Goal: Task Accomplishment & Management: Contribute content

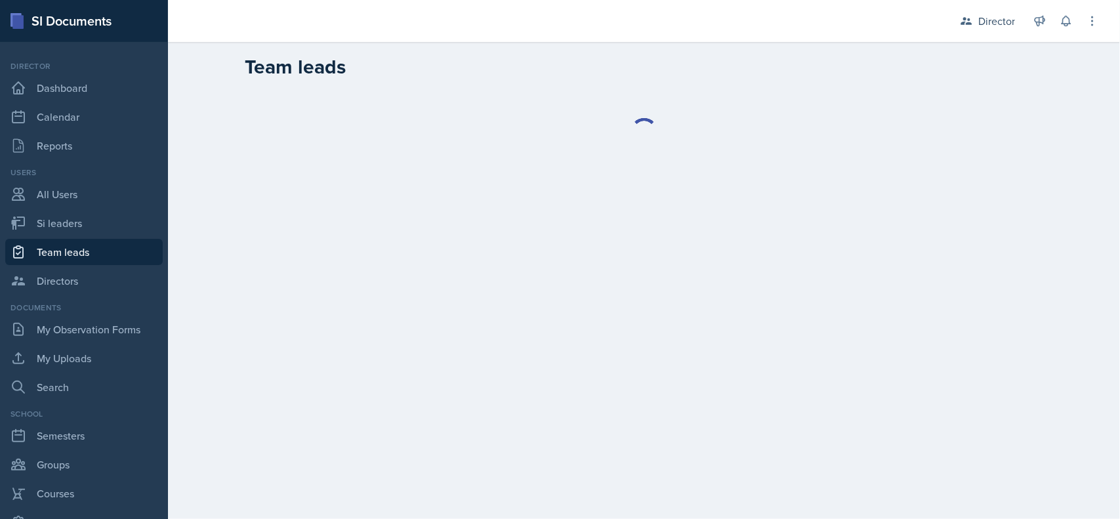
select select "2bed604d-1099-4043-b1bc-2365e8740244"
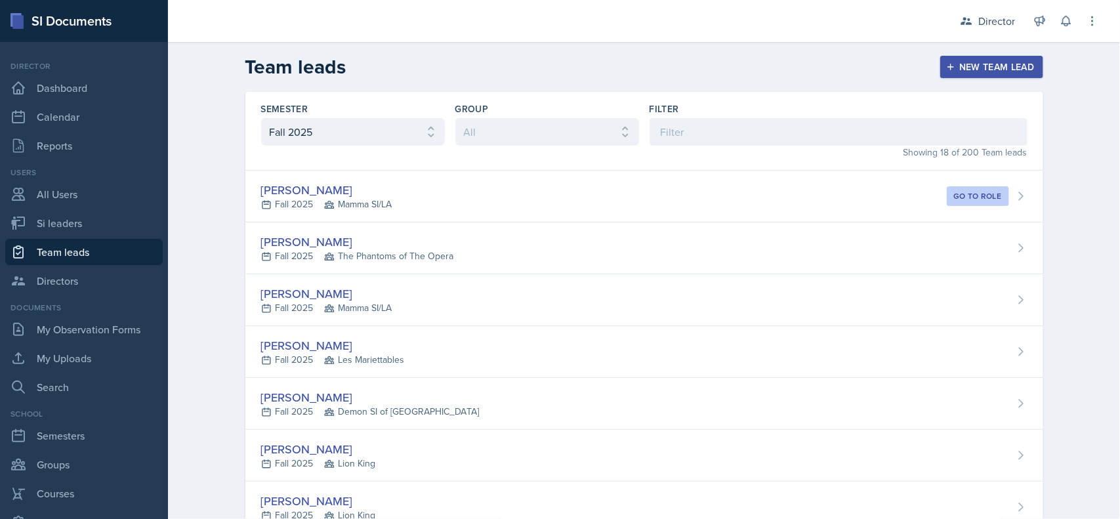
click at [985, 30] on div "Director" at bounding box center [987, 21] width 71 height 24
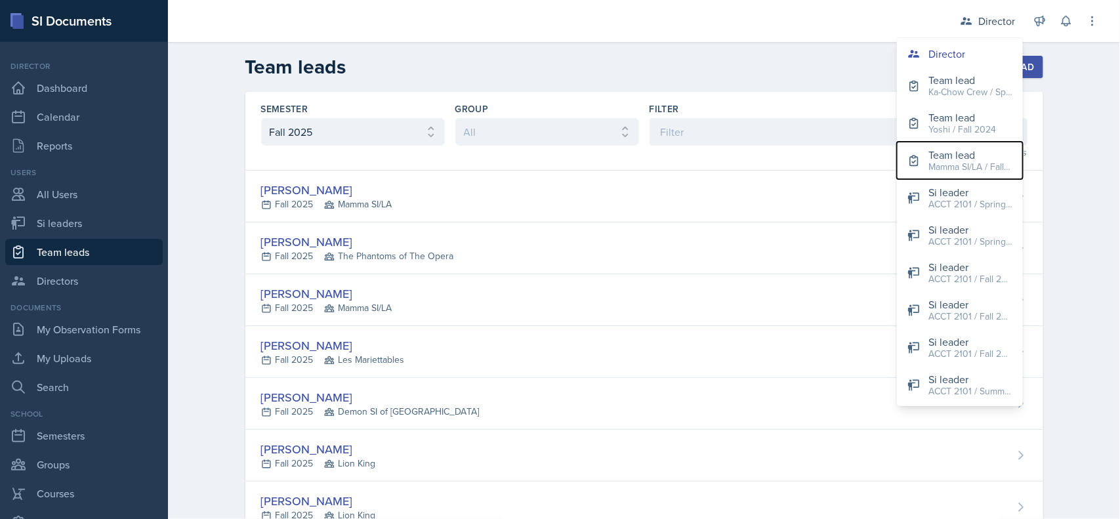
click at [979, 159] on div "Team lead" at bounding box center [971, 155] width 84 height 16
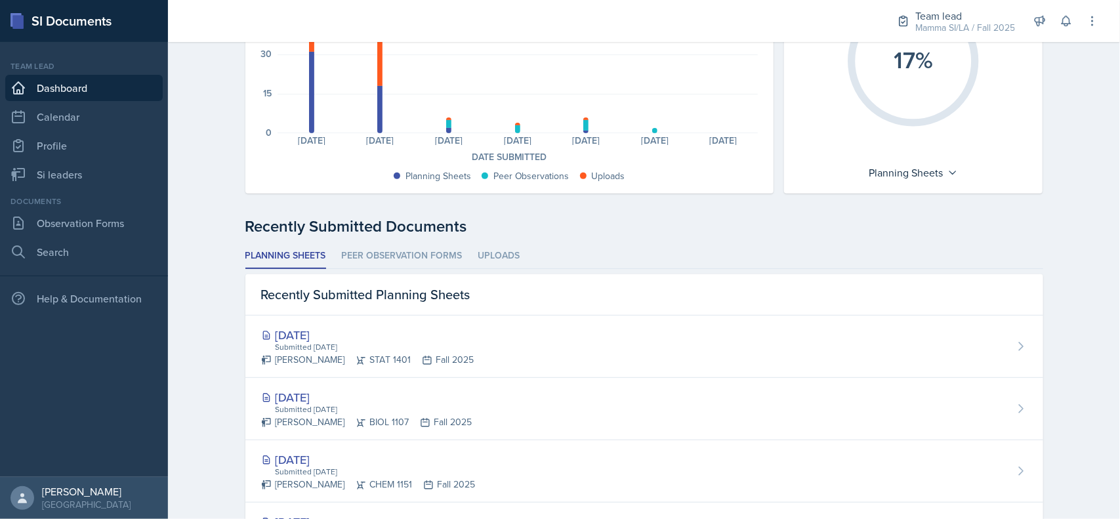
scroll to position [184, 0]
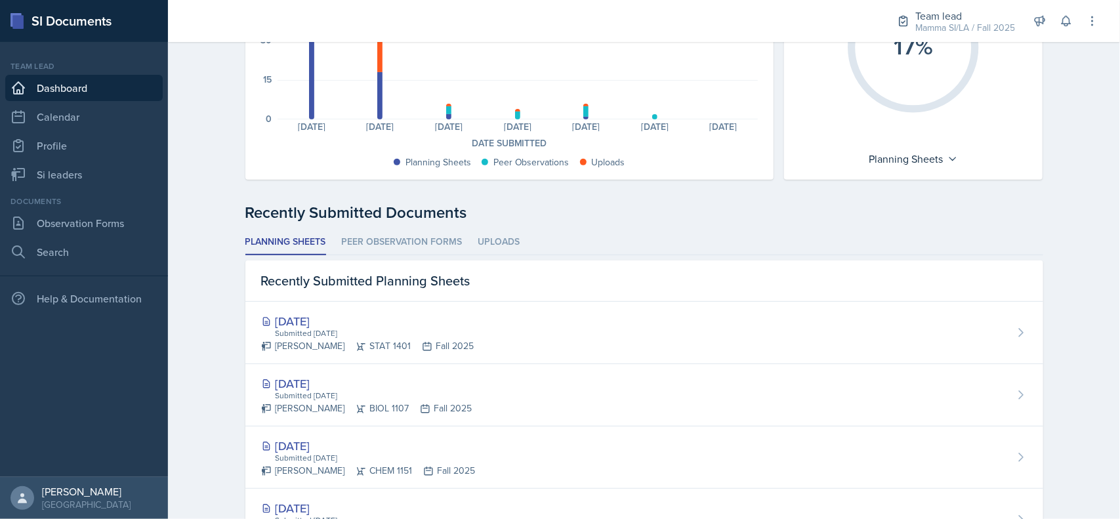
click at [421, 238] on li "Peer Observation Forms" at bounding box center [402, 243] width 121 height 26
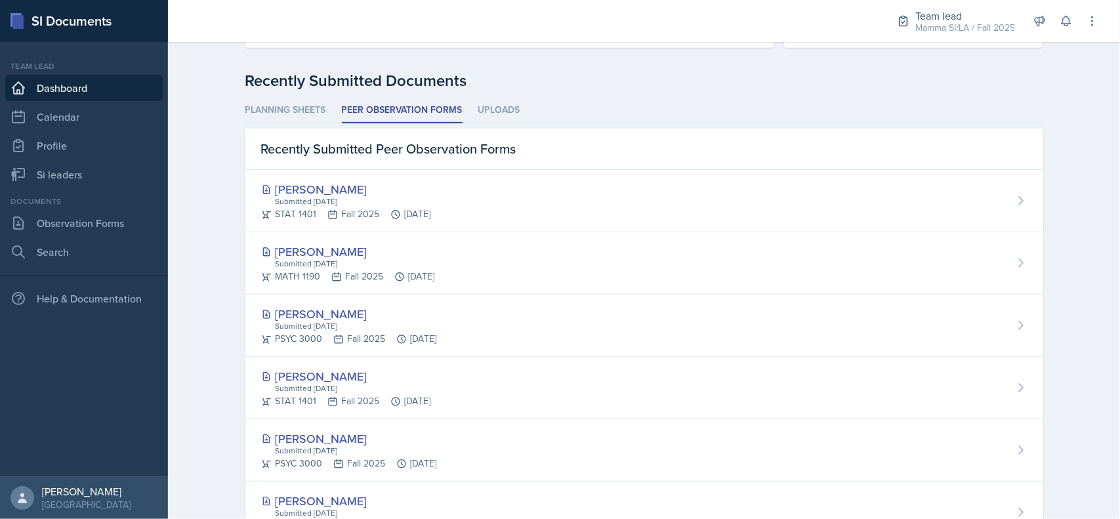
scroll to position [324, 0]
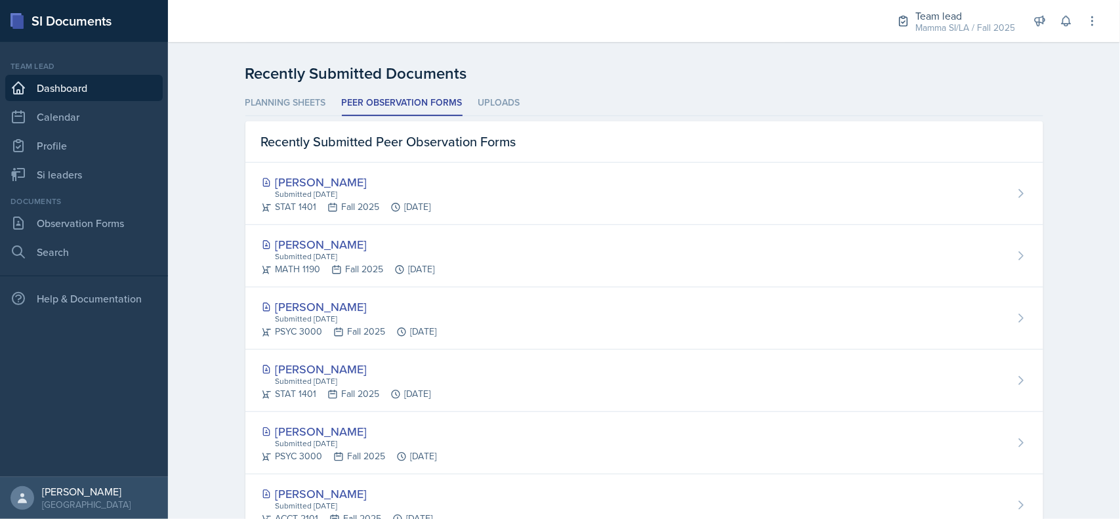
click at [359, 189] on div "Submitted Oct 10th, 2025" at bounding box center [352, 194] width 157 height 12
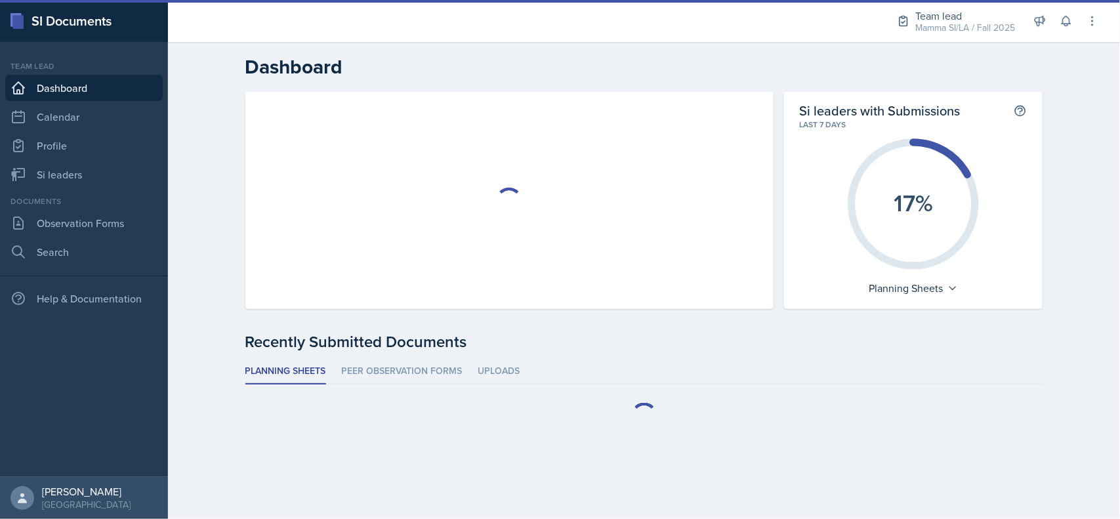
click at [427, 362] on li "Peer Observation Forms" at bounding box center [402, 372] width 121 height 26
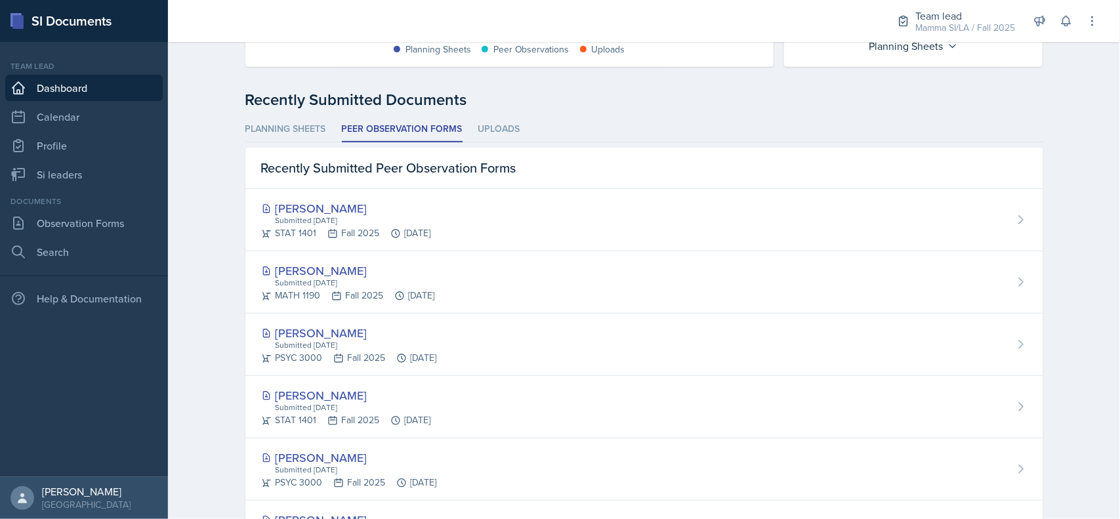
scroll to position [320, 0]
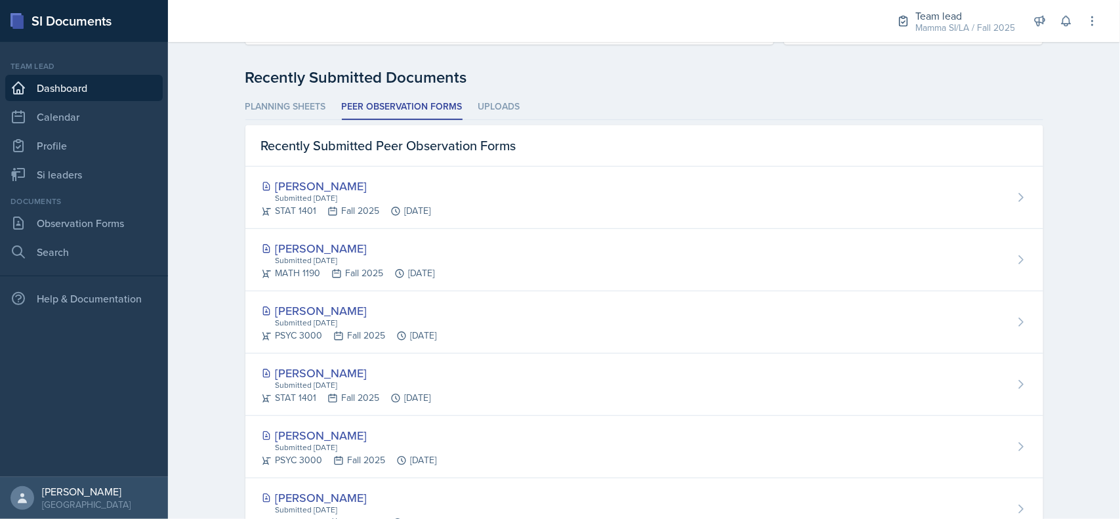
click at [327, 253] on div "Ethan Macdonald" at bounding box center [348, 249] width 174 height 18
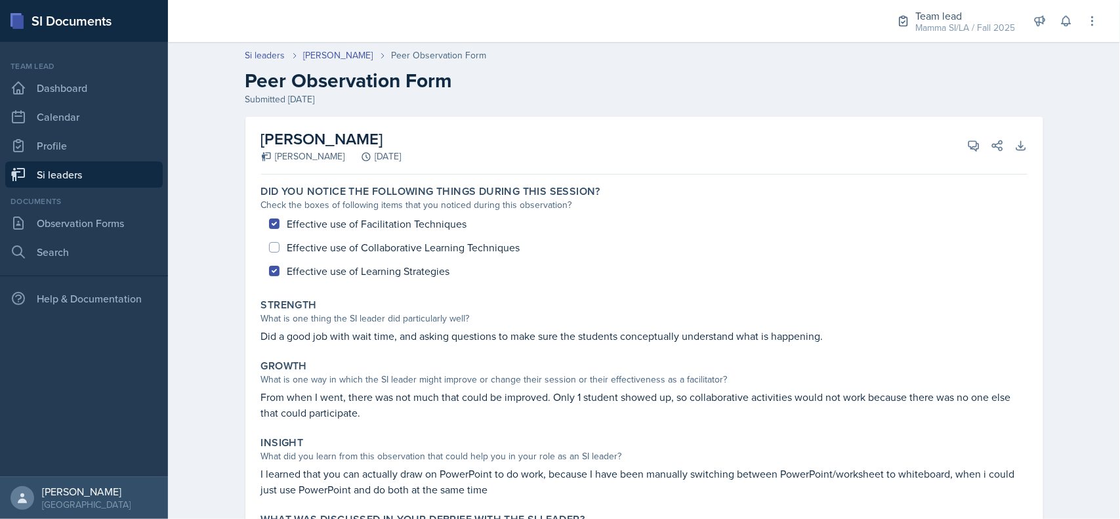
click at [315, 156] on div "Michael Golsen" at bounding box center [303, 157] width 84 height 14
click at [327, 138] on h2 "Ethan Macdonald" at bounding box center [331, 139] width 140 height 24
click at [112, 176] on link "Si leaders" at bounding box center [84, 174] width 158 height 26
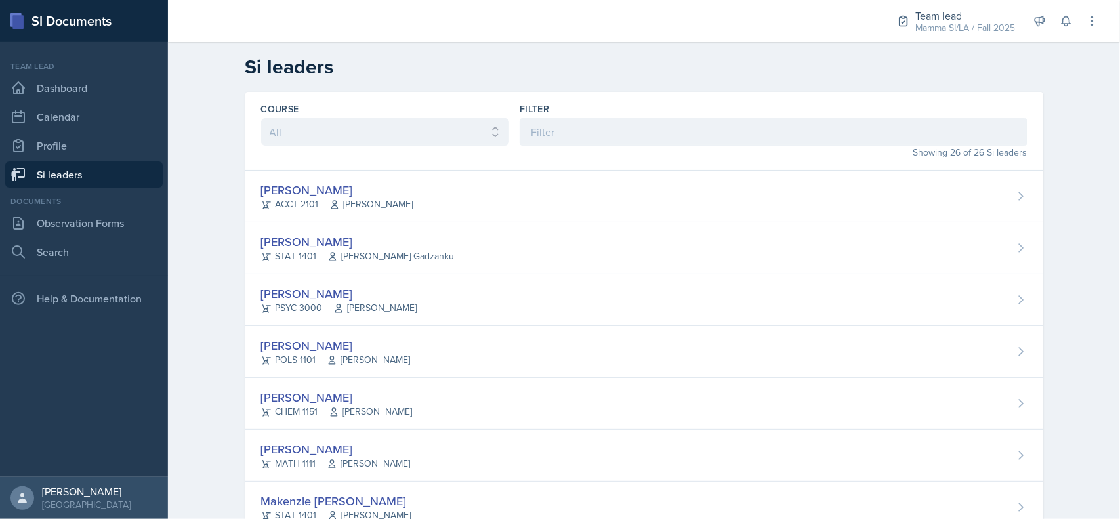
click at [956, 25] on div "Mamma SI/LA / Fall 2025" at bounding box center [966, 28] width 100 height 14
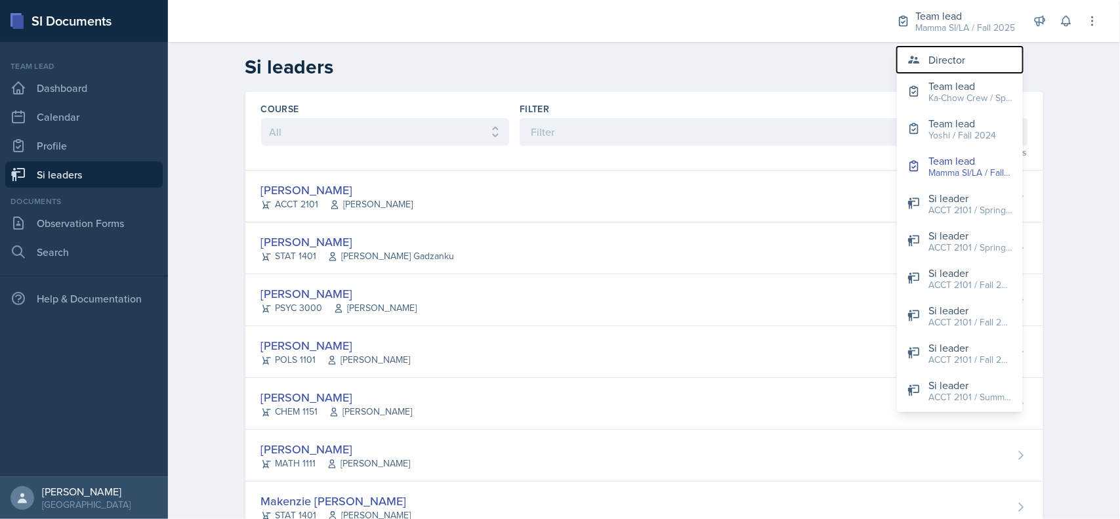
click at [963, 61] on div "Director" at bounding box center [947, 60] width 37 height 16
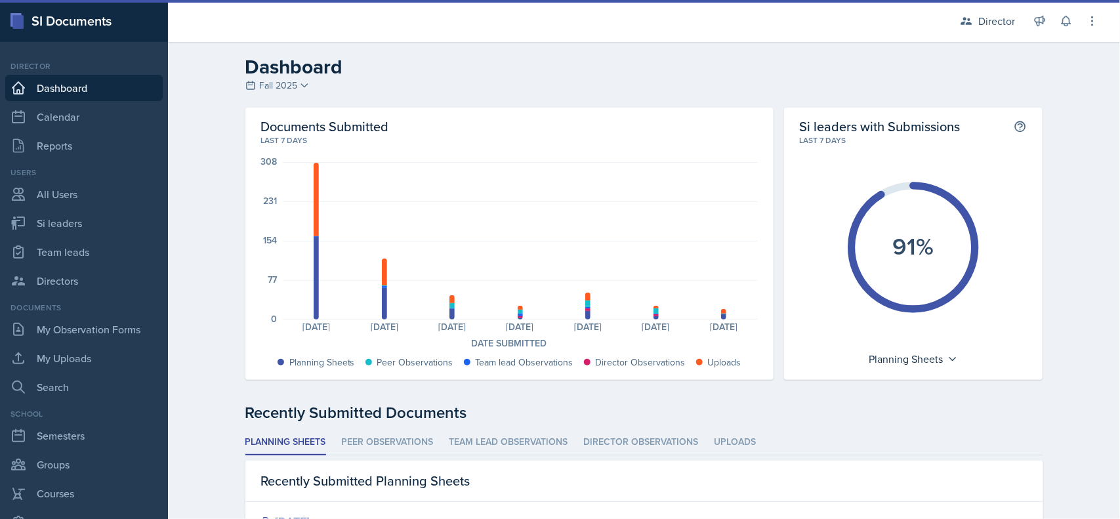
click at [94, 233] on link "Si leaders" at bounding box center [84, 223] width 158 height 26
select select "2bed604d-1099-4043-b1bc-2365e8740244"
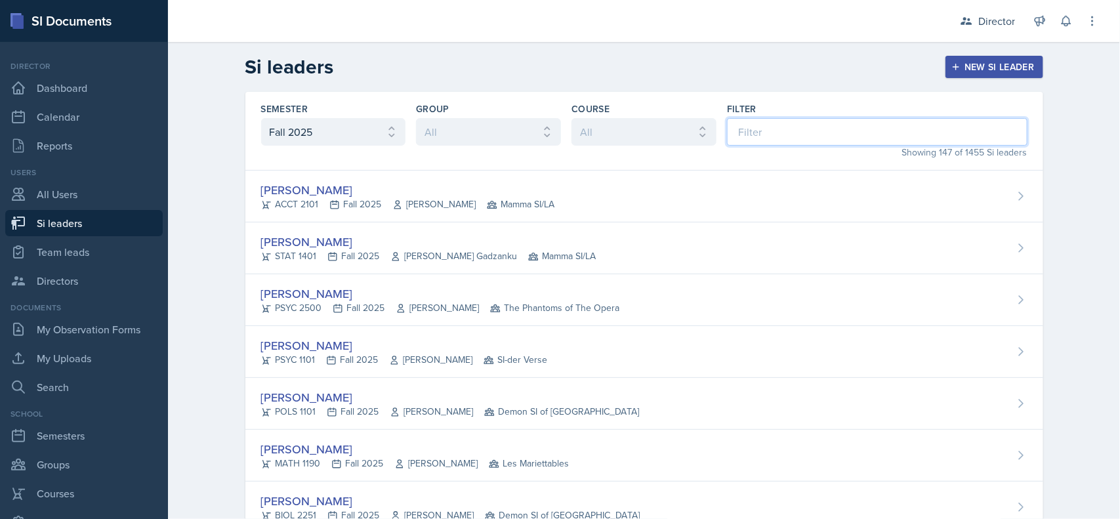
click at [870, 139] on input at bounding box center [877, 132] width 301 height 28
type input "eth"
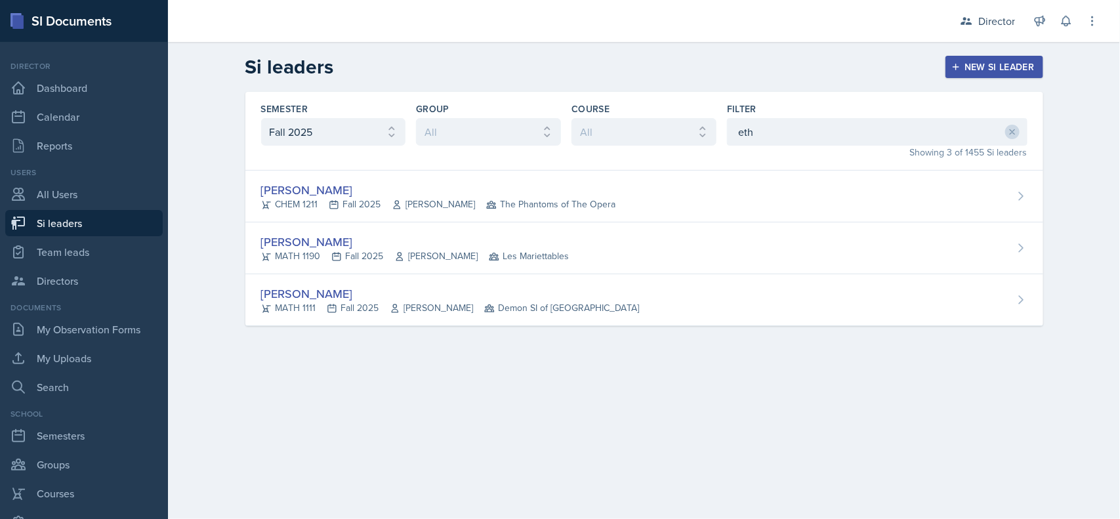
click at [623, 253] on div "Ethan Macdonald MATH 1190 Fall 2025 Rebecca Shi Les Mariettables" at bounding box center [644, 248] width 798 height 52
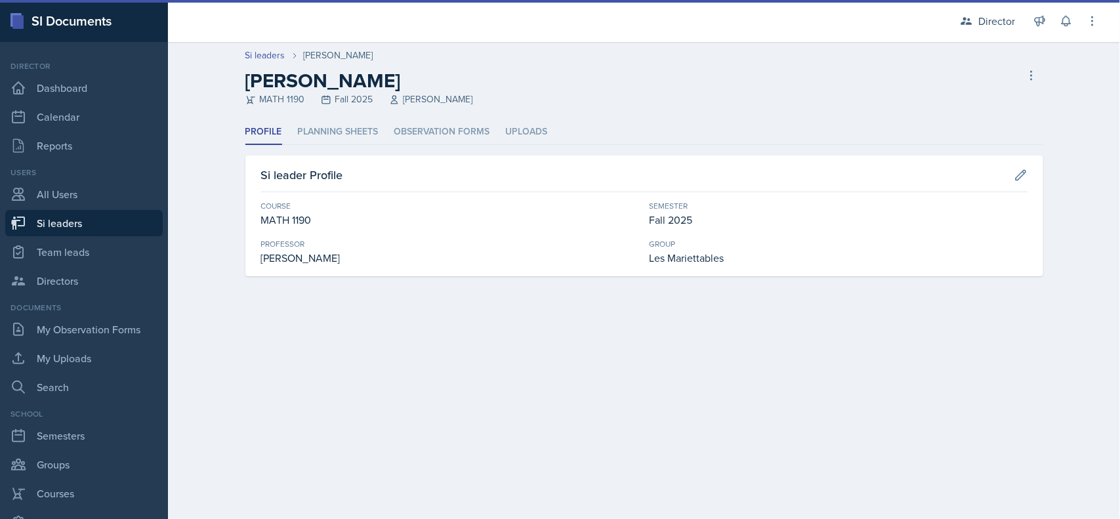
click at [363, 126] on li "Planning Sheets" at bounding box center [338, 132] width 81 height 26
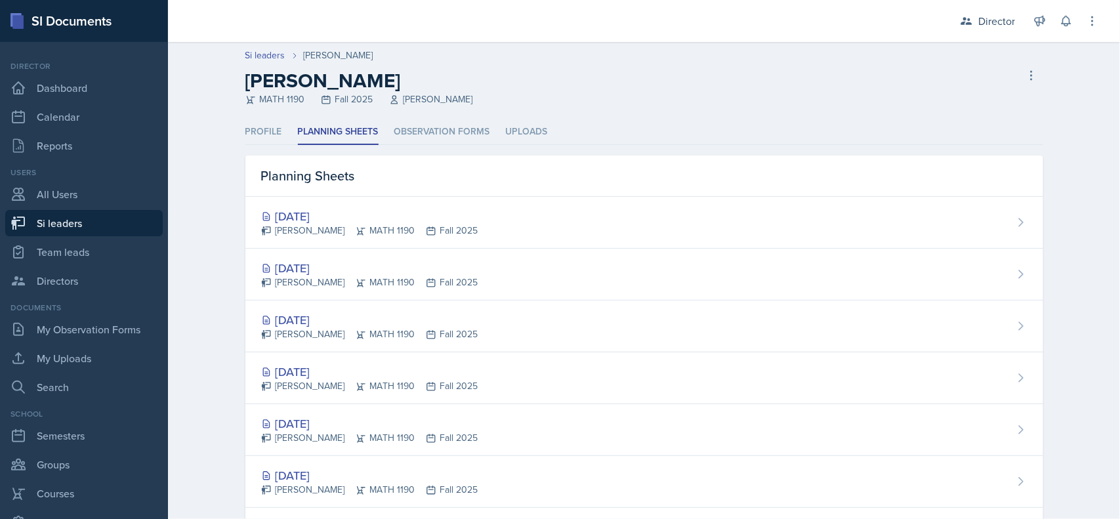
click at [453, 123] on li "Observation Forms" at bounding box center [442, 132] width 96 height 26
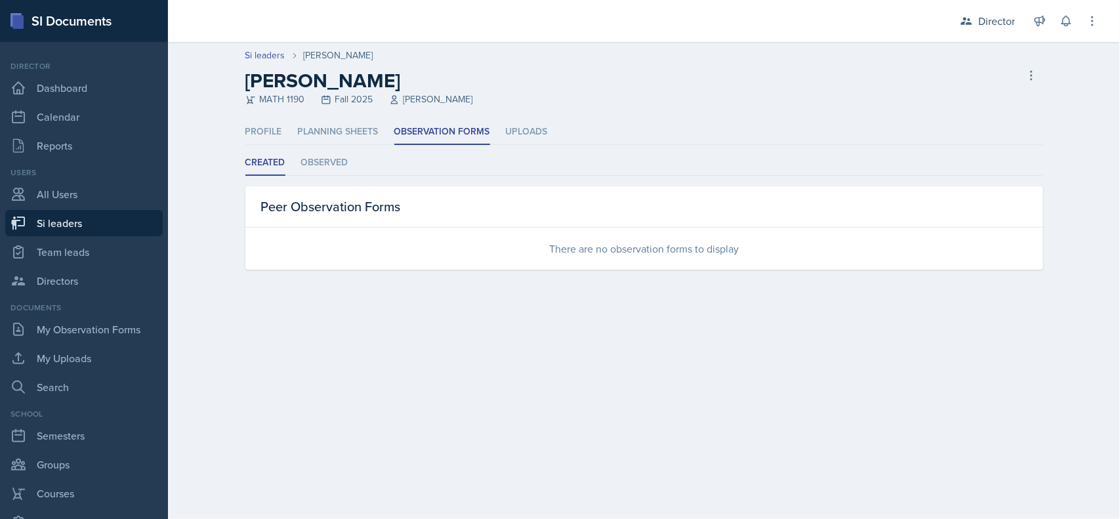
click at [338, 168] on li "Observed" at bounding box center [324, 163] width 47 height 26
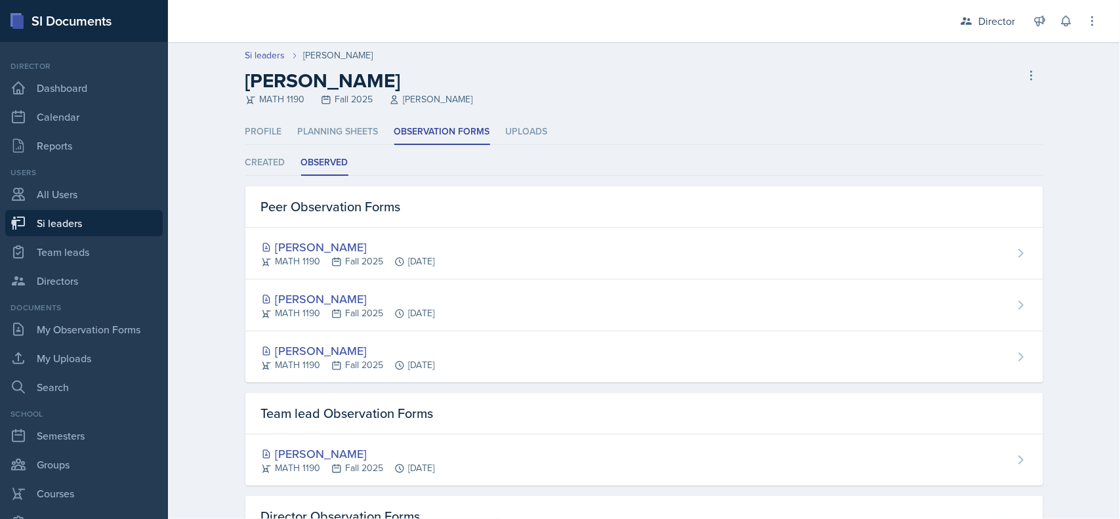
click at [352, 126] on li "Planning Sheets" at bounding box center [338, 132] width 81 height 26
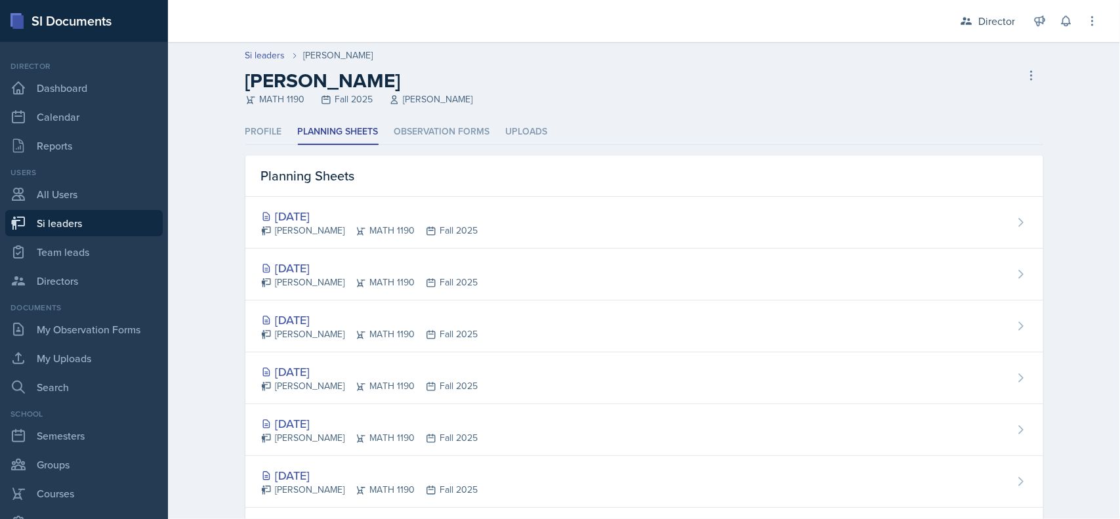
click at [429, 129] on li "Observation Forms" at bounding box center [442, 132] width 96 height 26
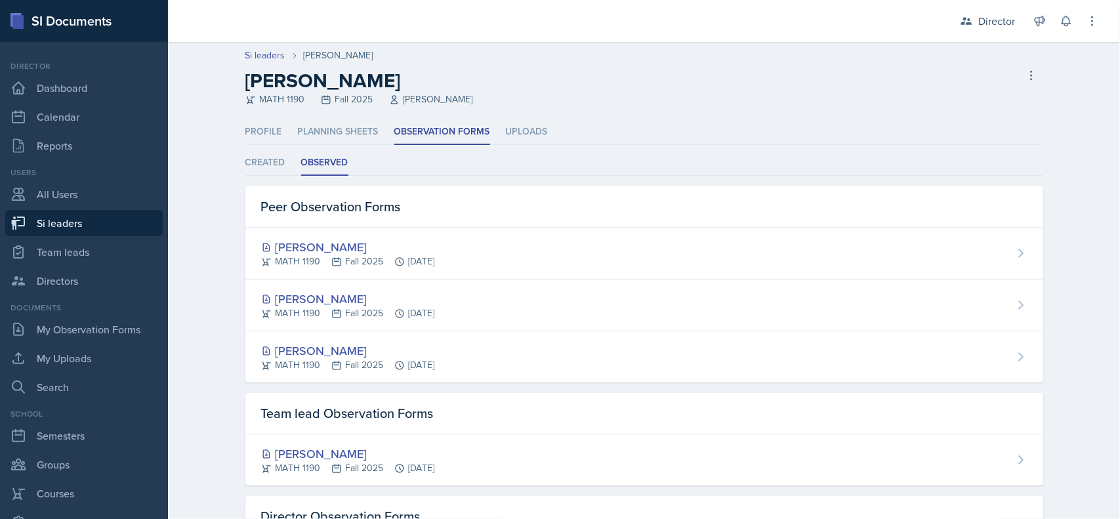
click at [745, 312] on div "Ethan Macdonald MATH 1190 Fall 2025 Oct 10th, 2025" at bounding box center [644, 306] width 798 height 52
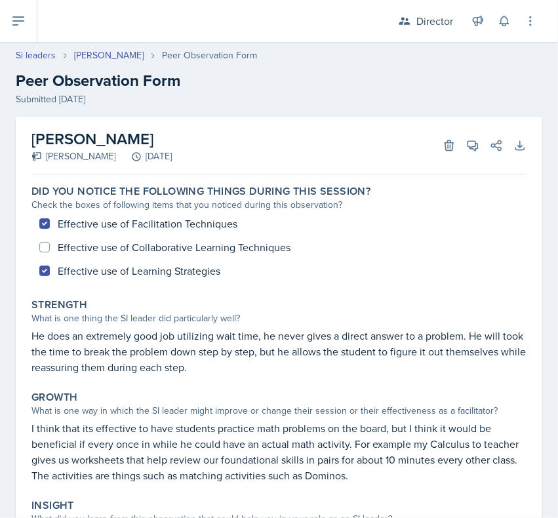
click at [34, 58] on link "Si leaders" at bounding box center [36, 56] width 40 height 14
select select "2bed604d-1099-4043-b1bc-2365e8740244"
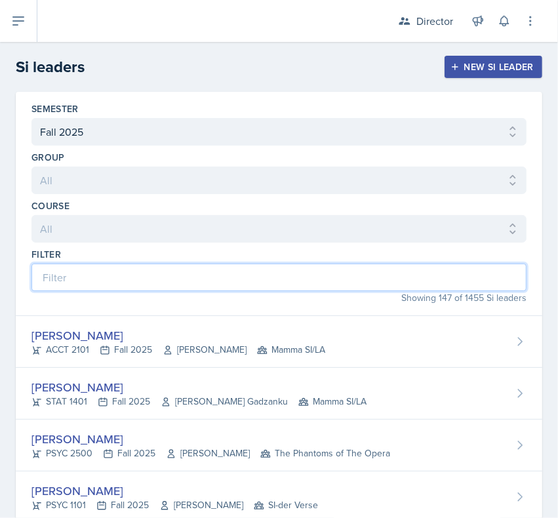
click at [331, 283] on input at bounding box center [279, 278] width 495 height 28
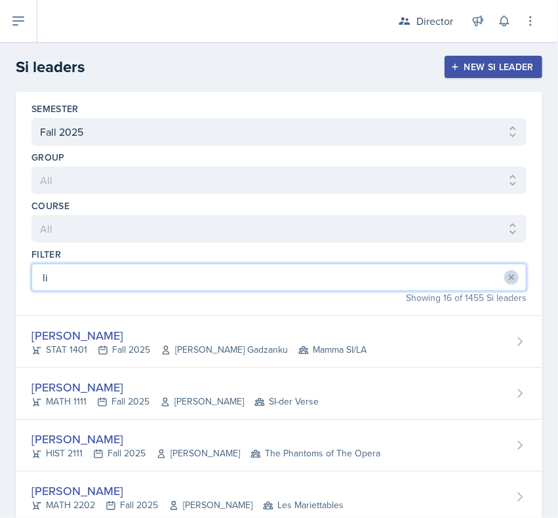
type input "lil"
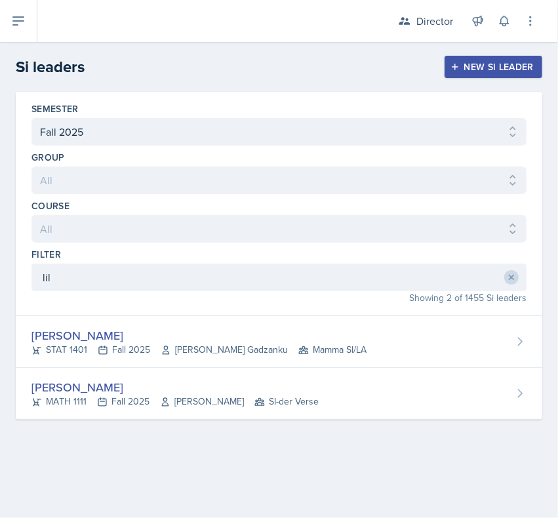
click at [57, 356] on div "STAT 1401 Fall 2025 Livingstone Gadzanku Mamma SI/LA" at bounding box center [199, 350] width 335 height 14
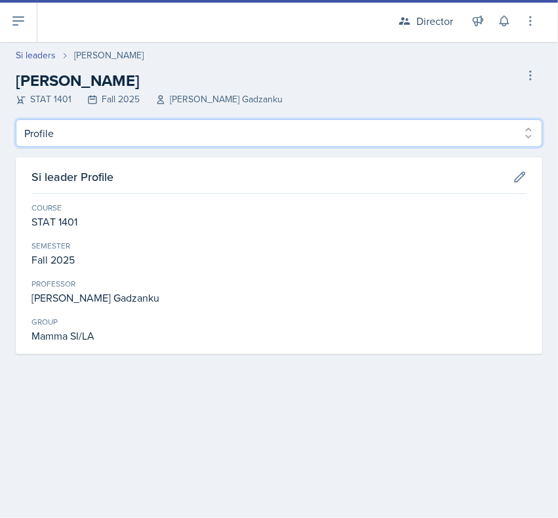
click at [49, 136] on select "Profile Planning Sheets Observation Forms Uploads" at bounding box center [279, 133] width 527 height 28
select select "Observation Forms"
click at [16, 119] on select "Profile Planning Sheets Observation Forms Uploads" at bounding box center [279, 133] width 527 height 28
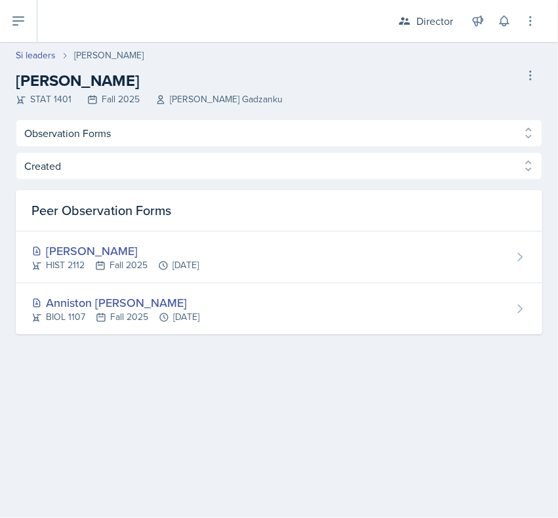
click at [28, 56] on link "Si leaders" at bounding box center [36, 56] width 40 height 14
select select "2bed604d-1099-4043-b1bc-2365e8740244"
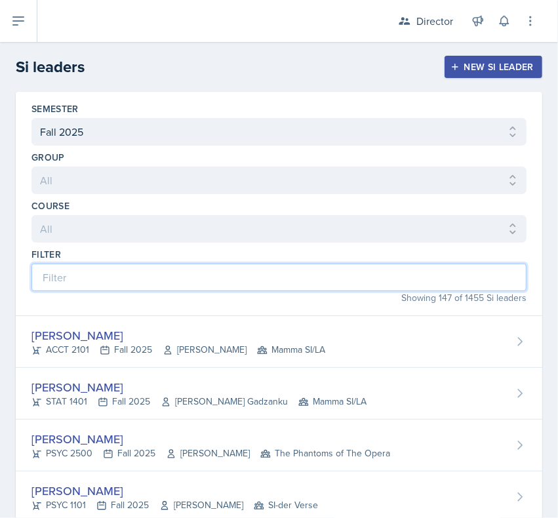
click at [83, 274] on input at bounding box center [279, 278] width 495 height 28
type input "sav"
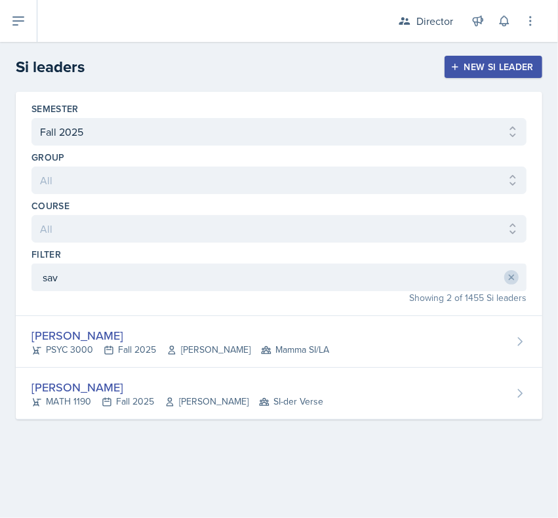
click at [45, 345] on div "PSYC 3000 Fall 2025 Hansol Rheem Mamma SI/LA" at bounding box center [181, 350] width 298 height 14
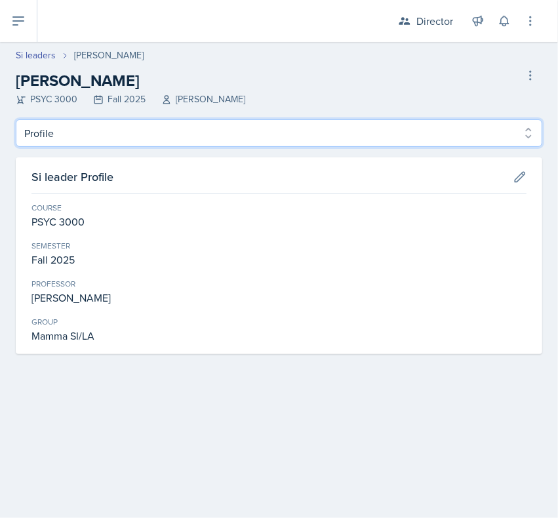
click at [33, 146] on select "Profile Planning Sheets Observation Forms Uploads" at bounding box center [279, 133] width 527 height 28
select select "Observation Forms"
click at [16, 119] on select "Profile Planning Sheets Observation Forms Uploads" at bounding box center [279, 133] width 527 height 28
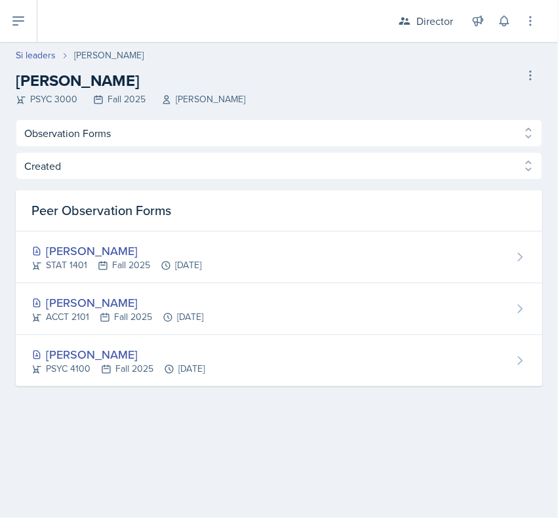
click at [43, 59] on link "Si leaders" at bounding box center [36, 56] width 40 height 14
select select "2bed604d-1099-4043-b1bc-2365e8740244"
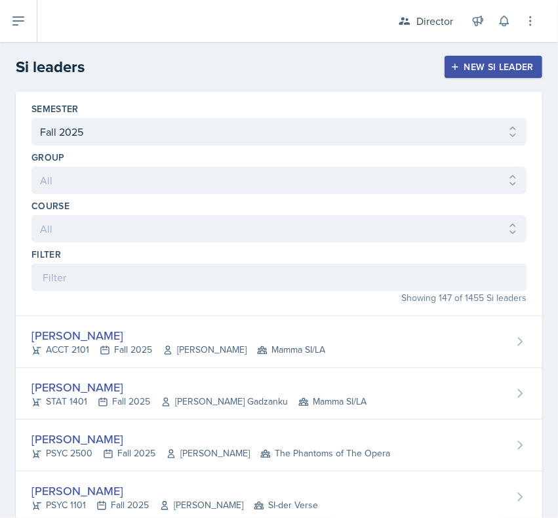
click at [18, 48] on header "Si leaders New Si leader" at bounding box center [279, 67] width 558 height 50
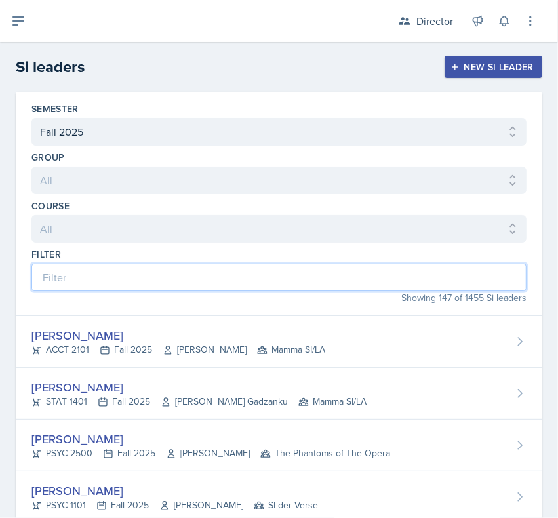
click at [89, 284] on input at bounding box center [279, 278] width 495 height 28
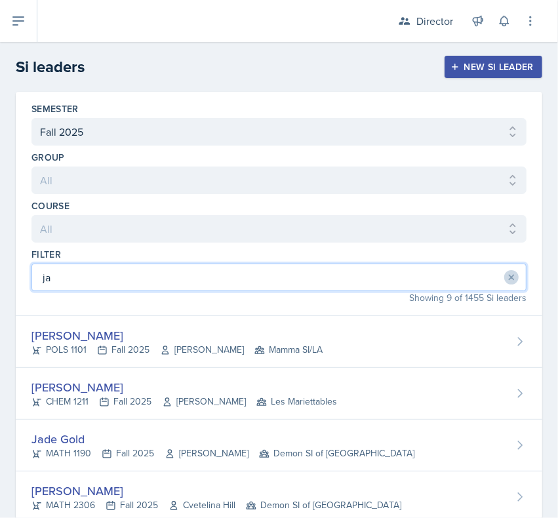
type input "jad"
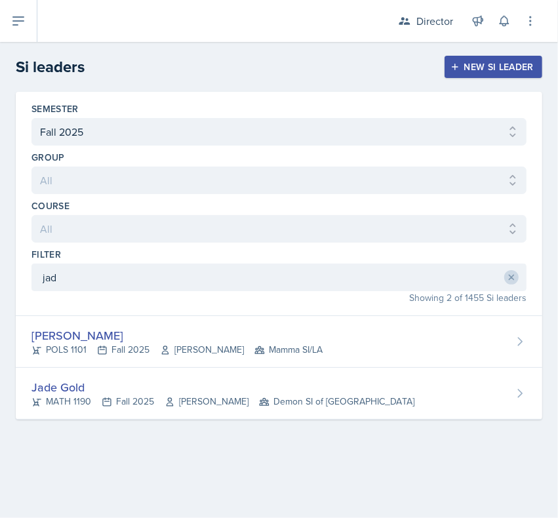
click at [63, 354] on div "POLS 1101 Fall 2025 Semline Singleton Mamma SI/LA" at bounding box center [177, 350] width 291 height 14
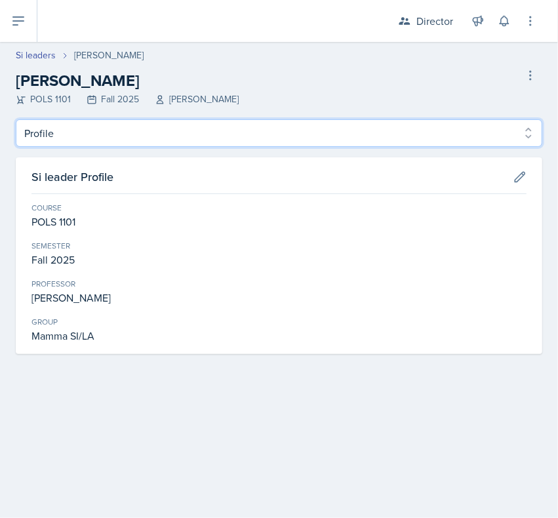
click at [79, 143] on select "Profile Planning Sheets Observation Forms Uploads" at bounding box center [279, 133] width 527 height 28
select select "Observation Forms"
click at [16, 119] on select "Profile Planning Sheets Observation Forms Uploads" at bounding box center [279, 133] width 527 height 28
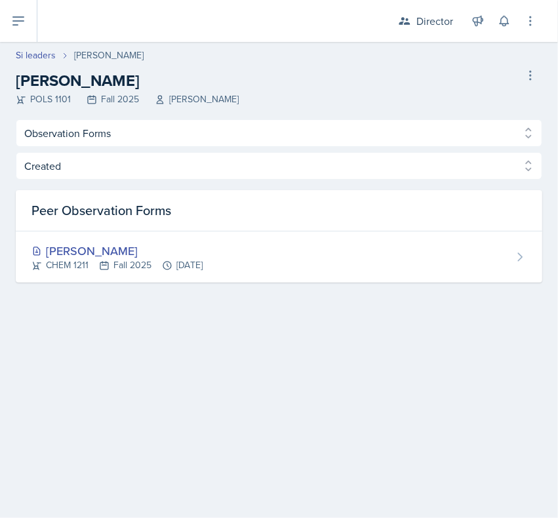
click at [38, 60] on link "Si leaders" at bounding box center [36, 56] width 40 height 14
select select "2bed604d-1099-4043-b1bc-2365e8740244"
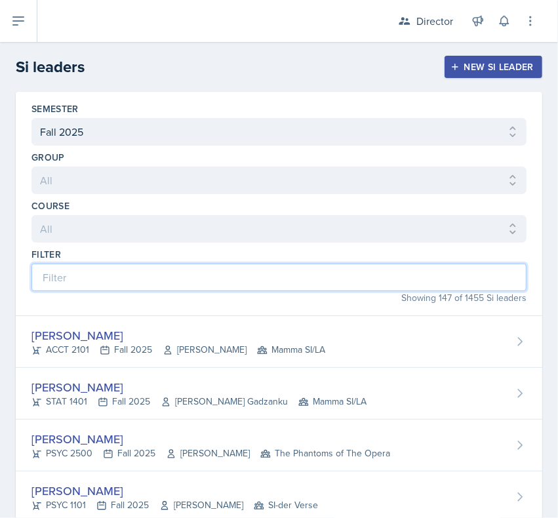
click at [108, 271] on input at bounding box center [279, 278] width 495 height 28
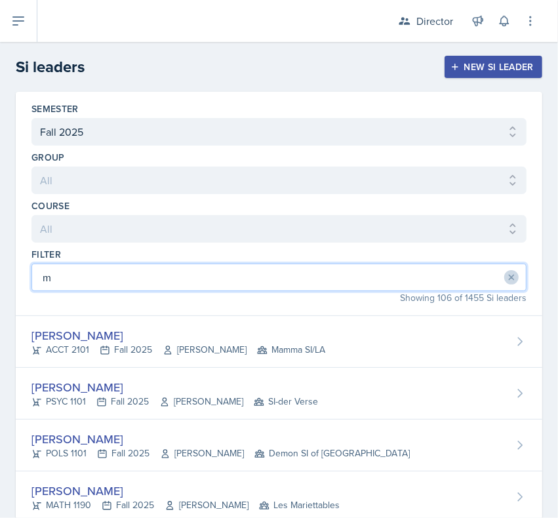
type input "my"
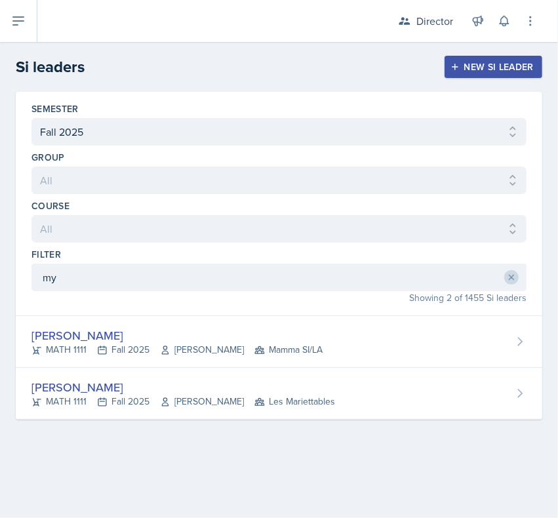
click at [56, 345] on div "MATH 1111 Fall 2025 Robert Burnham Mamma SI/LA" at bounding box center [177, 350] width 291 height 14
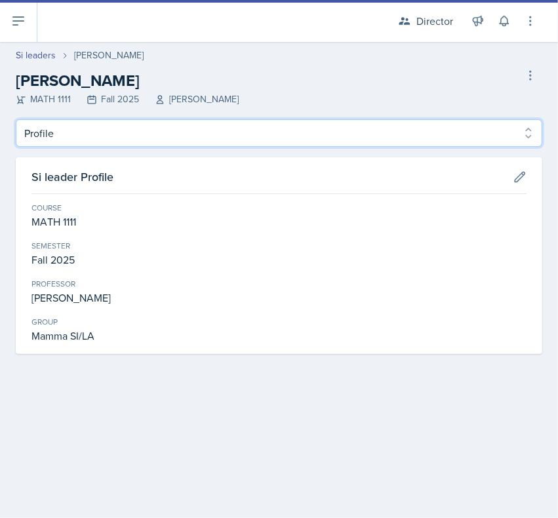
click at [53, 135] on select "Profile Planning Sheets Observation Forms Uploads" at bounding box center [279, 133] width 527 height 28
select select "Observation Forms"
click at [16, 119] on select "Profile Planning Sheets Observation Forms Uploads" at bounding box center [279, 133] width 527 height 28
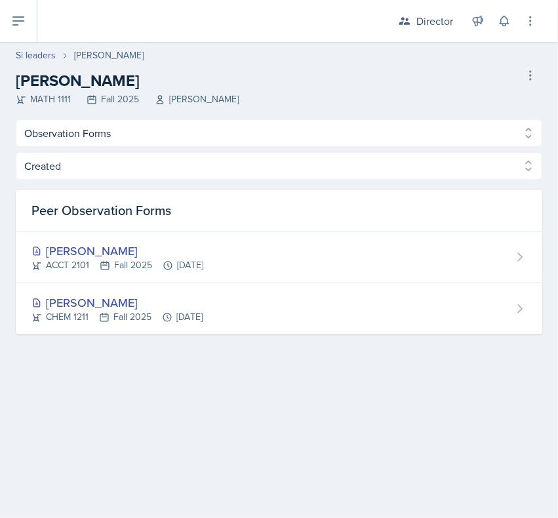
click at [28, 56] on link "Si leaders" at bounding box center [36, 56] width 40 height 14
select select "2bed604d-1099-4043-b1bc-2365e8740244"
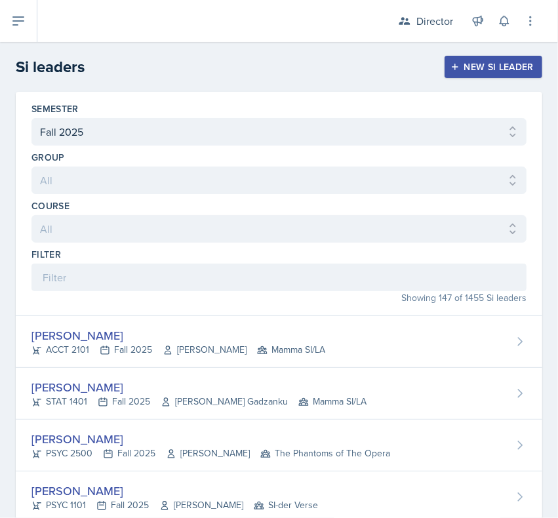
click at [31, 56] on h2 "Si leaders" at bounding box center [50, 67] width 69 height 24
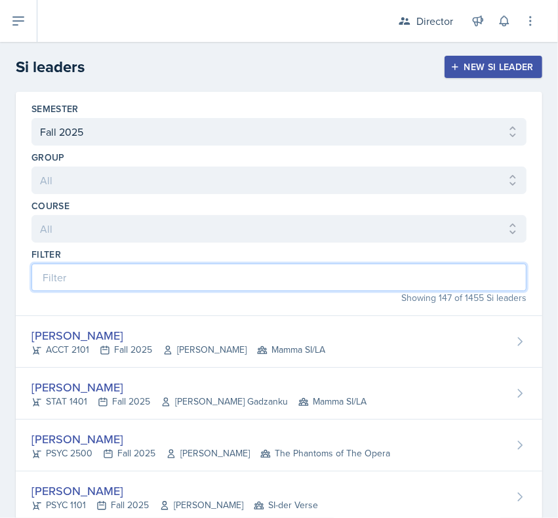
click at [191, 282] on input at bounding box center [279, 278] width 495 height 28
type input "ai"
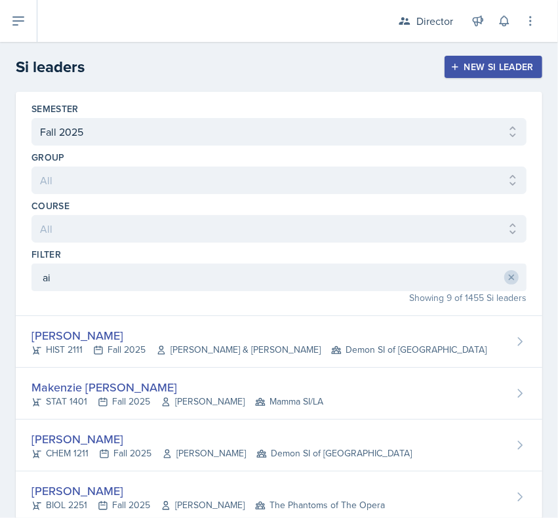
click at [45, 401] on div "STAT 1401 Fall 2025 Susan Hardy Mamma SI/LA" at bounding box center [178, 402] width 292 height 14
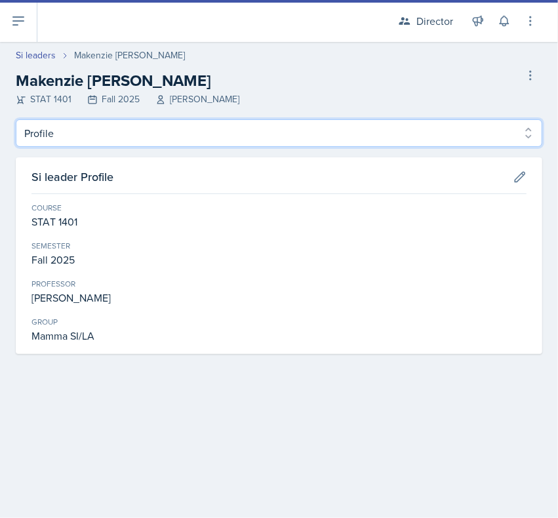
click at [33, 137] on select "Profile Planning Sheets Observation Forms Uploads" at bounding box center [279, 133] width 527 height 28
select select "Observation Forms"
click at [16, 119] on select "Profile Planning Sheets Observation Forms Uploads" at bounding box center [279, 133] width 527 height 28
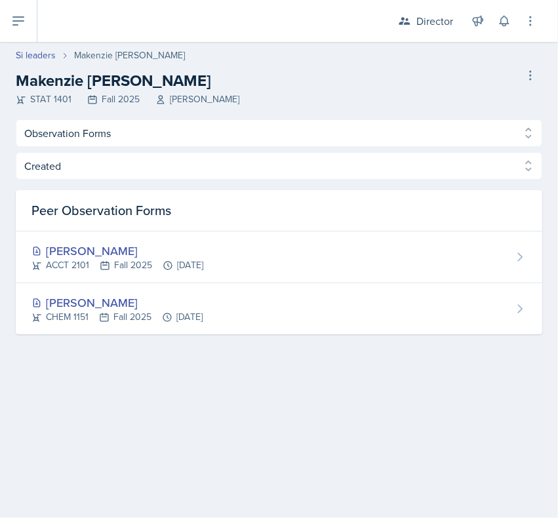
click at [33, 50] on link "Si leaders" at bounding box center [36, 56] width 40 height 14
select select "2bed604d-1099-4043-b1bc-2365e8740244"
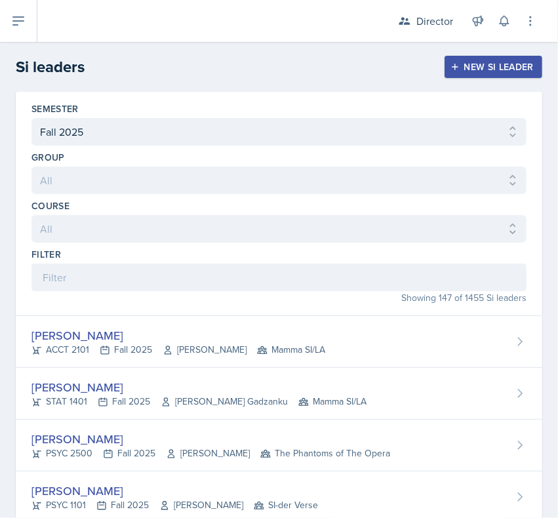
click at [40, 45] on header "Si leaders New Si leader" at bounding box center [279, 67] width 558 height 50
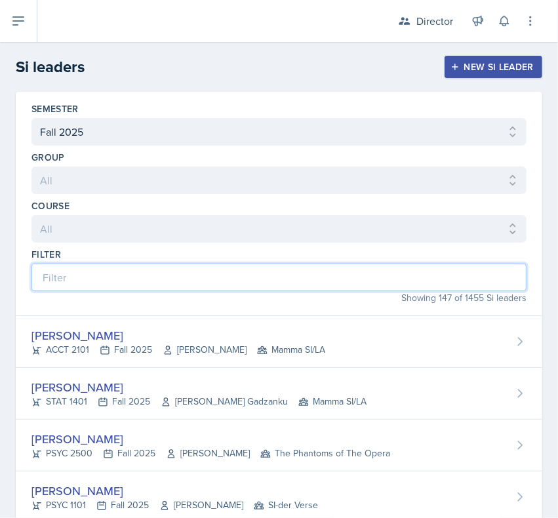
click at [169, 270] on input at bounding box center [279, 278] width 495 height 28
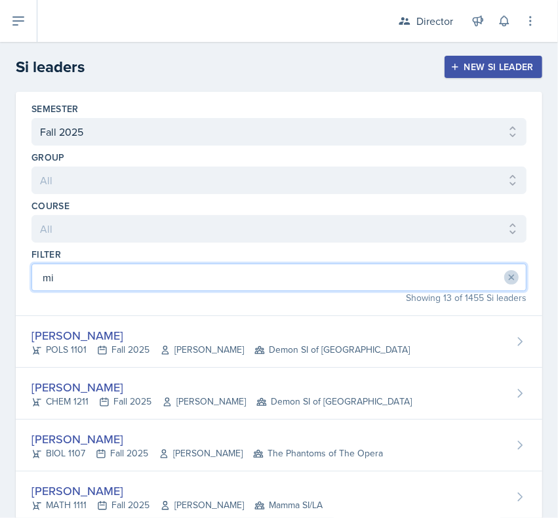
type input "mic"
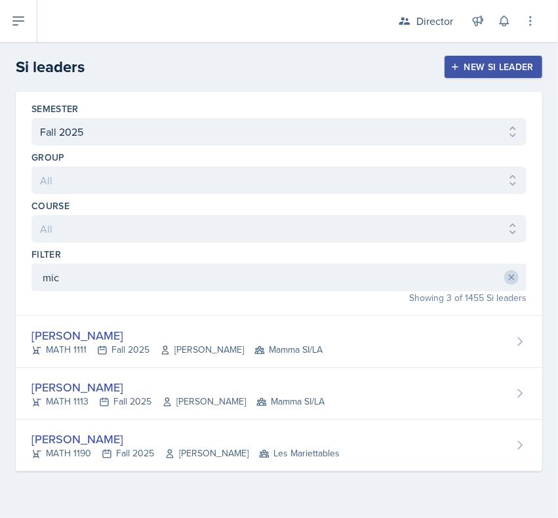
click at [43, 348] on div "MATH 1111 Fall 2025 Brandi Dinkins Mamma SI/LA" at bounding box center [177, 350] width 291 height 14
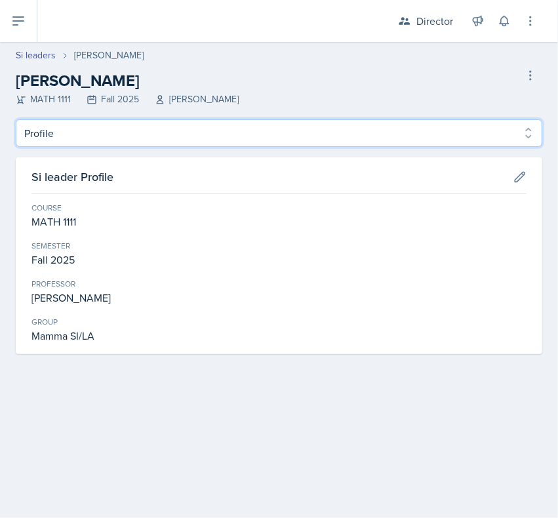
click at [366, 125] on select "Profile Planning Sheets Observation Forms Uploads" at bounding box center [279, 133] width 527 height 28
select select "Observation Forms"
click at [16, 119] on select "Profile Planning Sheets Observation Forms Uploads" at bounding box center [279, 133] width 527 height 28
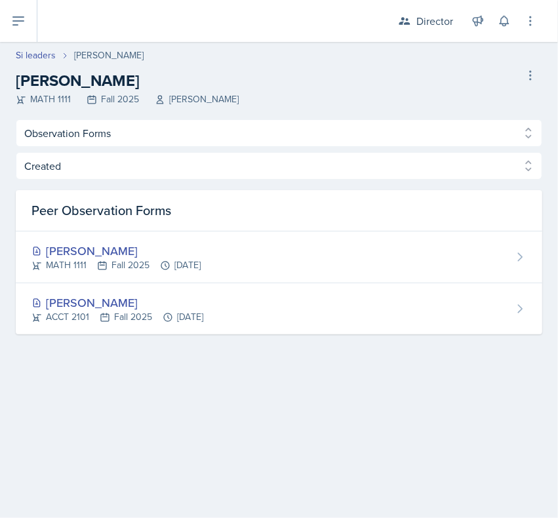
click at [28, 54] on link "Si leaders" at bounding box center [36, 56] width 40 height 14
select select "2bed604d-1099-4043-b1bc-2365e8740244"
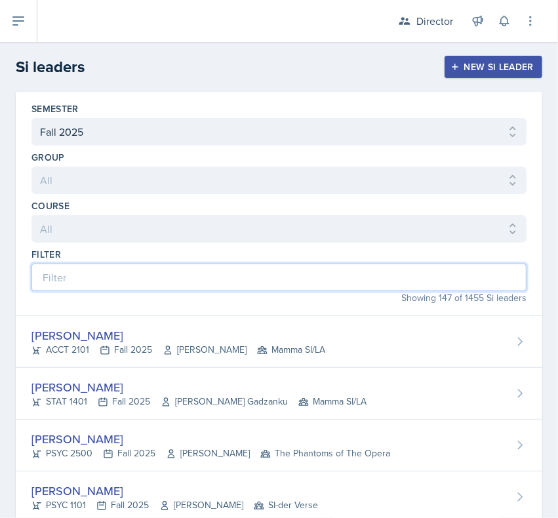
click at [202, 274] on input at bounding box center [279, 278] width 495 height 28
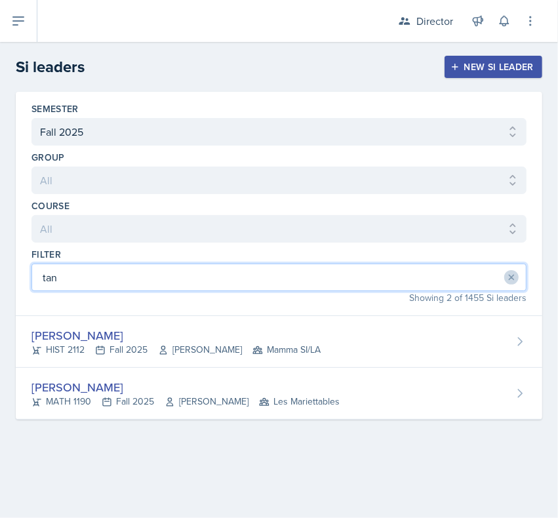
type input "tann"
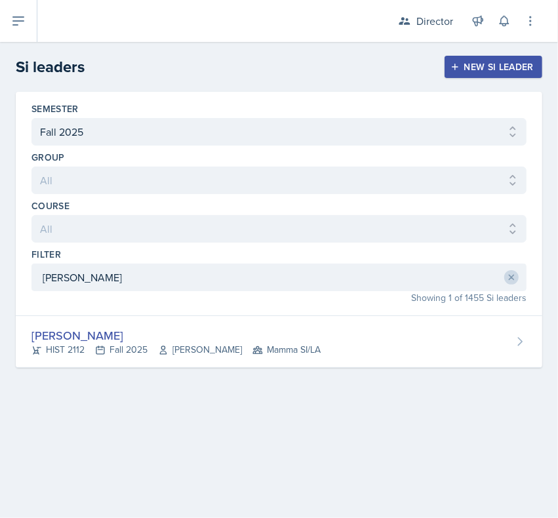
click at [53, 341] on div "Tanner Deckard" at bounding box center [176, 336] width 289 height 18
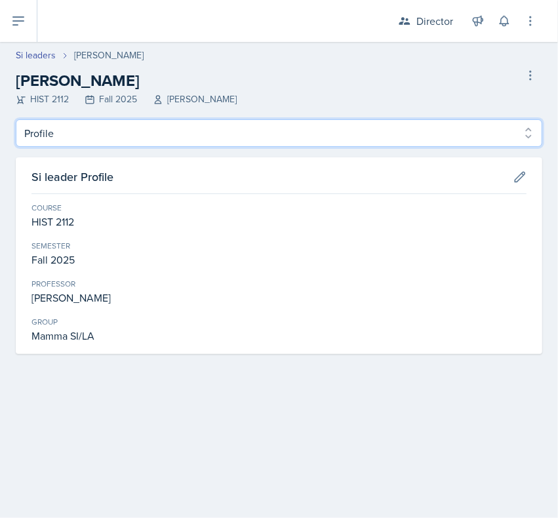
click at [37, 143] on select "Profile Planning Sheets Observation Forms Uploads" at bounding box center [279, 133] width 527 height 28
select select "Observation Forms"
click at [16, 119] on select "Profile Planning Sheets Observation Forms Uploads" at bounding box center [279, 133] width 527 height 28
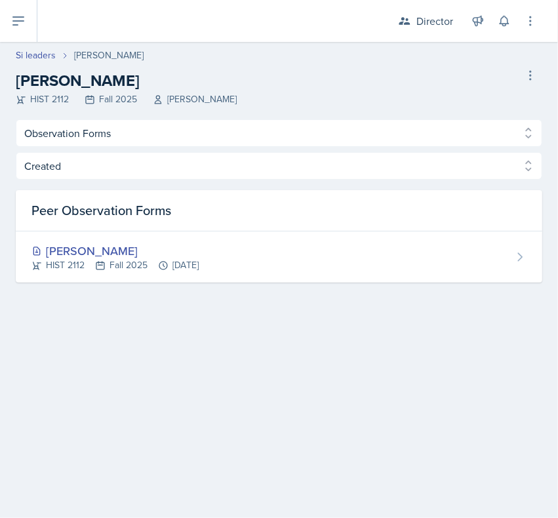
click at [39, 53] on link "Si leaders" at bounding box center [36, 56] width 40 height 14
select select "2bed604d-1099-4043-b1bc-2365e8740244"
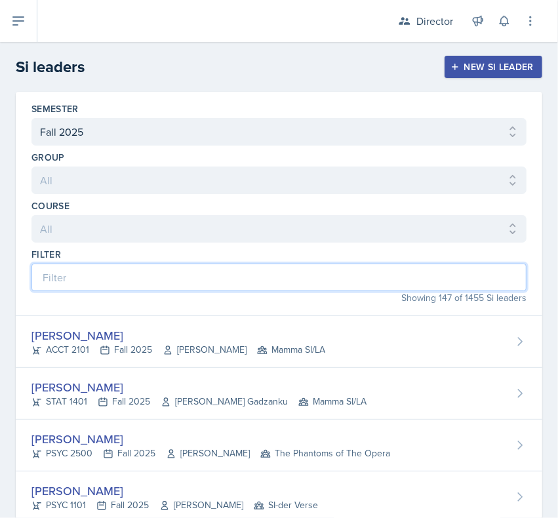
click at [175, 277] on input at bounding box center [279, 278] width 495 height 28
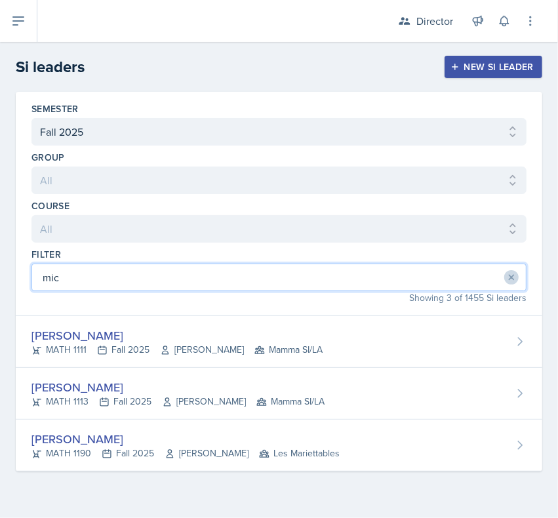
type input "mich"
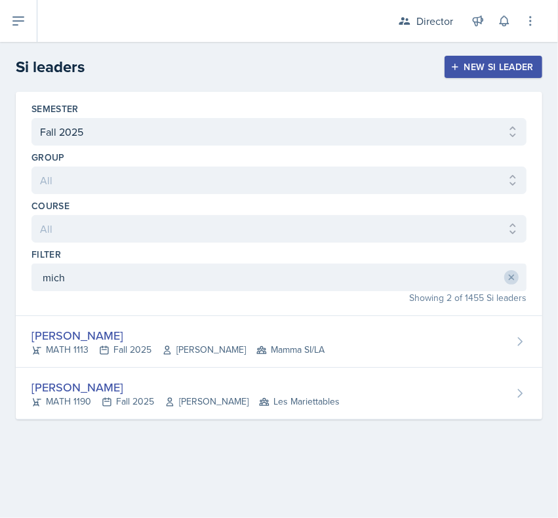
click at [57, 354] on div "MATH 1113 Fall 2025 Hasan Palta Mamma SI/LA" at bounding box center [178, 350] width 293 height 14
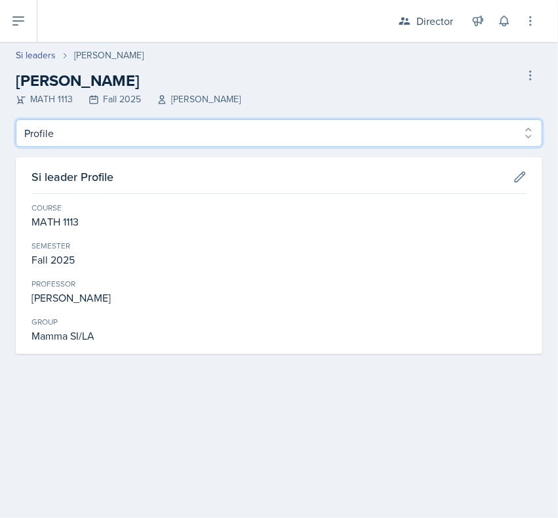
click at [40, 123] on select "Profile Planning Sheets Observation Forms Uploads" at bounding box center [279, 133] width 527 height 28
select select "Observation Forms"
click at [16, 119] on select "Profile Planning Sheets Observation Forms Uploads" at bounding box center [279, 133] width 527 height 28
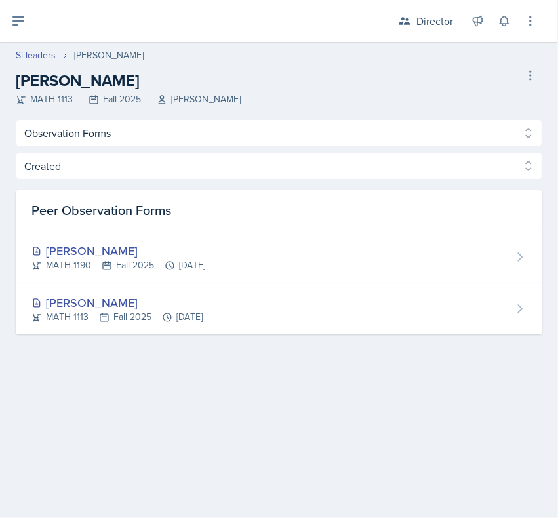
click at [25, 58] on link "Si leaders" at bounding box center [36, 56] width 40 height 14
select select "2bed604d-1099-4043-b1bc-2365e8740244"
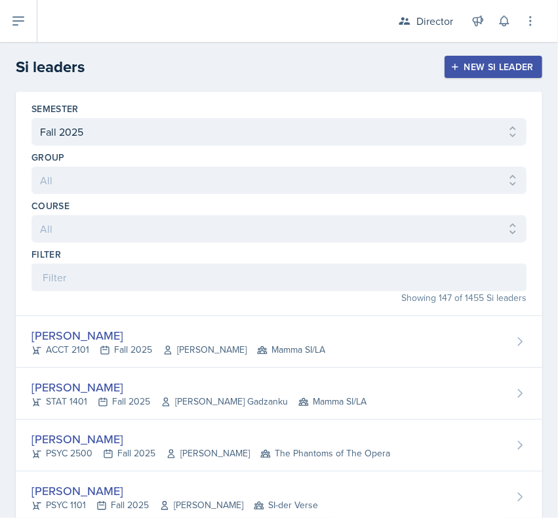
click at [37, 61] on h2 "Si leaders" at bounding box center [50, 67] width 69 height 24
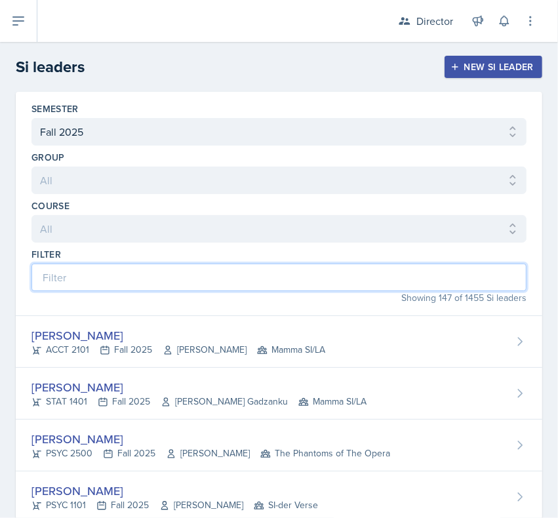
click at [90, 266] on input at bounding box center [279, 278] width 495 height 28
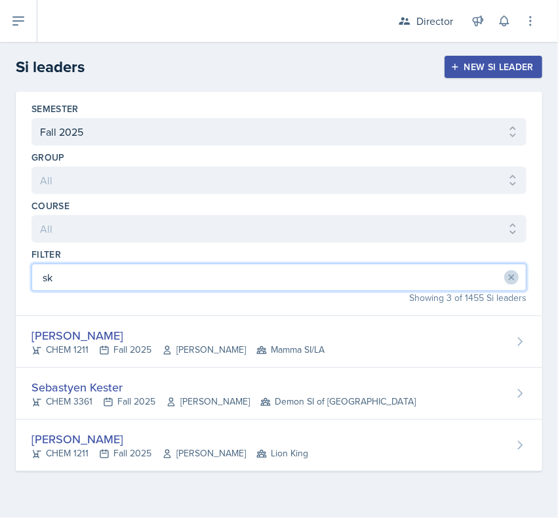
type input "sky"
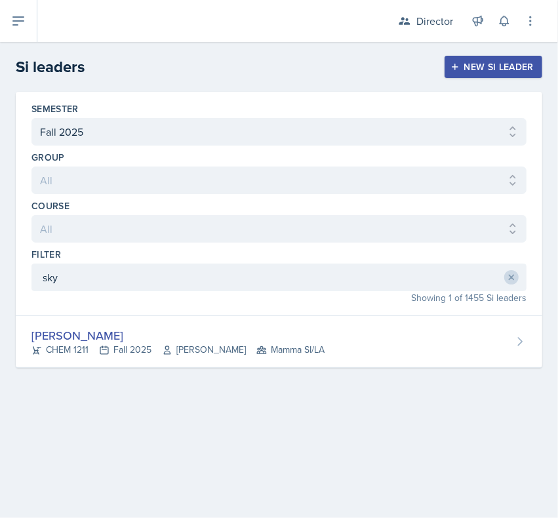
click at [79, 345] on div "CHEM 1211 Fall 2025 Mark Mitchell Mamma SI/LA" at bounding box center [178, 350] width 293 height 14
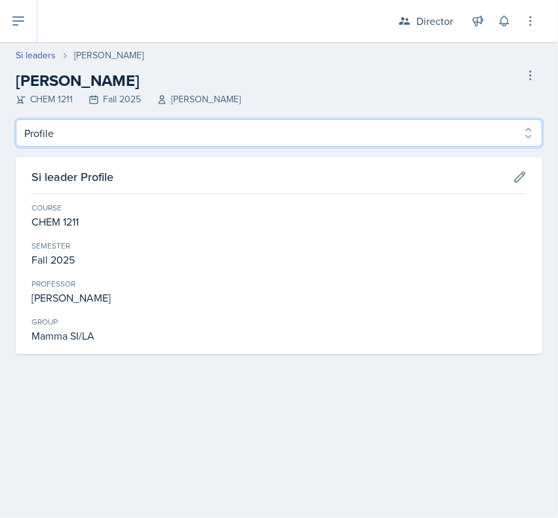
click at [53, 128] on select "Profile Planning Sheets Observation Forms Uploads" at bounding box center [279, 133] width 527 height 28
select select "Observation Forms"
click at [16, 119] on select "Profile Planning Sheets Observation Forms Uploads" at bounding box center [279, 133] width 527 height 28
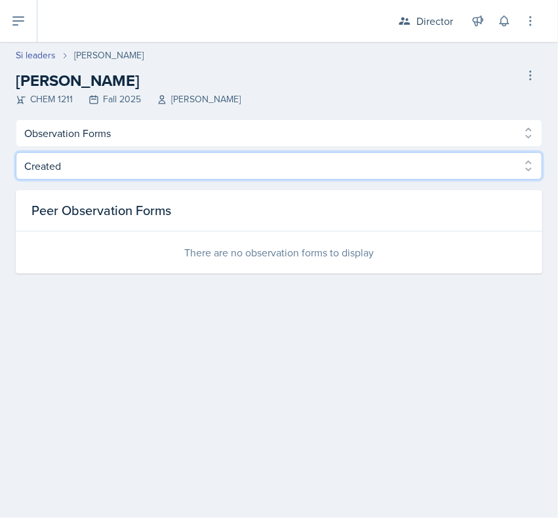
click at [49, 172] on select "Created Observed" at bounding box center [279, 166] width 527 height 28
select select "Observed"
click at [16, 152] on select "Created Observed" at bounding box center [279, 166] width 527 height 28
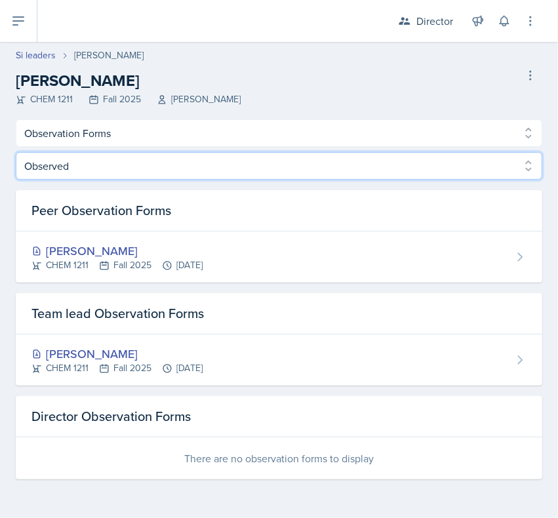
click at [44, 178] on select "Created Observed" at bounding box center [279, 166] width 527 height 28
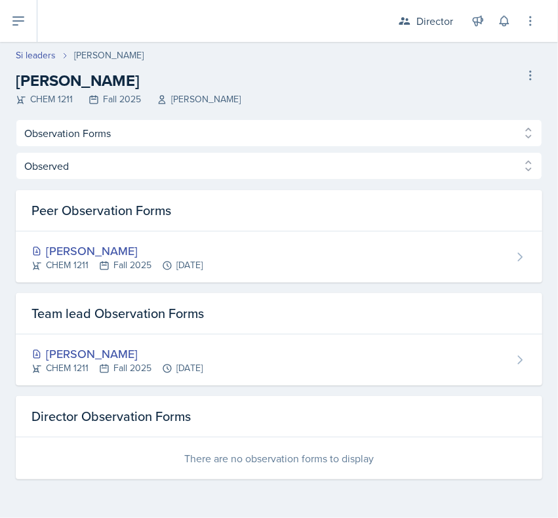
click at [62, 261] on div "CHEM 1211 Fall 2025 Sep 18th, 2025" at bounding box center [117, 266] width 171 height 14
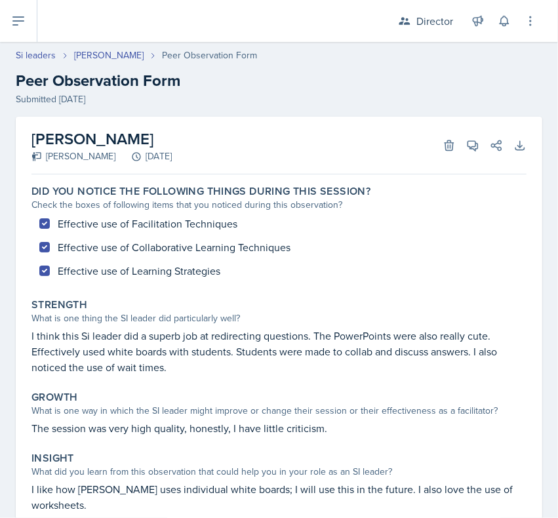
select select "Observation Forms"
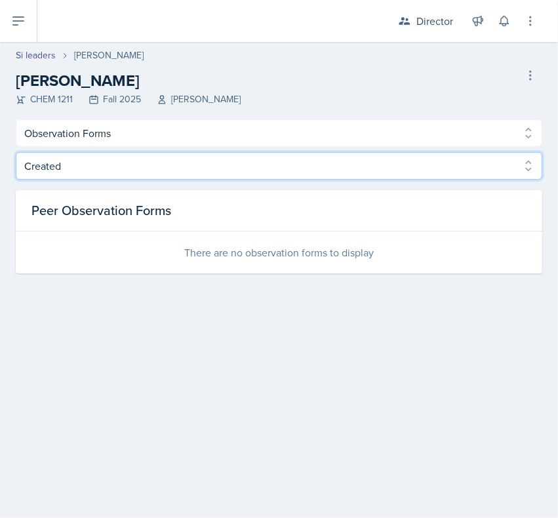
click at [270, 155] on select "Created Observed" at bounding box center [279, 166] width 527 height 28
select select "Observed"
click at [16, 152] on select "Created Observed" at bounding box center [279, 166] width 527 height 28
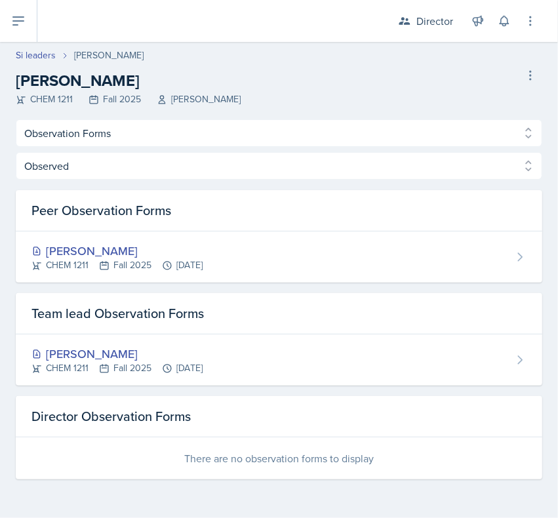
click at [264, 384] on div "Skylar Hamric CHEM 1211 Fall 2025 Aug 25th, 2025" at bounding box center [279, 360] width 527 height 51
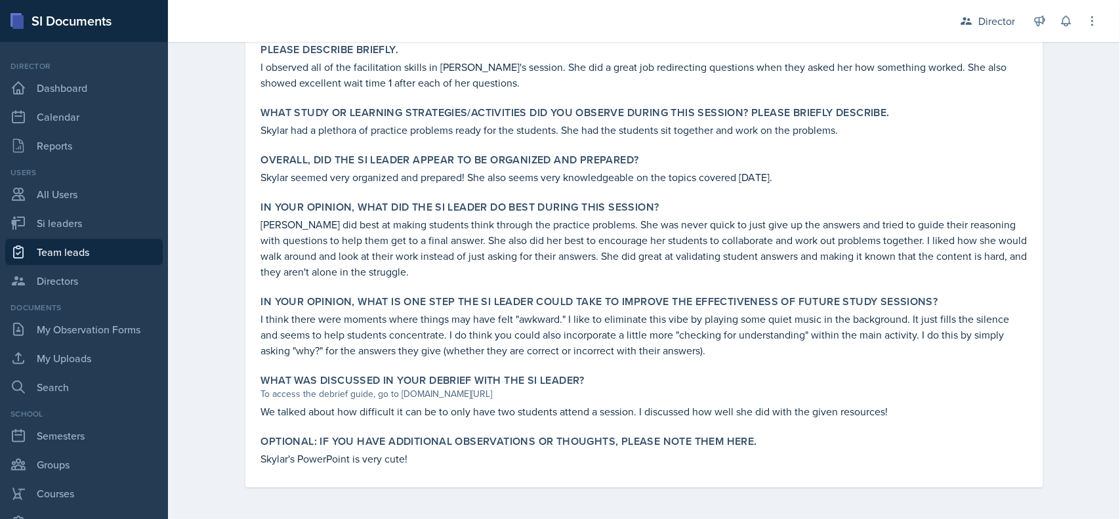
scroll to position [529, 0]
click at [978, 10] on div "Director" at bounding box center [987, 21] width 71 height 24
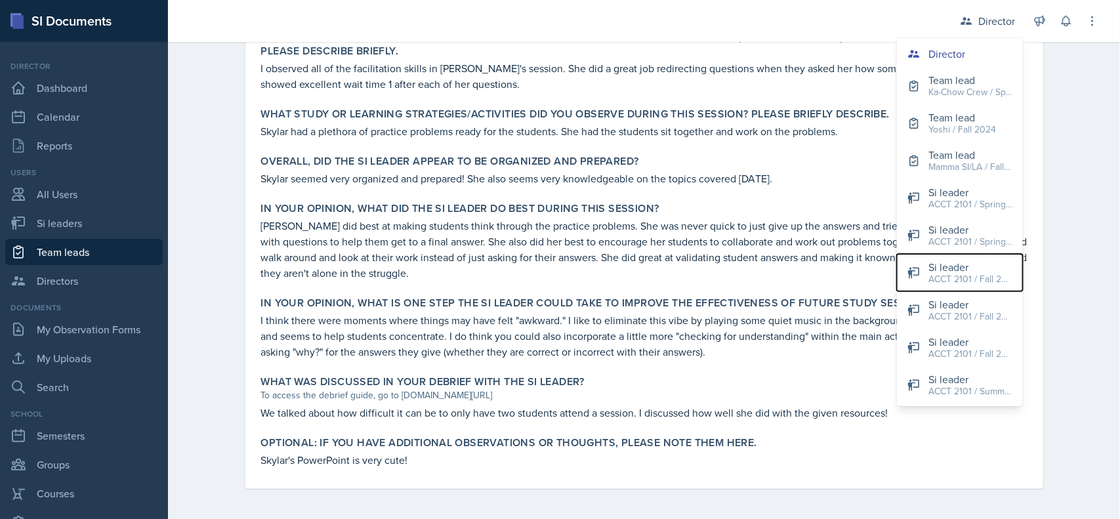
click at [968, 272] on div "ACCT 2101 / Fall 2024" at bounding box center [971, 279] width 84 height 14
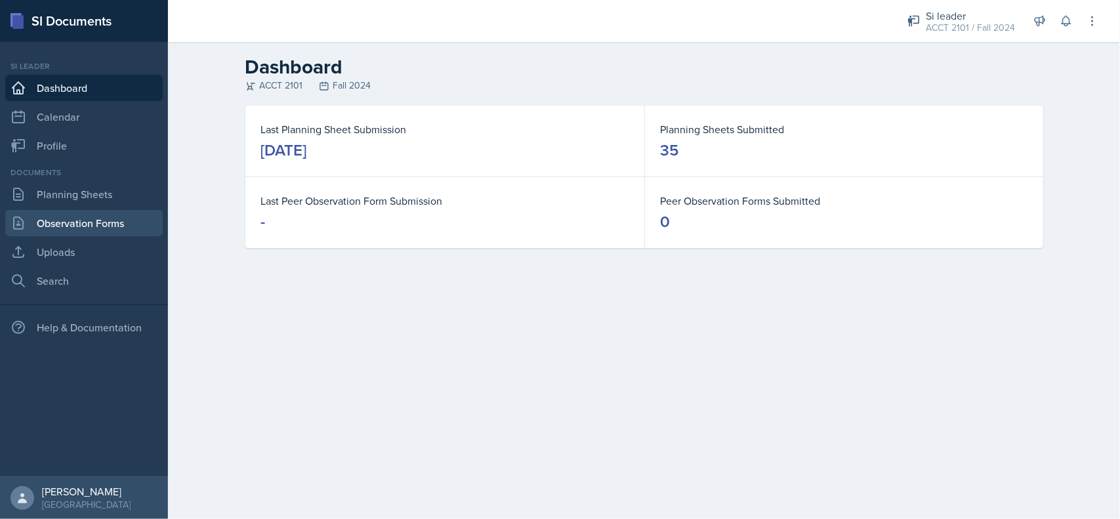
click at [113, 217] on link "Observation Forms" at bounding box center [84, 223] width 158 height 26
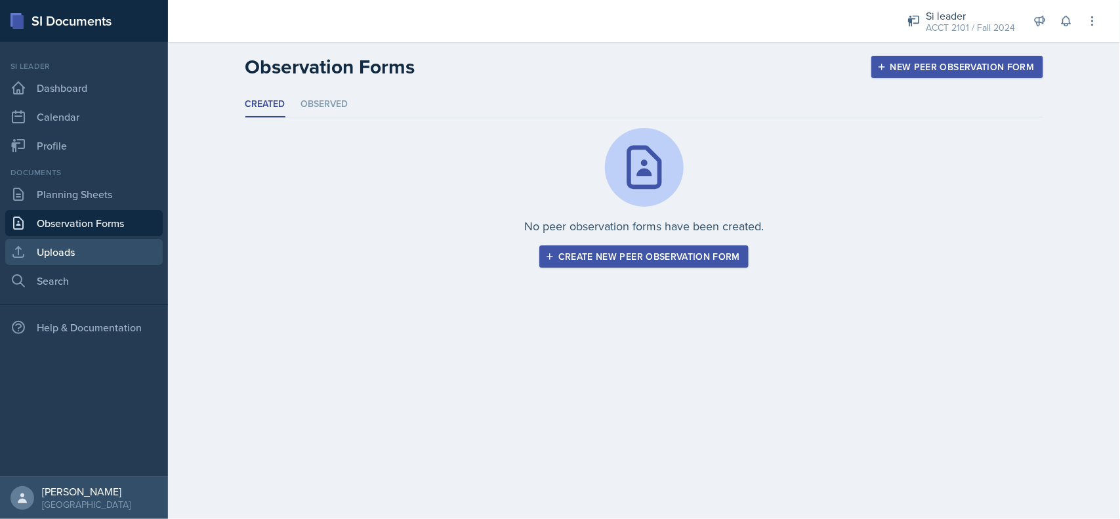
click at [94, 248] on link "Uploads" at bounding box center [84, 252] width 158 height 26
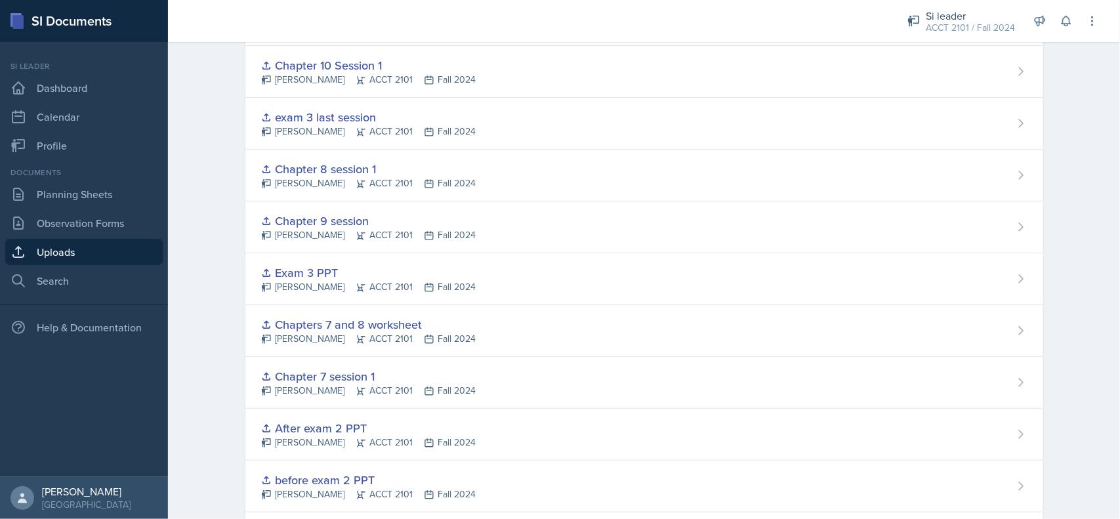
scroll to position [328, 0]
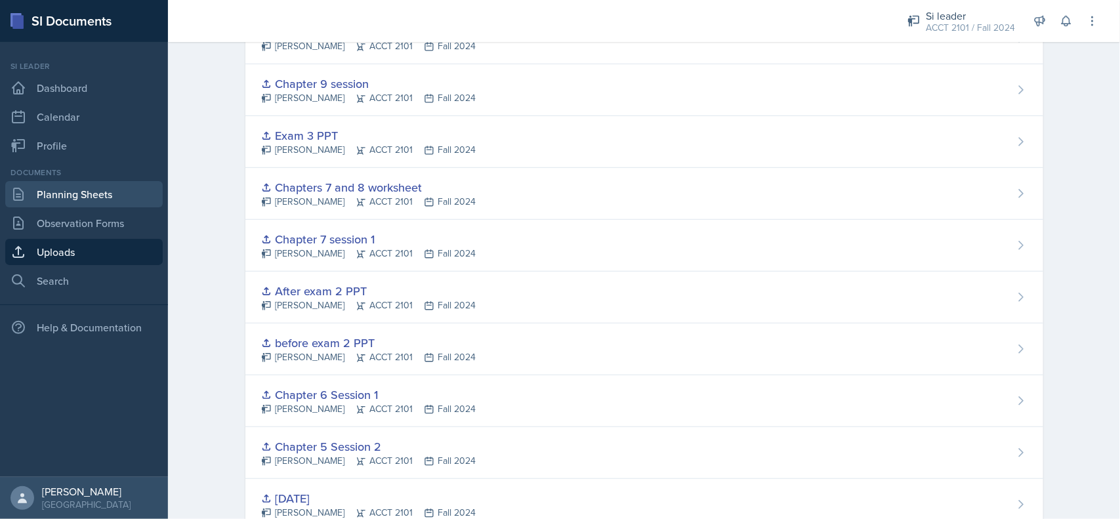
click at [96, 192] on link "Planning Sheets" at bounding box center [84, 194] width 158 height 26
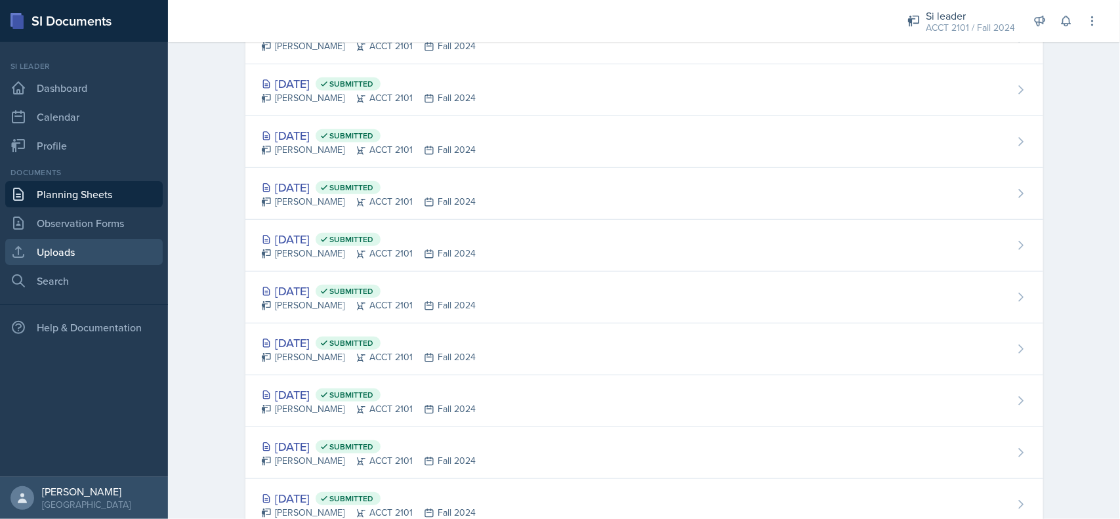
click at [87, 257] on link "Uploads" at bounding box center [84, 252] width 158 height 26
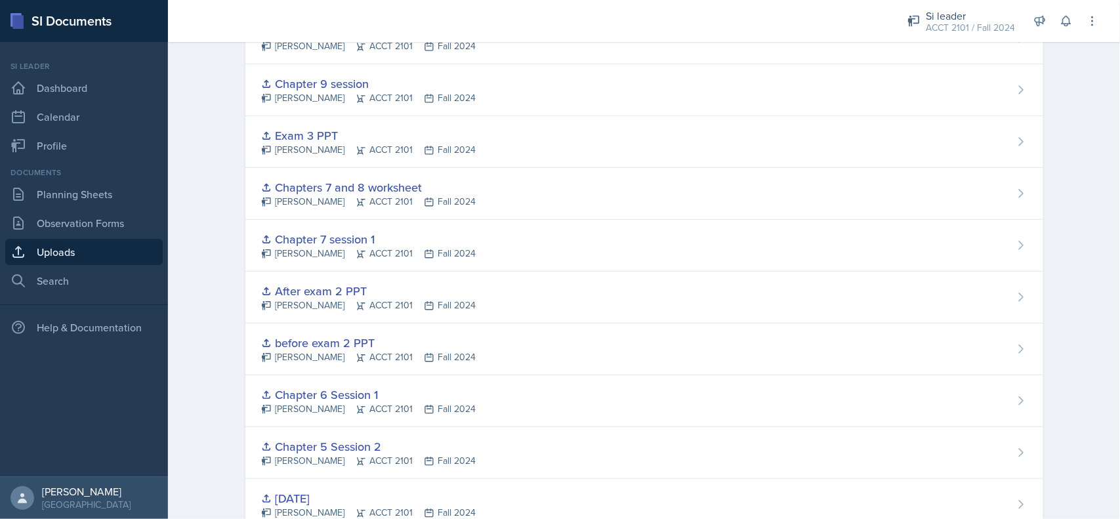
scroll to position [547, 0]
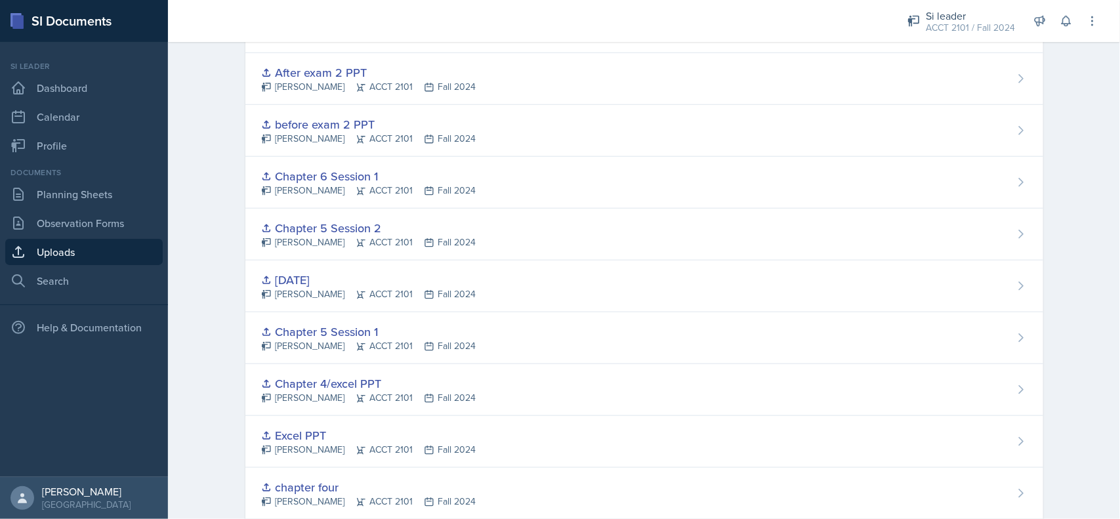
click at [329, 225] on div "Chapter 5 Session 2" at bounding box center [368, 228] width 215 height 18
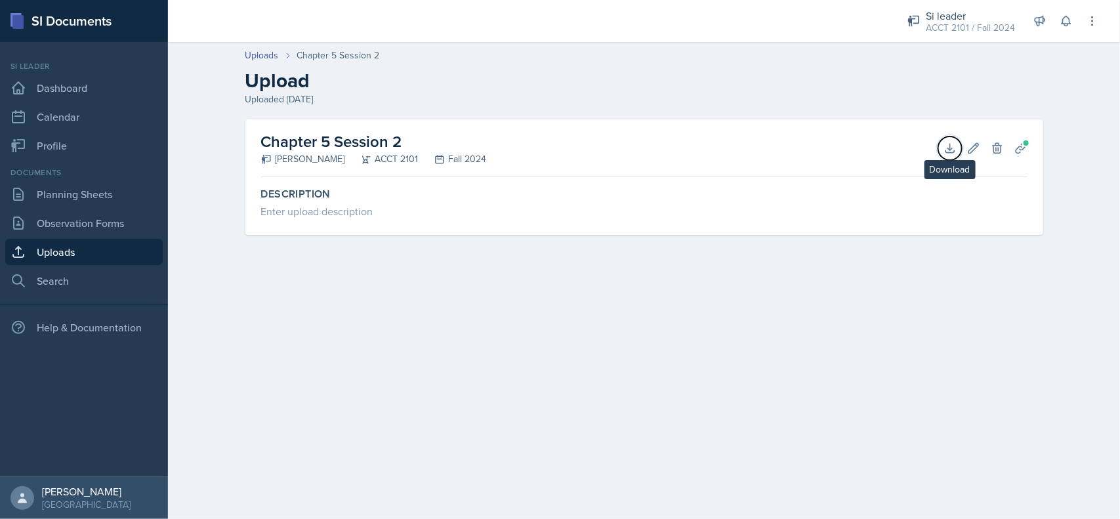
click at [942, 151] on button "Download" at bounding box center [950, 149] width 24 height 24
click at [1019, 156] on button "Planning Sheets" at bounding box center [1021, 149] width 24 height 24
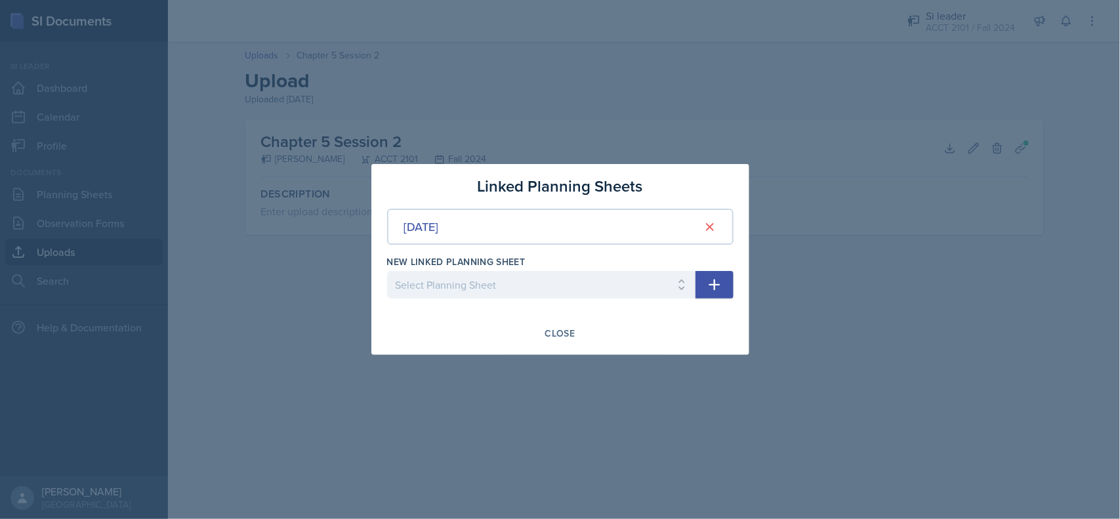
click at [439, 223] on div "Oct 7th, 2024" at bounding box center [421, 227] width 35 height 18
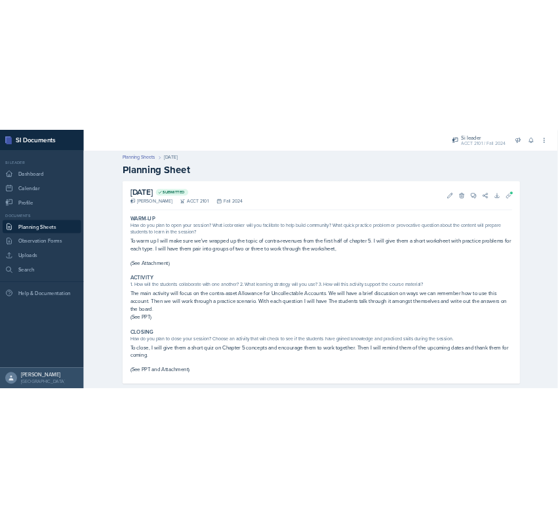
scroll to position [22, 0]
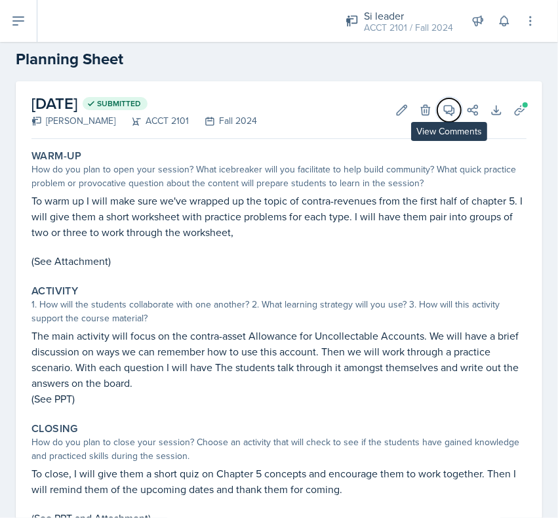
click at [445, 110] on icon at bounding box center [450, 111] width 10 height 10
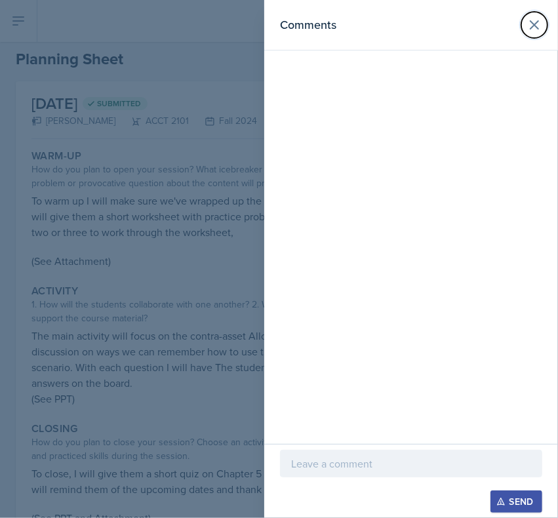
click at [539, 25] on icon at bounding box center [535, 25] width 16 height 16
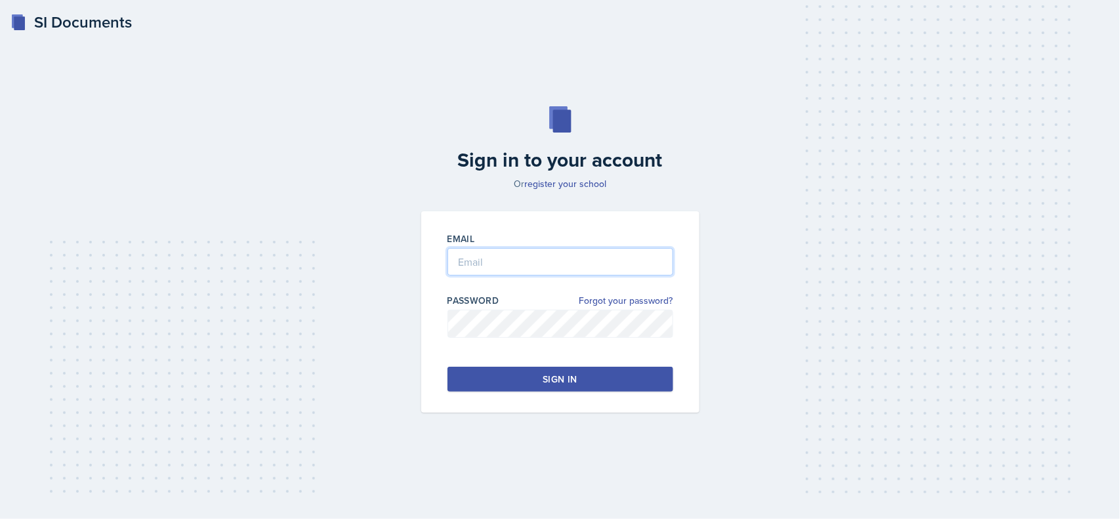
type input "[EMAIL_ADDRESS][DOMAIN_NAME]"
click at [623, 378] on button "Sign in" at bounding box center [561, 379] width 226 height 25
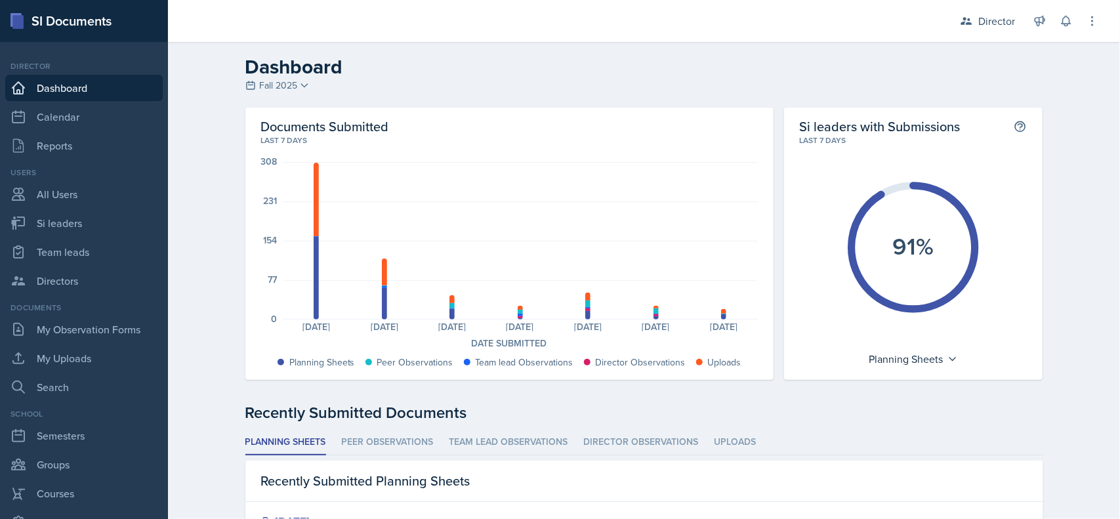
click at [470, 114] on div "Documents Submitted Last 7 days 308 231 154 77 0 Planning Sheets: 162 Team lead…" at bounding box center [509, 244] width 528 height 272
click at [69, 228] on link "Si leaders" at bounding box center [84, 223] width 158 height 26
select select "2bed604d-1099-4043-b1bc-2365e8740244"
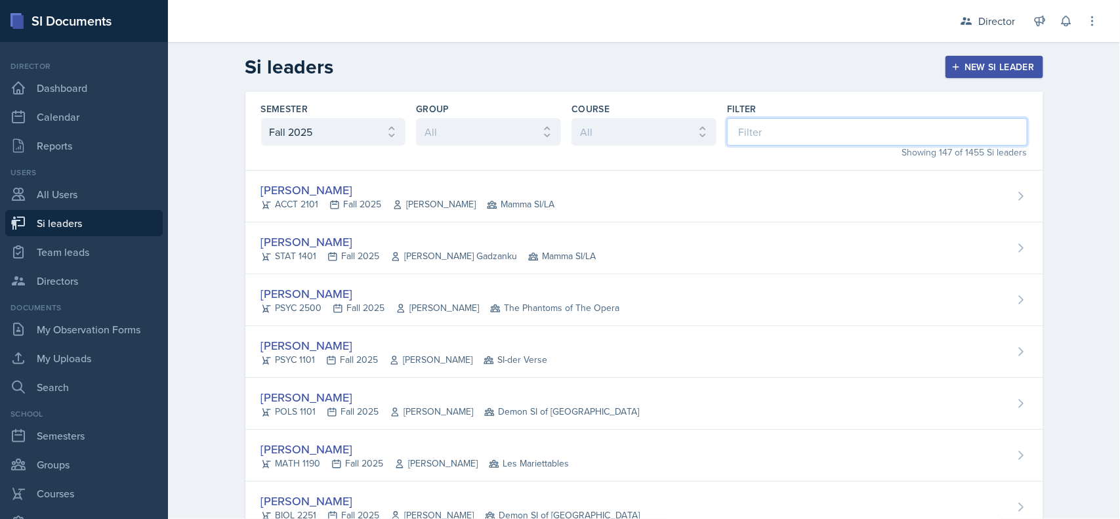
click at [765, 139] on input at bounding box center [877, 132] width 301 height 28
type input "sk"
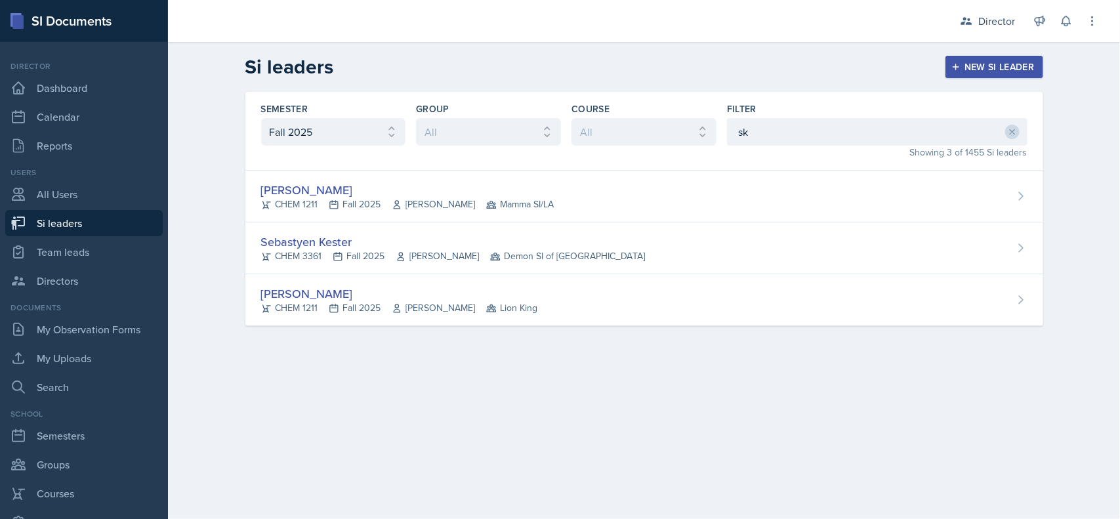
click at [640, 195] on div "Skylar Hamric CHEM 1211 Fall 2025 Mark Mitchell Mamma SI/LA" at bounding box center [644, 197] width 798 height 52
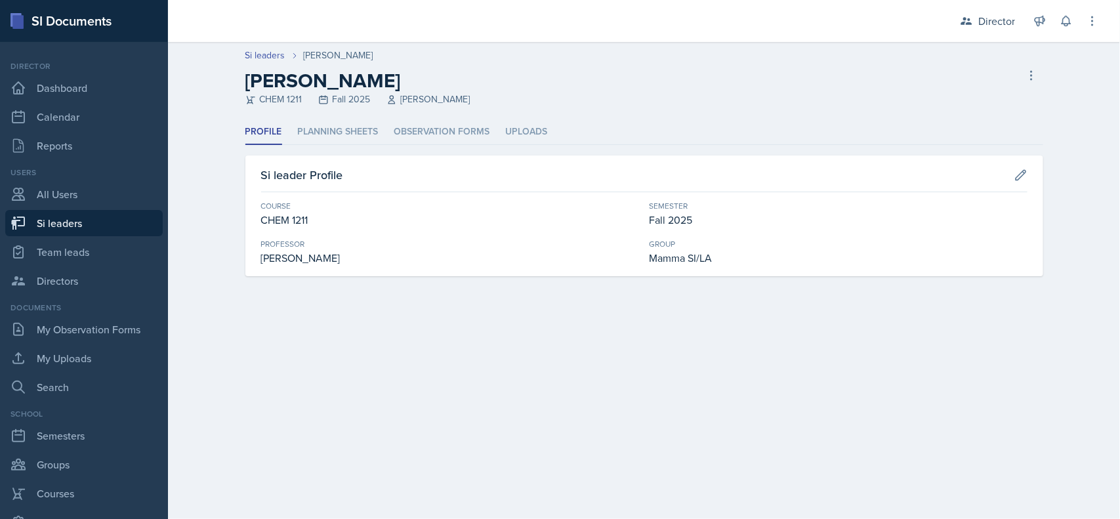
click at [429, 131] on li "Observation Forms" at bounding box center [442, 132] width 96 height 26
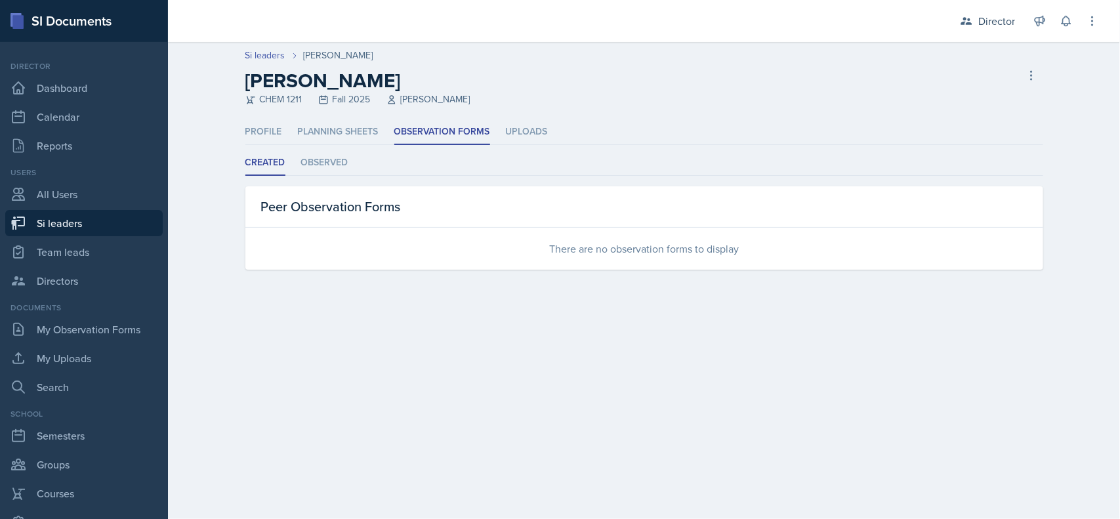
click at [329, 166] on li "Observed" at bounding box center [324, 163] width 47 height 26
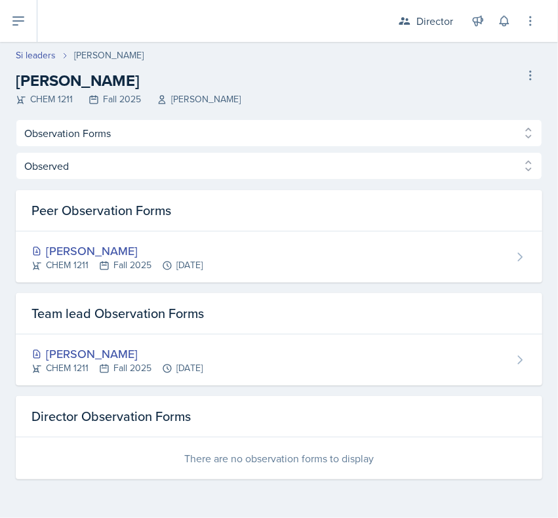
click at [41, 61] on link "Si leaders" at bounding box center [36, 56] width 40 height 14
select select "2bed604d-1099-4043-b1bc-2365e8740244"
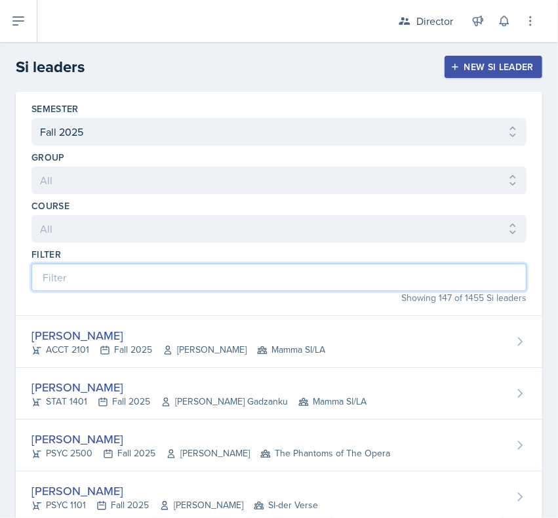
click at [281, 283] on input at bounding box center [279, 278] width 495 height 28
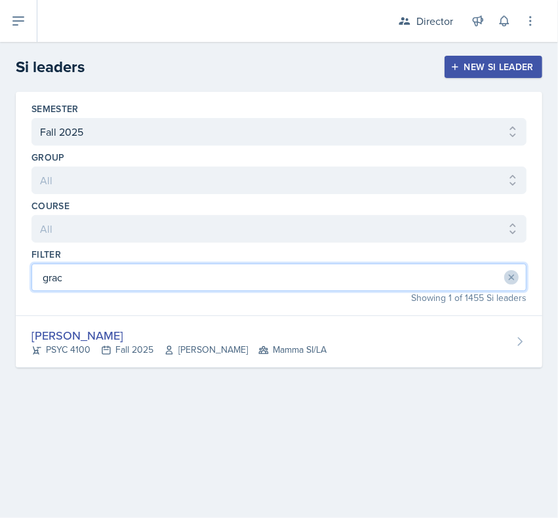
type input "grace"
click at [128, 366] on div "Grace Julian PSYC 4100 Fall 2025 Paul Story Mamma SI/LA" at bounding box center [279, 342] width 527 height 52
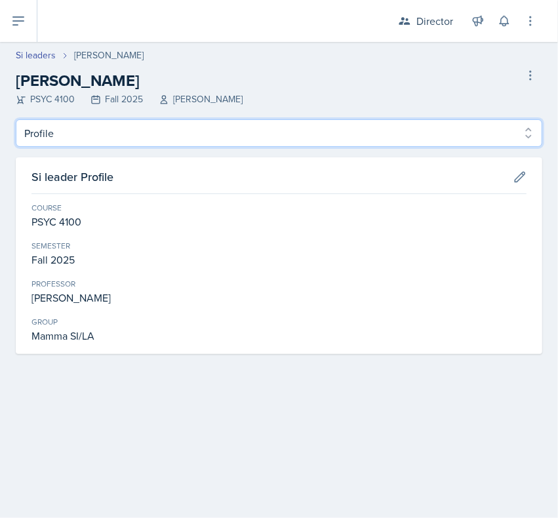
click at [31, 144] on select "Profile Planning Sheets Observation Forms Uploads" at bounding box center [279, 133] width 527 height 28
click at [16, 119] on select "Profile Planning Sheets Observation Forms Uploads" at bounding box center [279, 133] width 527 height 28
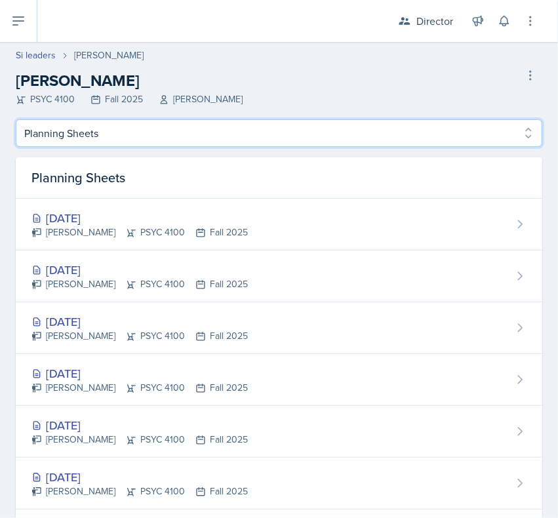
click at [56, 142] on select "Profile Planning Sheets Observation Forms Uploads" at bounding box center [279, 133] width 527 height 28
select select "Observation Forms"
click at [16, 119] on select "Profile Planning Sheets Observation Forms Uploads" at bounding box center [279, 133] width 527 height 28
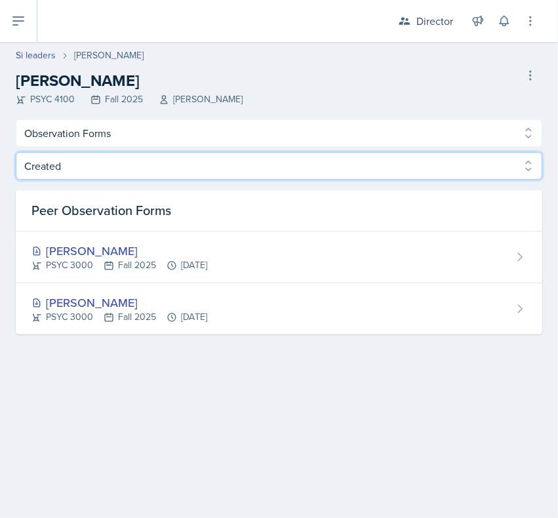
click at [38, 174] on select "Created Observed" at bounding box center [279, 166] width 527 height 28
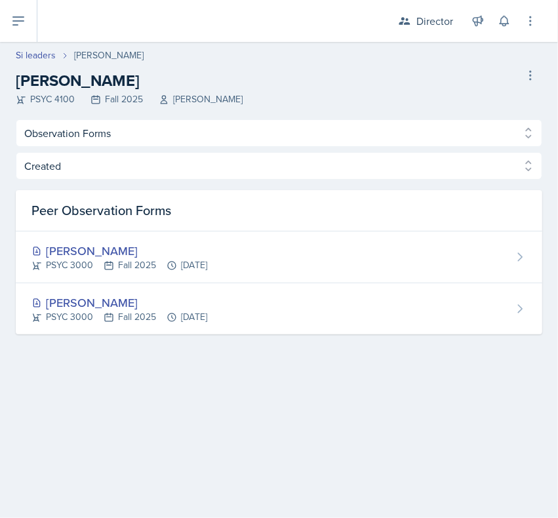
click at [74, 398] on main "Si leaders Grace Julian Grace Julian PSYC 4100 Fall 2025 Paul Story Delete Si l…" at bounding box center [279, 280] width 558 height 476
click at [27, 54] on link "Si leaders" at bounding box center [36, 56] width 40 height 14
select select "2bed604d-1099-4043-b1bc-2365e8740244"
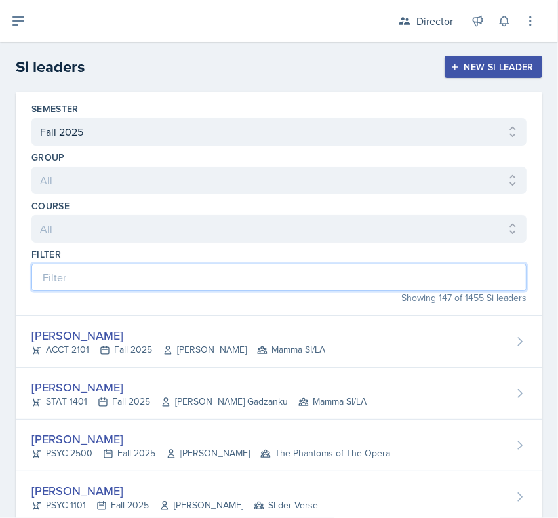
click at [196, 282] on input at bounding box center [279, 278] width 495 height 28
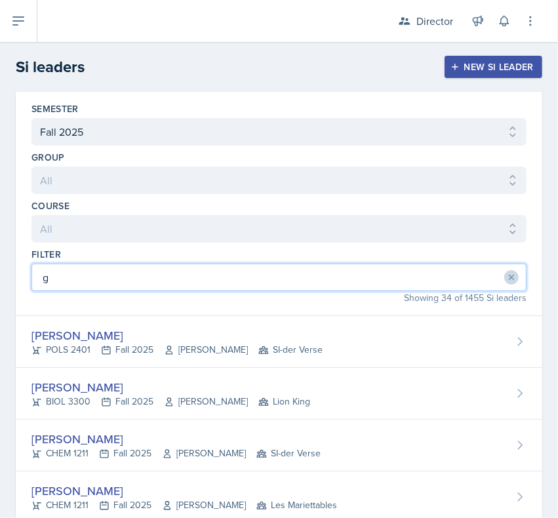
type input "gv"
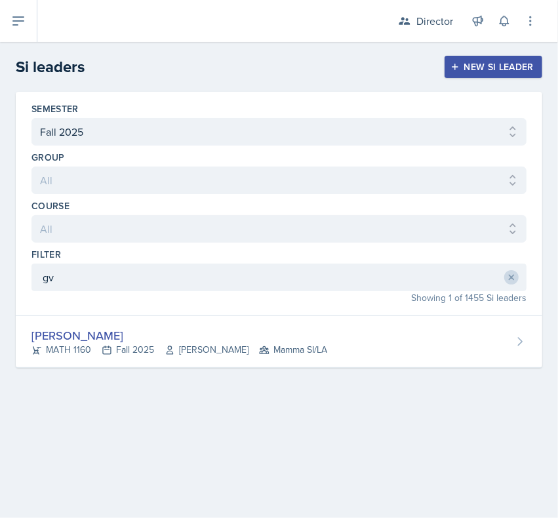
click at [369, 325] on div "Gvantsa Kiknavelidze MATH 1160 Fall 2025 Irina Pashchenko Mamma SI/LA" at bounding box center [279, 342] width 527 height 52
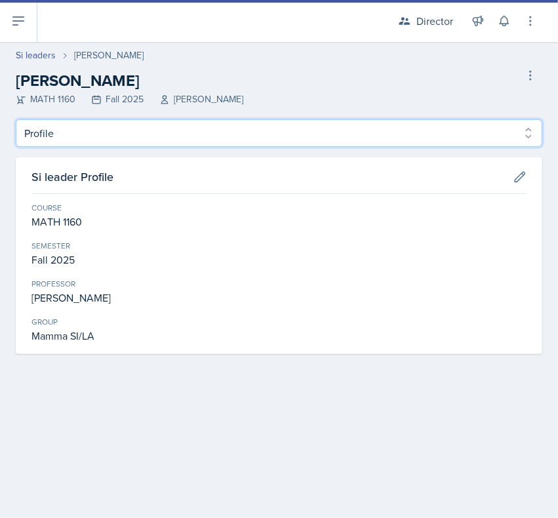
click at [238, 129] on select "Profile Planning Sheets Observation Forms Uploads" at bounding box center [279, 133] width 527 height 28
select select "Observation Forms"
click at [16, 119] on select "Profile Planning Sheets Observation Forms Uploads" at bounding box center [279, 133] width 527 height 28
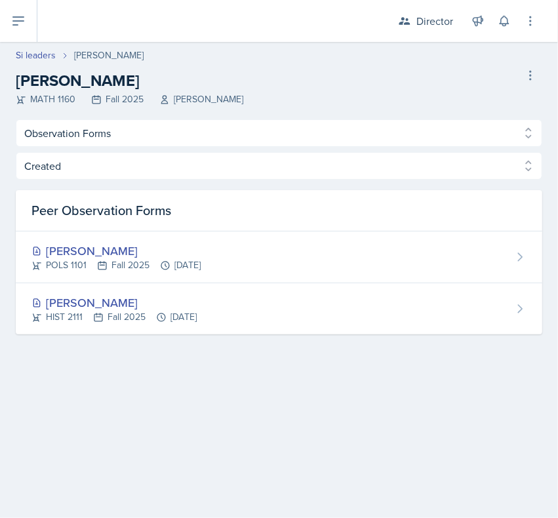
click at [39, 53] on link "Si leaders" at bounding box center [36, 56] width 40 height 14
select select "2bed604d-1099-4043-b1bc-2365e8740244"
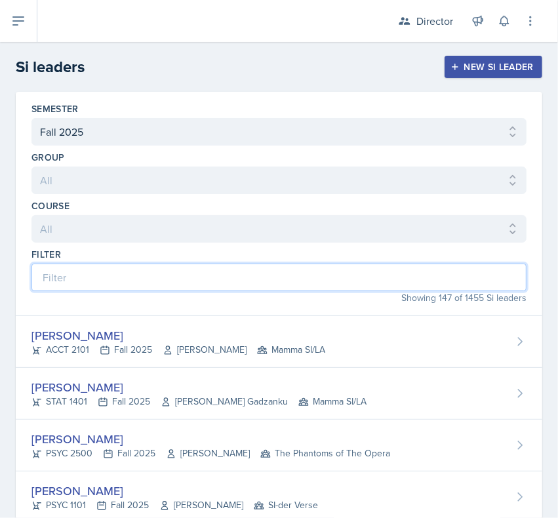
click at [163, 284] on input at bounding box center [279, 278] width 495 height 28
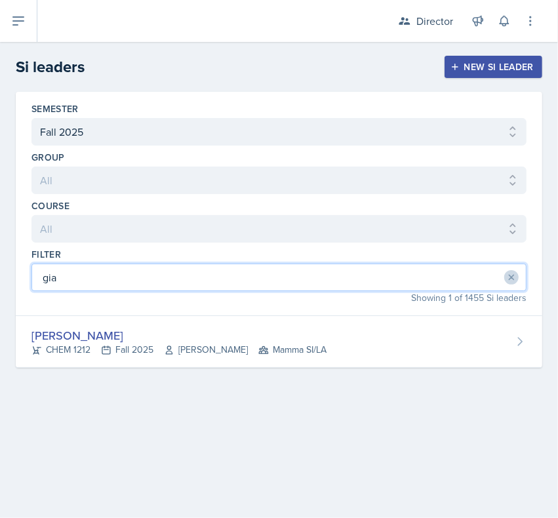
type input "gia"
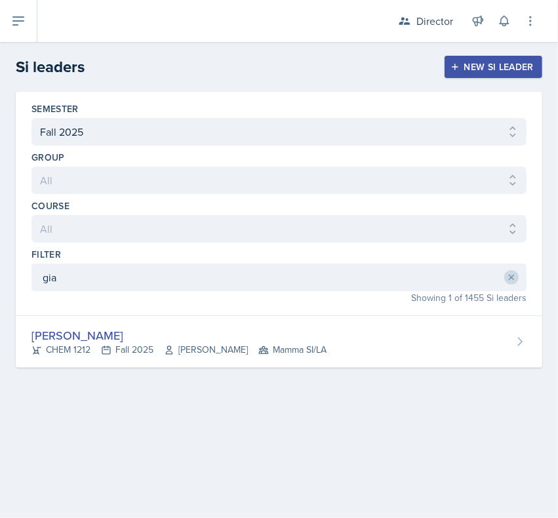
click at [280, 332] on div "Gia Luu" at bounding box center [179, 336] width 295 height 18
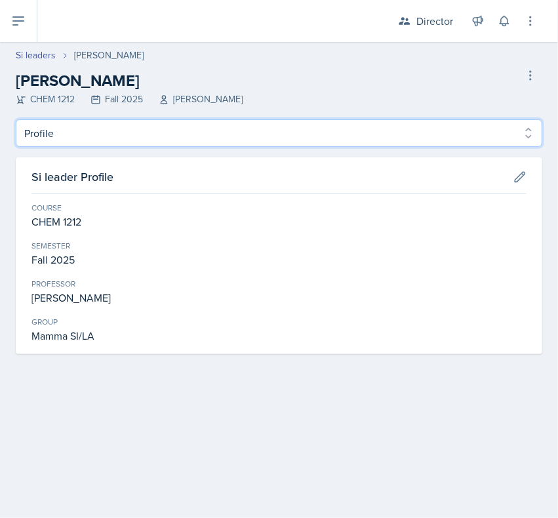
click at [159, 128] on select "Profile Planning Sheets Observation Forms Uploads" at bounding box center [279, 133] width 527 height 28
select select "Observation Forms"
click at [16, 119] on select "Profile Planning Sheets Observation Forms Uploads" at bounding box center [279, 133] width 527 height 28
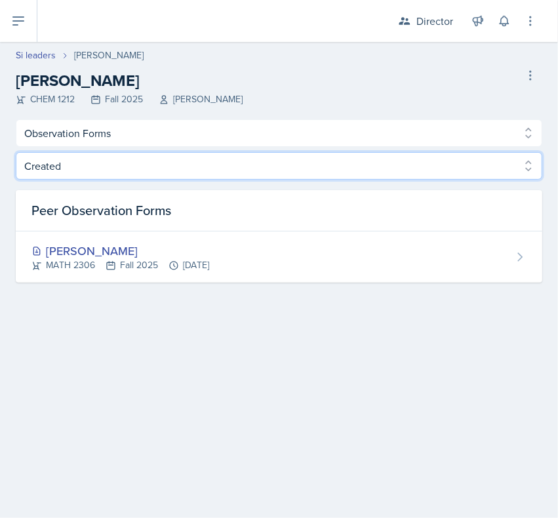
click at [310, 167] on select "Created Observed" at bounding box center [279, 166] width 527 height 28
click at [16, 152] on select "Created Observed" at bounding box center [279, 166] width 527 height 28
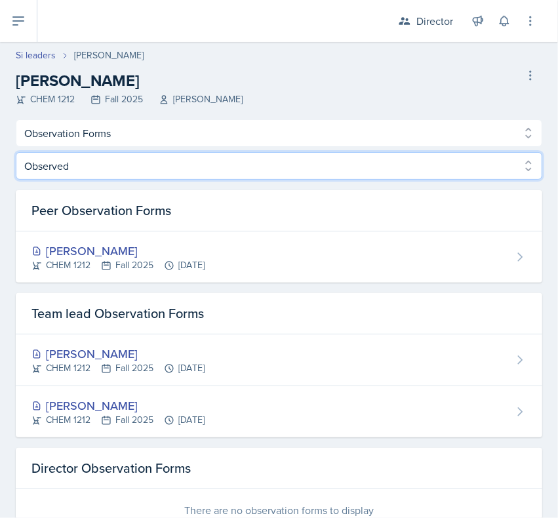
click at [318, 154] on select "Created Observed" at bounding box center [279, 166] width 527 height 28
click at [16, 152] on select "Created Observed" at bounding box center [279, 166] width 527 height 28
click at [293, 169] on select "Created Observed" at bounding box center [279, 166] width 527 height 28
click at [16, 152] on select "Created Observed" at bounding box center [279, 166] width 527 height 28
click at [282, 169] on select "Created Observed" at bounding box center [279, 166] width 527 height 28
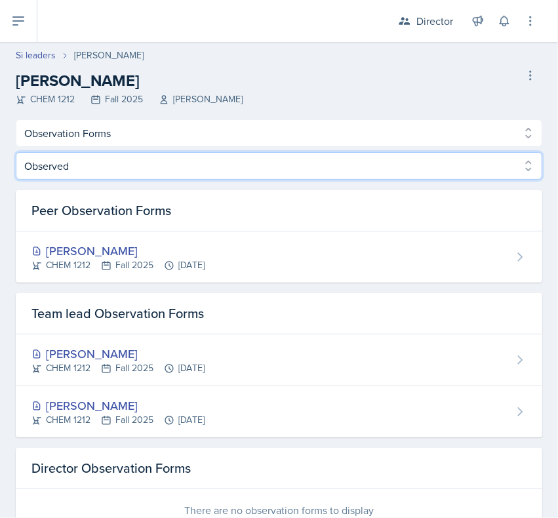
select select "Created"
click at [16, 152] on select "Created Observed" at bounding box center [279, 166] width 527 height 28
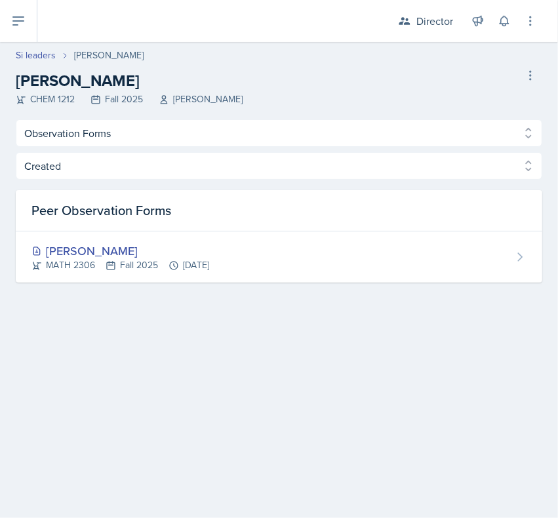
click at [37, 58] on link "Si leaders" at bounding box center [36, 56] width 40 height 14
select select "2bed604d-1099-4043-b1bc-2365e8740244"
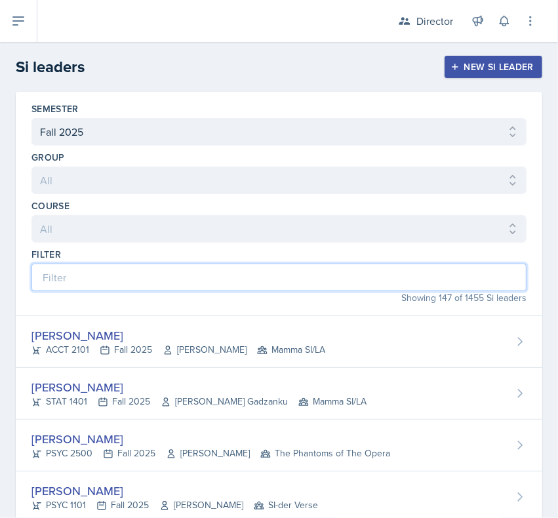
click at [158, 284] on input at bounding box center [279, 278] width 495 height 28
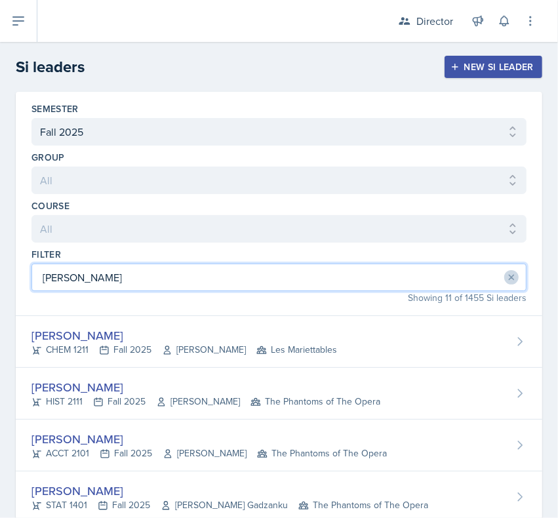
type input "mell"
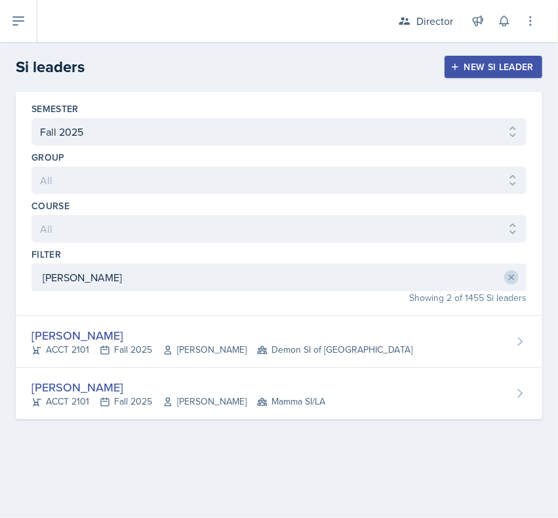
click at [200, 389] on div "Melleah Richards" at bounding box center [179, 388] width 294 height 18
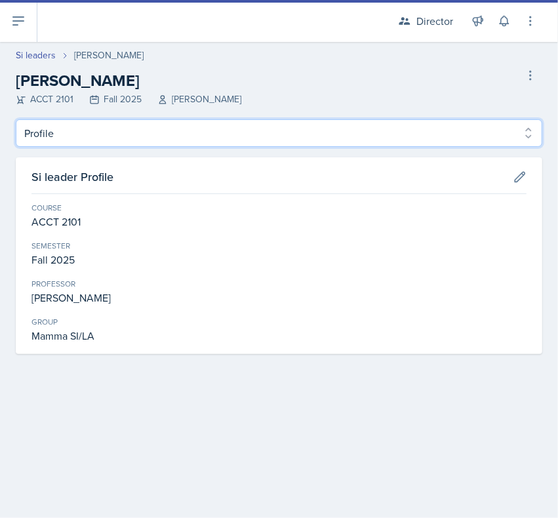
click at [244, 133] on select "Profile Planning Sheets Observation Forms Uploads" at bounding box center [279, 133] width 527 height 28
select select "Observation Forms"
click at [16, 119] on select "Profile Planning Sheets Observation Forms Uploads" at bounding box center [279, 133] width 527 height 28
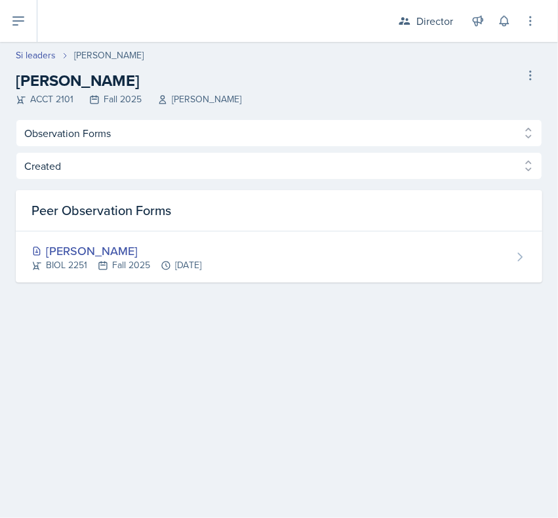
click at [38, 49] on link "Si leaders" at bounding box center [36, 56] width 40 height 14
select select "2bed604d-1099-4043-b1bc-2365e8740244"
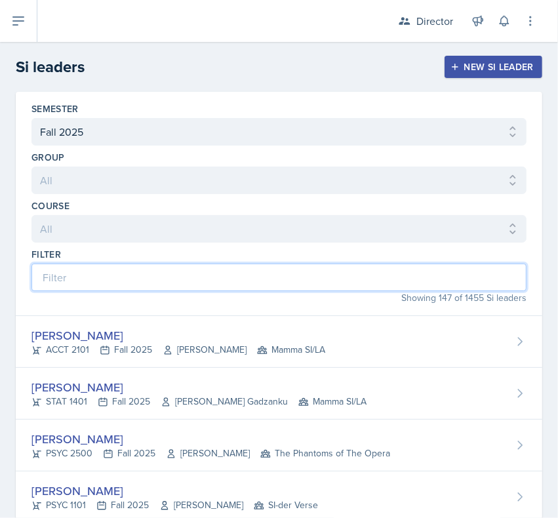
click at [179, 285] on input at bounding box center [279, 278] width 495 height 28
type input "sof"
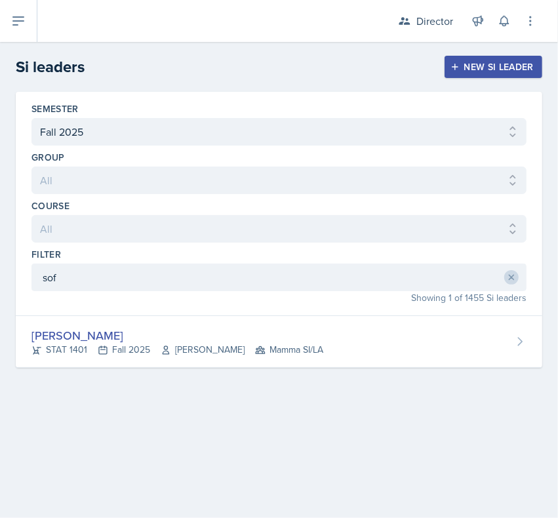
click at [425, 343] on div "Sofia Rose Ibarra STAT 1401 Fall 2025 Sheri Johnson Mamma SI/LA" at bounding box center [279, 342] width 527 height 52
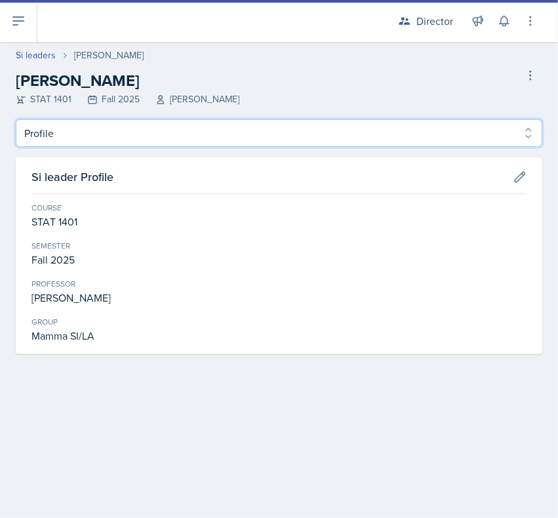
click at [159, 135] on select "Profile Planning Sheets Observation Forms Uploads" at bounding box center [279, 133] width 527 height 28
select select "Observation Forms"
click at [16, 119] on select "Profile Planning Sheets Observation Forms Uploads" at bounding box center [279, 133] width 527 height 28
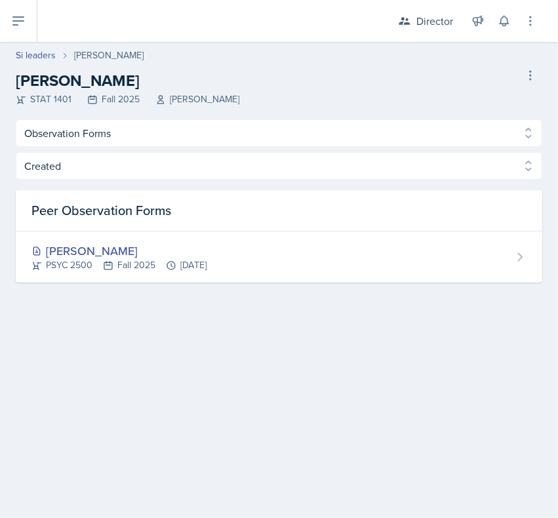
click at [37, 58] on link "Si leaders" at bounding box center [36, 56] width 40 height 14
select select "2bed604d-1099-4043-b1bc-2365e8740244"
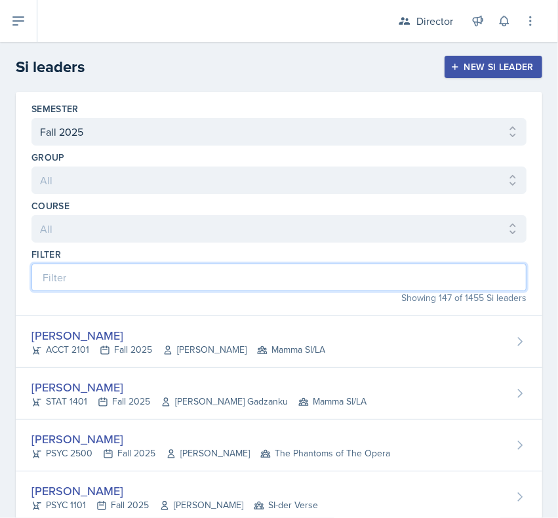
click at [295, 286] on input at bounding box center [279, 278] width 495 height 28
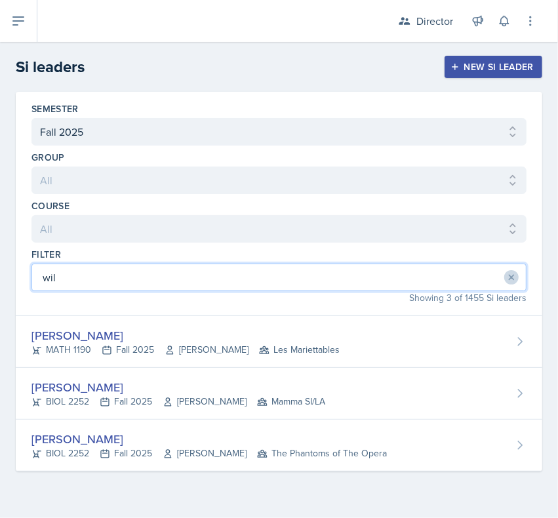
type input "will"
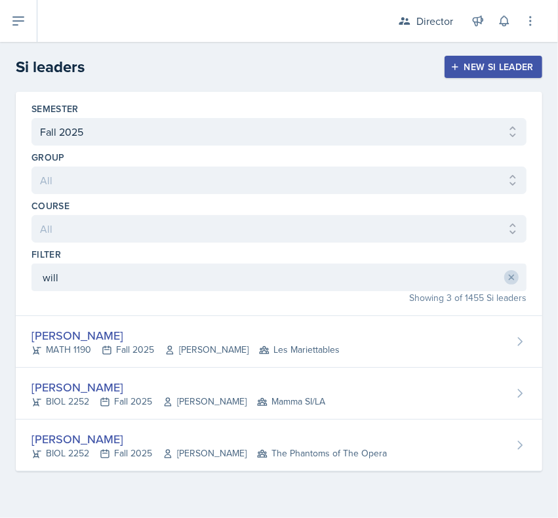
click at [299, 384] on div "William Talley" at bounding box center [179, 388] width 294 height 18
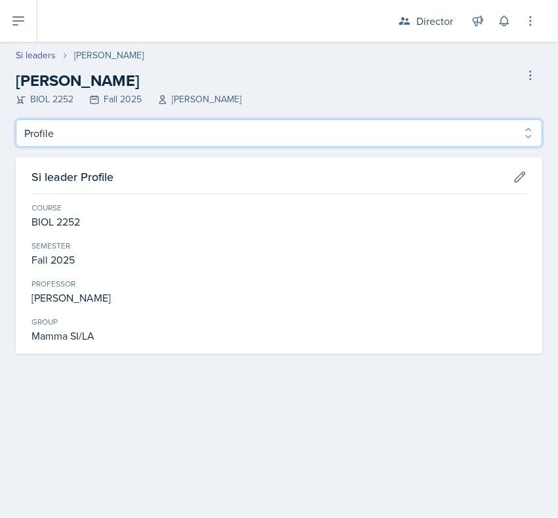
click at [438, 143] on select "Profile Planning Sheets Observation Forms Uploads" at bounding box center [279, 133] width 527 height 28
click at [16, 119] on select "Profile Planning Sheets Observation Forms Uploads" at bounding box center [279, 133] width 527 height 28
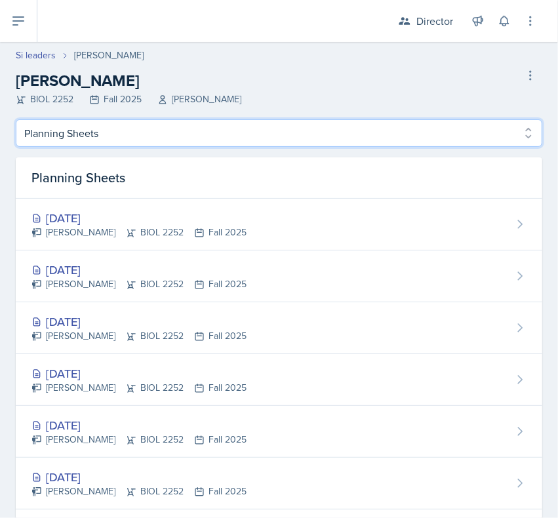
click at [440, 138] on select "Profile Planning Sheets Observation Forms Uploads" at bounding box center [279, 133] width 527 height 28
select select "Observation Forms"
click at [16, 119] on select "Profile Planning Sheets Observation Forms Uploads" at bounding box center [279, 133] width 527 height 28
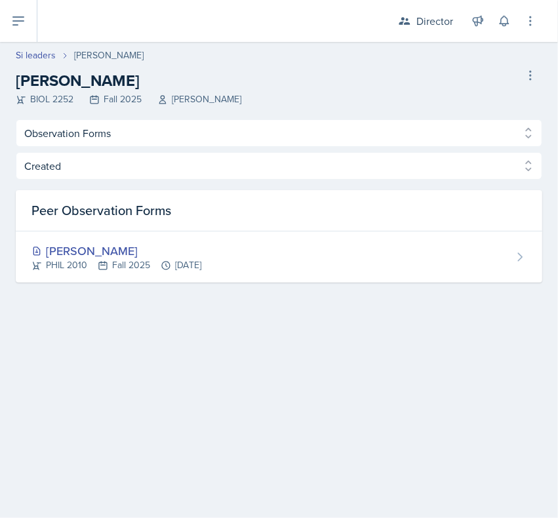
click at [44, 61] on link "Si leaders" at bounding box center [36, 56] width 40 height 14
select select "2bed604d-1099-4043-b1bc-2365e8740244"
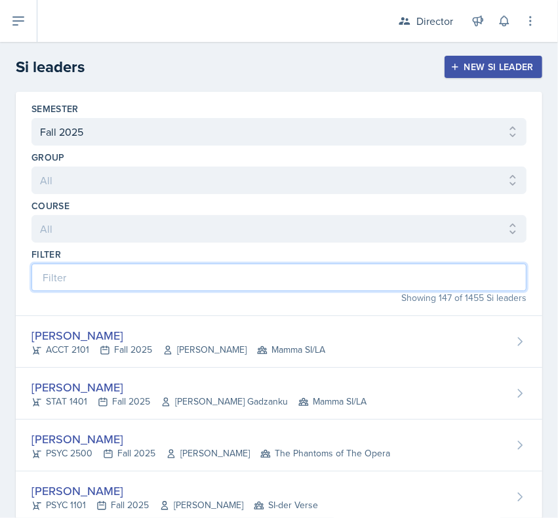
click at [162, 273] on input at bounding box center [279, 278] width 495 height 28
type input "dj"
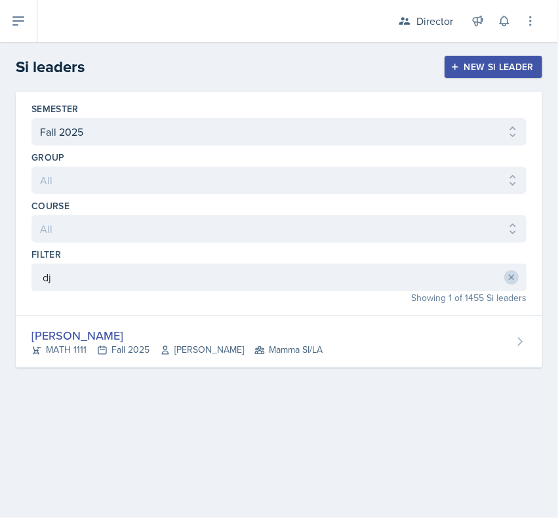
click at [350, 328] on div "DJ Edwards MATH 1111 Fall 2025 Symon Kimitei Mamma SI/LA" at bounding box center [279, 342] width 527 height 52
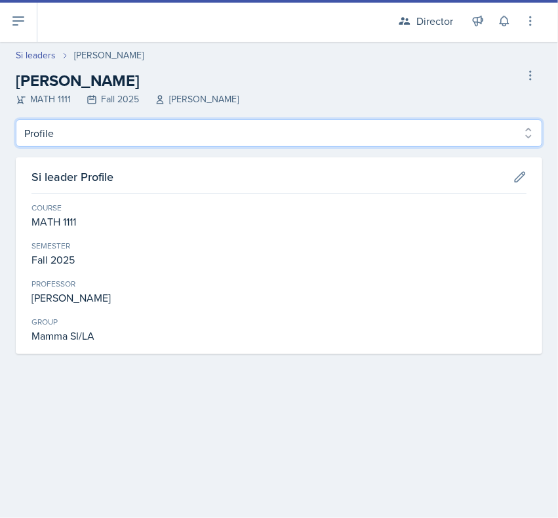
click at [249, 133] on select "Profile Planning Sheets Observation Forms Uploads" at bounding box center [279, 133] width 527 height 28
select select "Observation Forms"
click at [16, 119] on select "Profile Planning Sheets Observation Forms Uploads" at bounding box center [279, 133] width 527 height 28
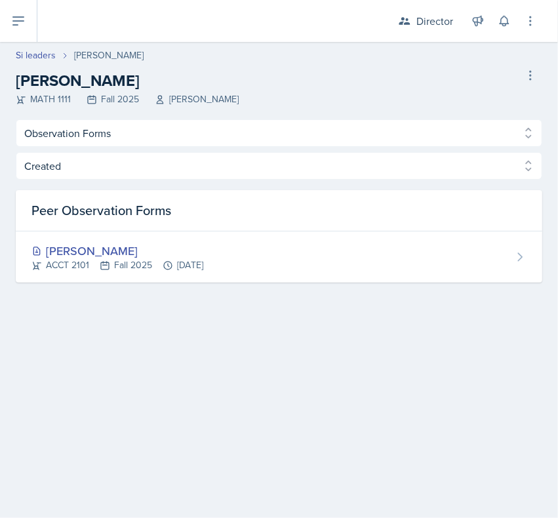
click at [417, 18] on div "Director" at bounding box center [435, 21] width 37 height 16
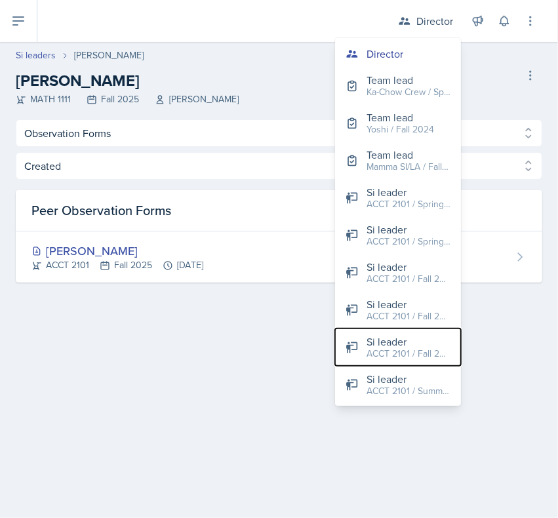
click at [391, 347] on div "ACCT 2101 / Fall 2025" at bounding box center [409, 354] width 84 height 14
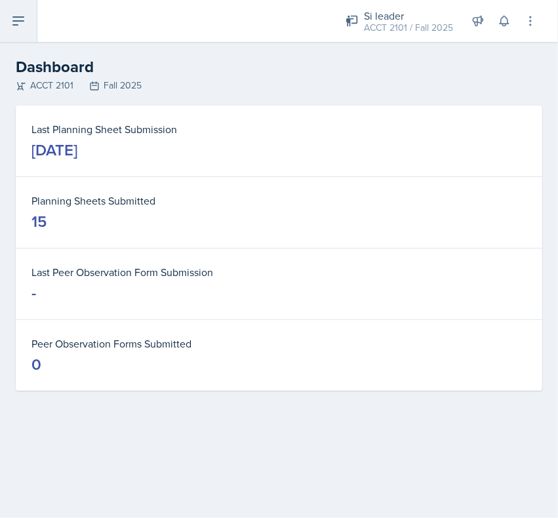
click at [11, 14] on icon at bounding box center [19, 21] width 16 height 16
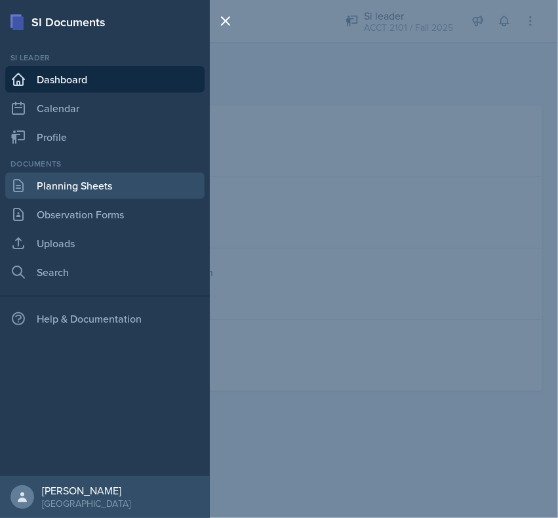
click at [107, 191] on link "Planning Sheets" at bounding box center [105, 186] width 200 height 26
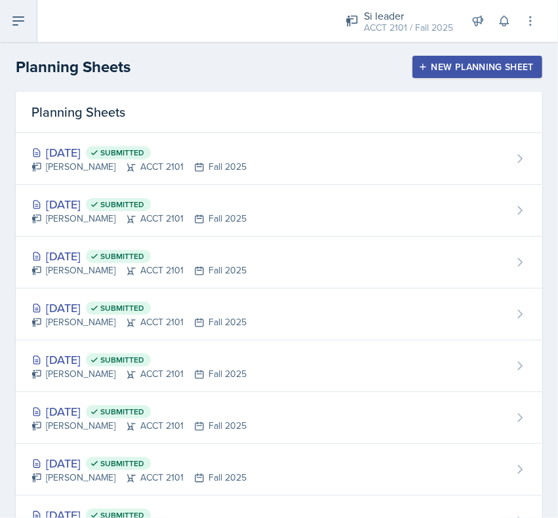
click at [30, 13] on button at bounding box center [18, 21] width 37 height 42
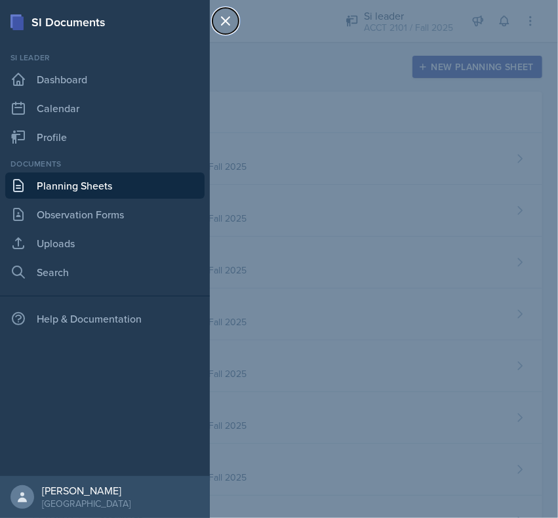
click at [224, 21] on icon at bounding box center [226, 21] width 8 height 8
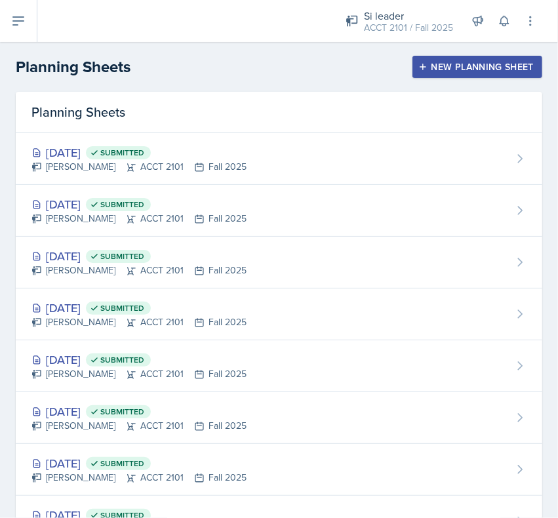
click at [425, 70] on div "New Planning Sheet" at bounding box center [477, 67] width 113 height 11
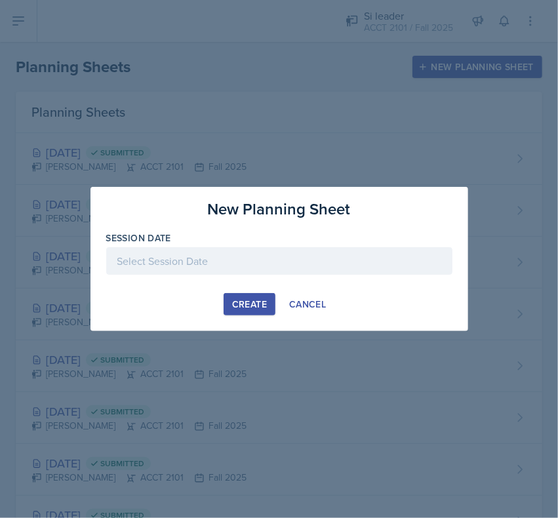
click at [257, 257] on div at bounding box center [279, 261] width 347 height 28
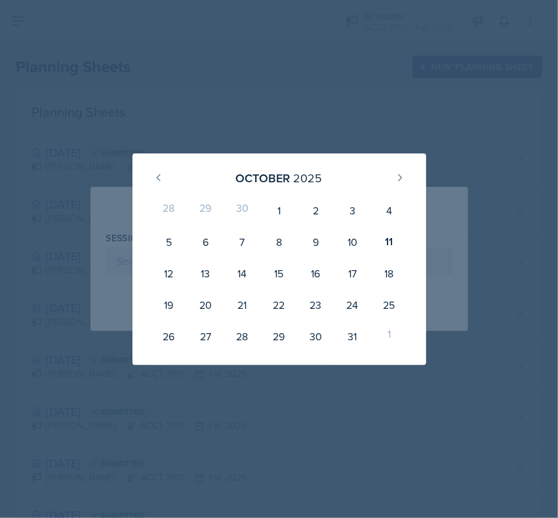
click at [207, 280] on div "13" at bounding box center [205, 274] width 37 height 32
type input "October 13th, 2025"
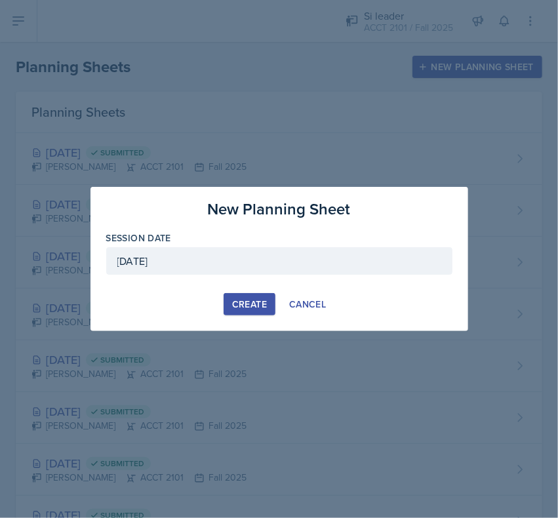
drag, startPoint x: 227, startPoint y: 287, endPoint x: 227, endPoint y: 303, distance: 16.4
click at [227, 293] on div "New Planning Sheet Session Date October 13th, 2025 October 2025 28 29 30 1 2 3 …" at bounding box center [280, 259] width 378 height 144
click at [230, 310] on button "Create" at bounding box center [250, 304] width 52 height 22
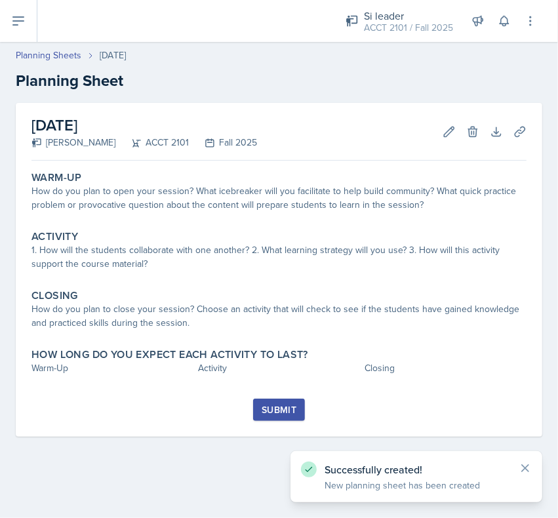
click at [175, 188] on div "How do you plan to open your session? What icebreaker will you facilitate to he…" at bounding box center [279, 198] width 495 height 28
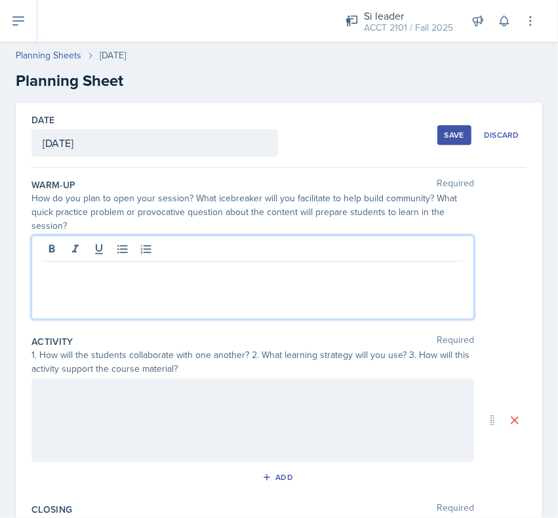
click at [188, 246] on div at bounding box center [253, 278] width 443 height 84
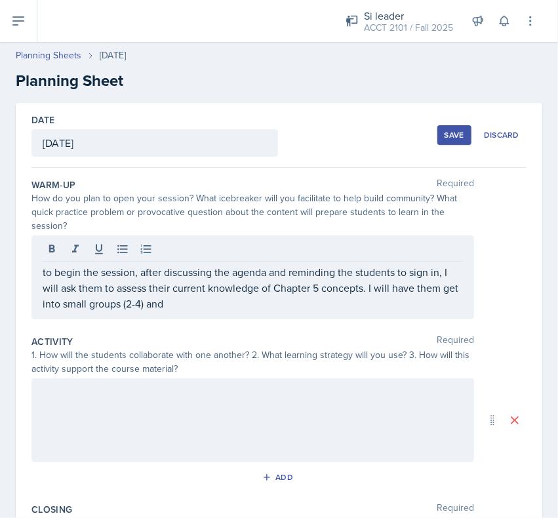
click at [230, 305] on p "to begin the session, after discussing the agenda and reminding the students to…" at bounding box center [253, 287] width 421 height 47
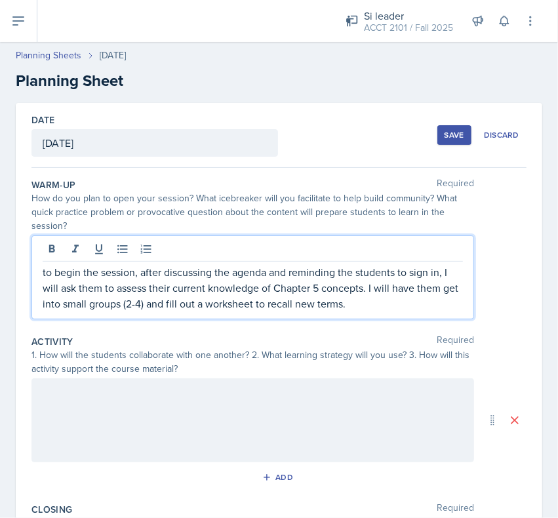
click at [310, 281] on p "to begin the session, after discussing the agenda and reminding the students to…" at bounding box center [253, 287] width 421 height 47
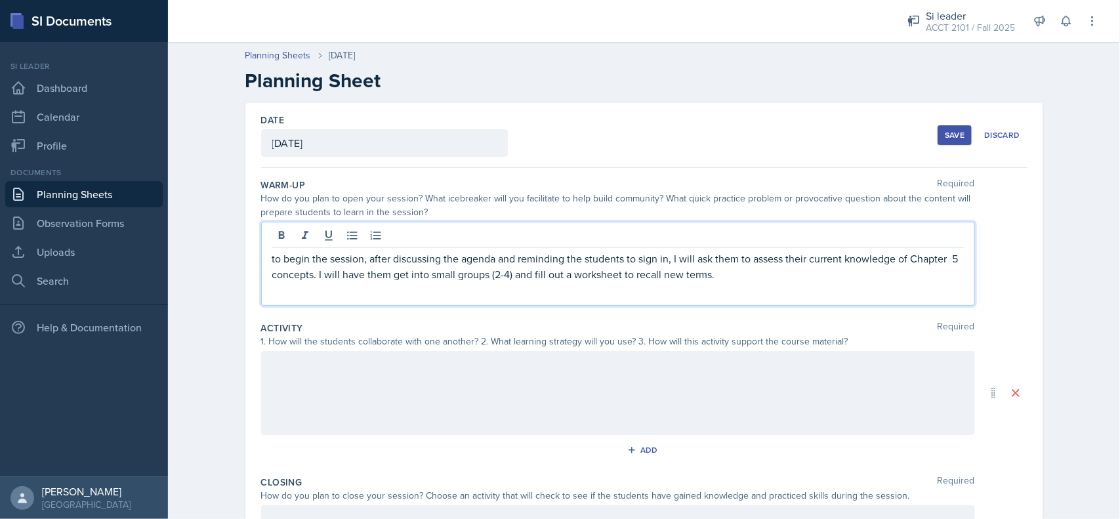
click at [740, 277] on p "to begin the session, after discussing the agenda and reminding the students to…" at bounding box center [618, 267] width 692 height 32
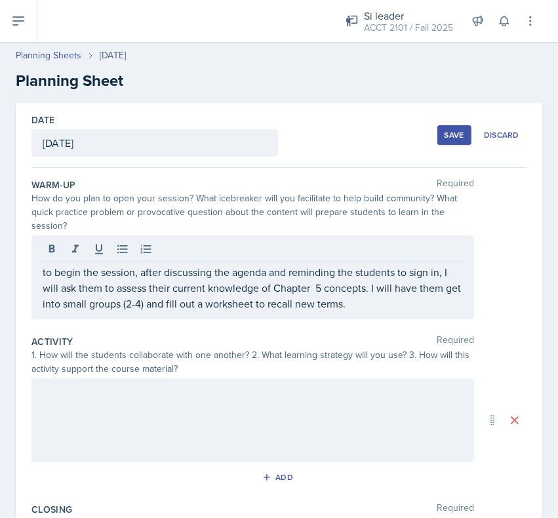
click at [375, 306] on p "to begin the session, after discussing the agenda and reminding the students to…" at bounding box center [253, 287] width 421 height 47
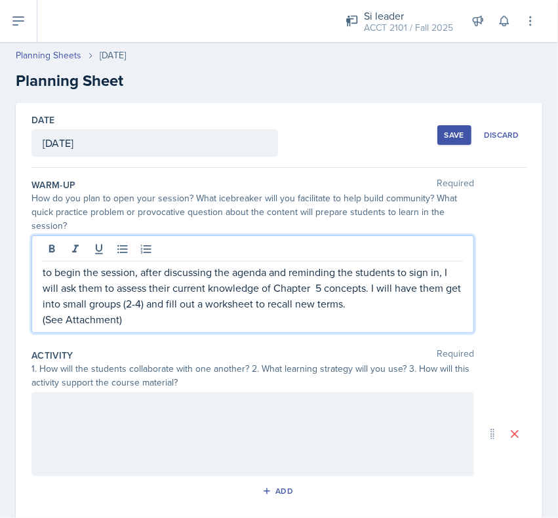
click at [156, 404] on div at bounding box center [253, 434] width 443 height 84
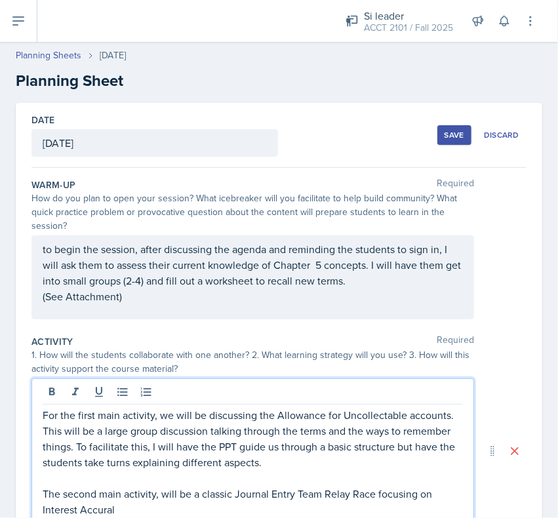
click at [102, 512] on p "The second main activity, will be a classic Journal Entry Team Relay Race focus…" at bounding box center [253, 502] width 421 height 32
click at [102, 501] on p "The second main activity, will be a classic Journal Entry Team Relay Race focus…" at bounding box center [253, 502] width 421 height 32
click at [136, 501] on p "The second main activity, will be a classic Journal Entry Team Relay Race focus…" at bounding box center [253, 502] width 421 height 32
click at [96, 512] on p "The second main activity, will be a classic Journal Entry Team Relay Race focus…" at bounding box center [253, 502] width 421 height 32
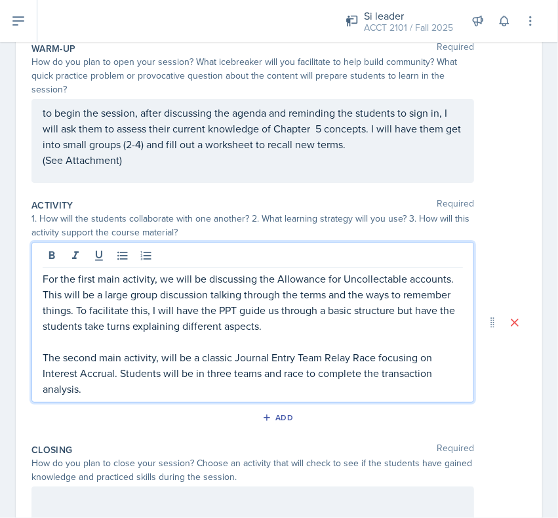
scroll to position [316, 0]
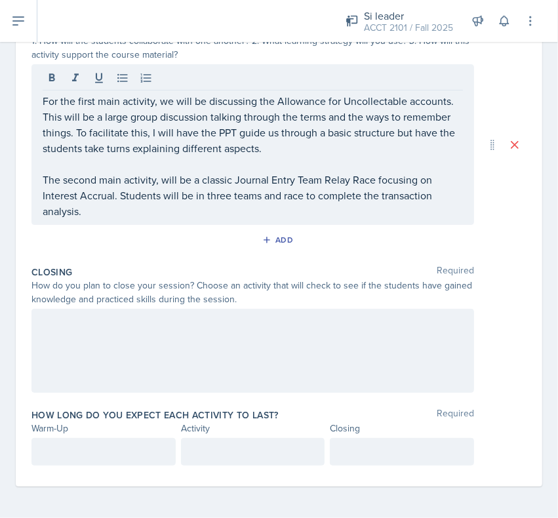
click at [135, 338] on div at bounding box center [253, 351] width 443 height 84
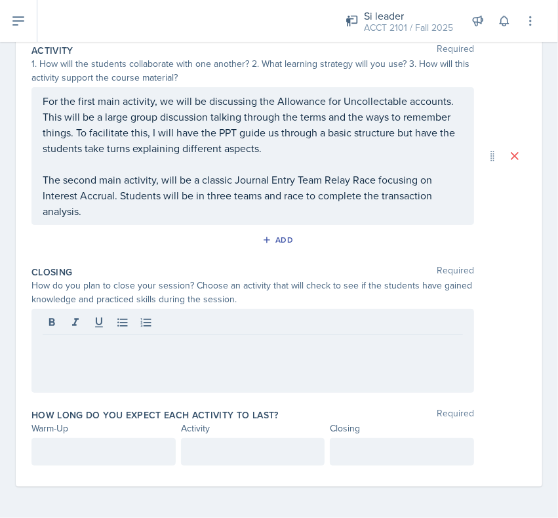
click at [358, 153] on p "For the first main activity, we will be discussing the Allowance for Uncollecta…" at bounding box center [253, 124] width 421 height 63
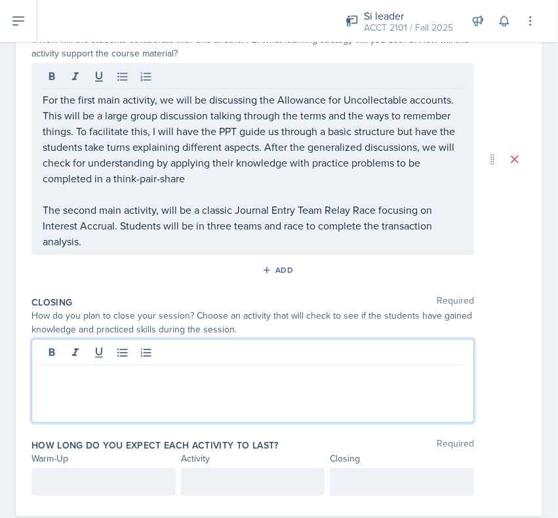
click at [143, 358] on div at bounding box center [253, 381] width 443 height 84
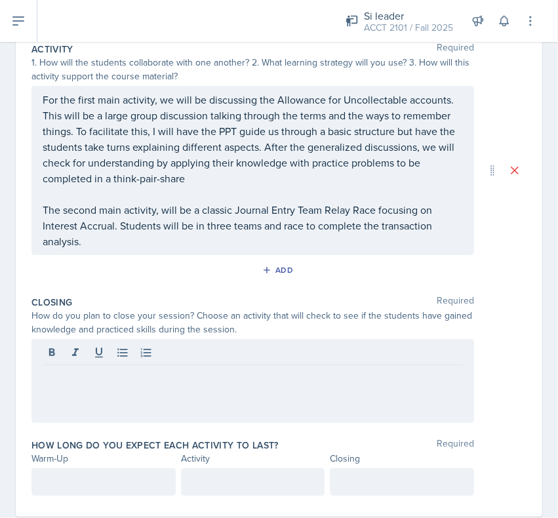
click at [223, 386] on div at bounding box center [253, 381] width 443 height 84
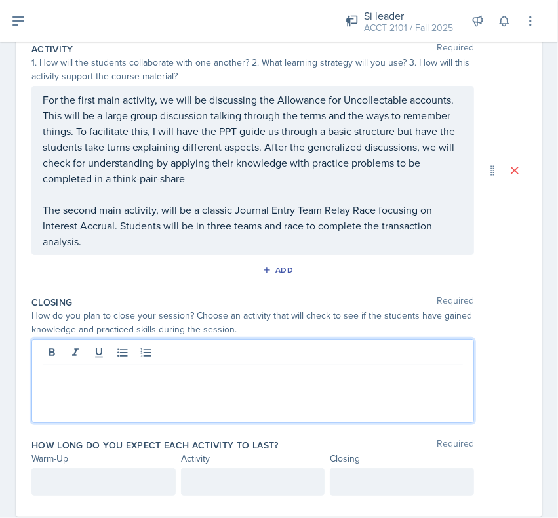
click at [223, 386] on div at bounding box center [253, 381] width 443 height 84
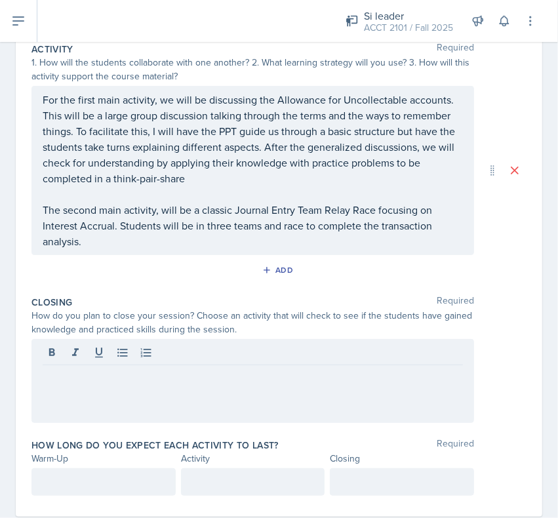
click at [286, 384] on p at bounding box center [253, 376] width 421 height 16
click at [197, 402] on div at bounding box center [253, 381] width 443 height 84
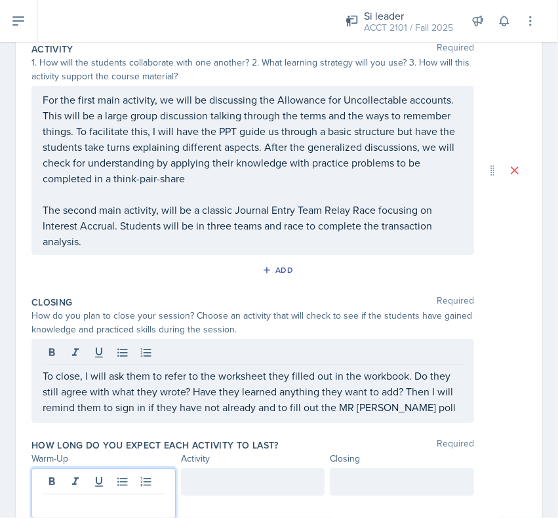
click at [119, 481] on div at bounding box center [104, 494] width 144 height 51
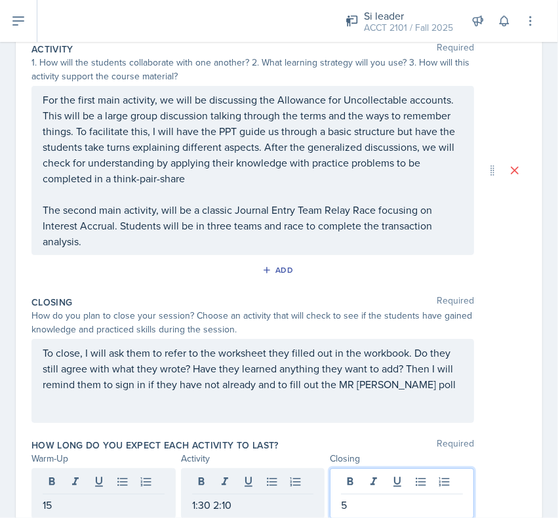
click at [196, 371] on p "To close, I will ask them to refer to the worksheet they filled out in the work…" at bounding box center [253, 368] width 421 height 47
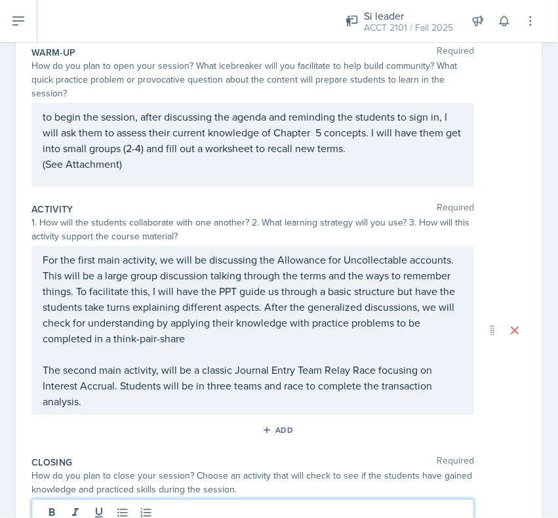
scroll to position [0, 0]
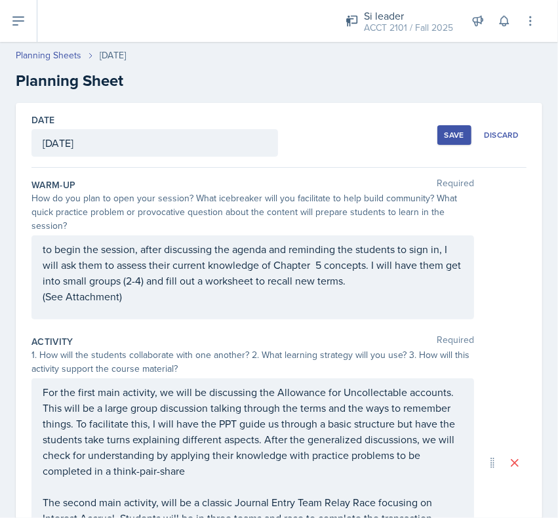
click at [447, 137] on div "Save" at bounding box center [455, 135] width 20 height 11
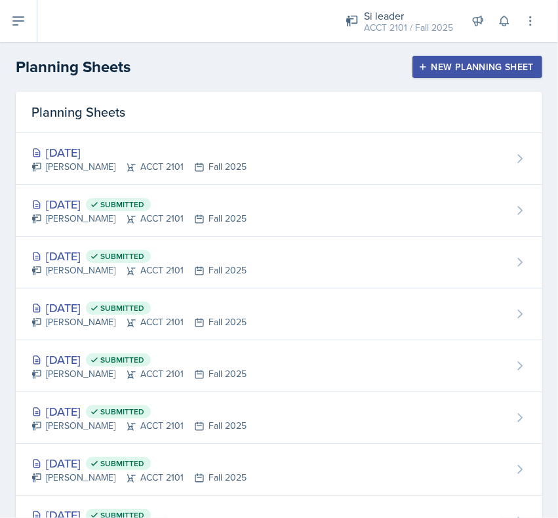
drag, startPoint x: 470, startPoint y: 70, endPoint x: 444, endPoint y: 72, distance: 25.7
click at [467, 70] on div "New Planning Sheet" at bounding box center [477, 67] width 113 height 11
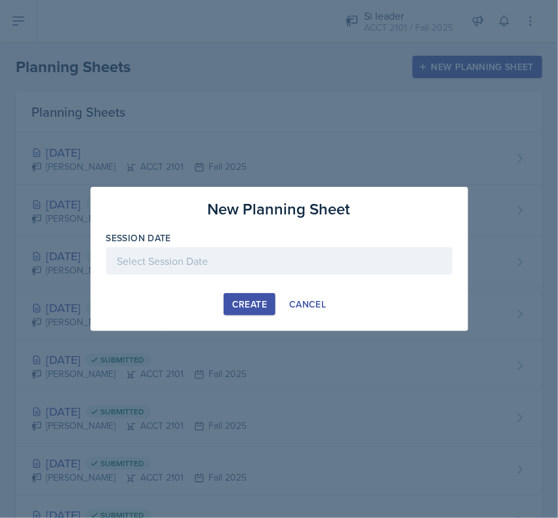
click at [192, 264] on div at bounding box center [279, 261] width 347 height 28
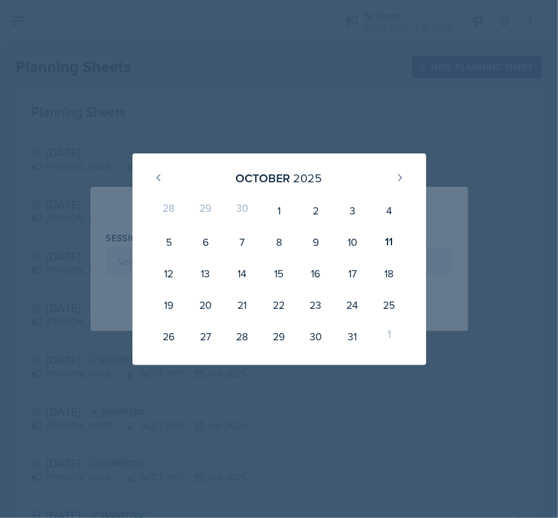
click at [276, 279] on div "15" at bounding box center [279, 274] width 37 height 32
type input "October 15th, 2025"
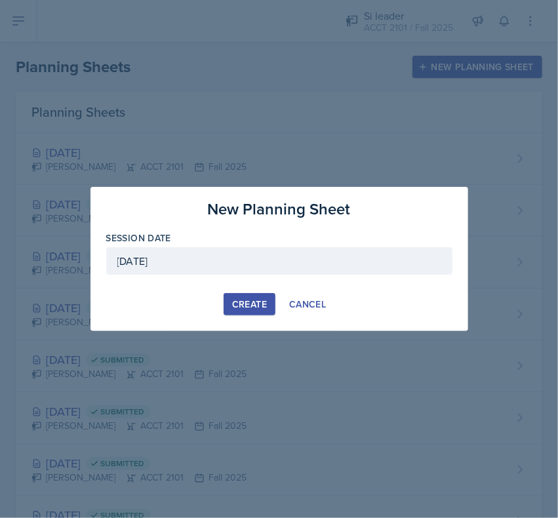
click at [251, 307] on div "Create" at bounding box center [249, 304] width 35 height 11
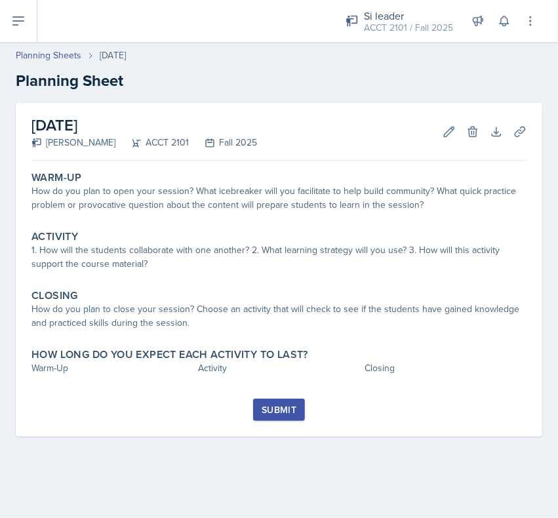
click at [201, 194] on div "How do you plan to open your session? What icebreaker will you facilitate to he…" at bounding box center [279, 198] width 495 height 28
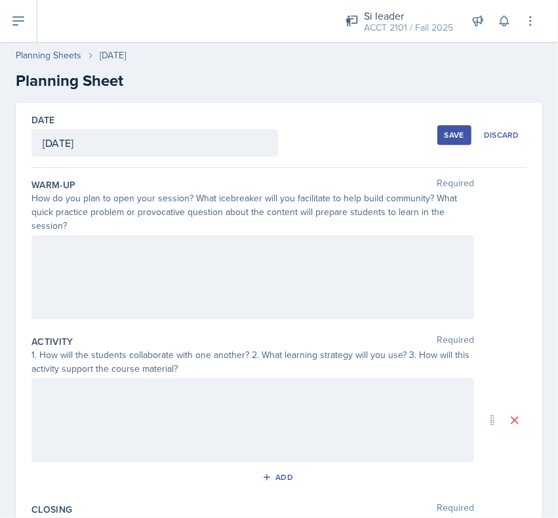
click at [198, 278] on div at bounding box center [253, 278] width 443 height 84
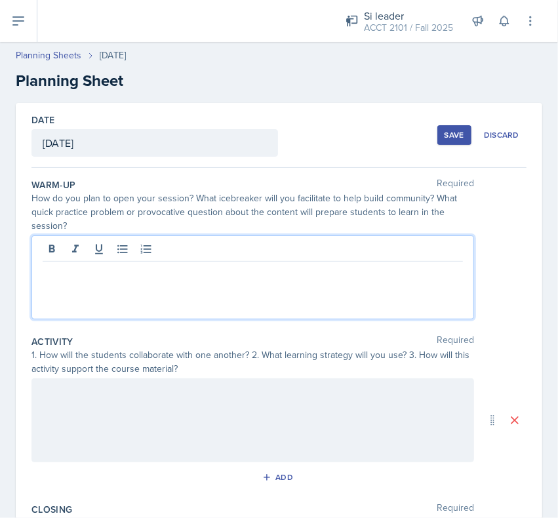
click at [122, 272] on p at bounding box center [253, 272] width 421 height 16
click at [415, 277] on p "To begin, after reminding the students to sign in and reviewing the agenda, I" at bounding box center [253, 272] width 421 height 16
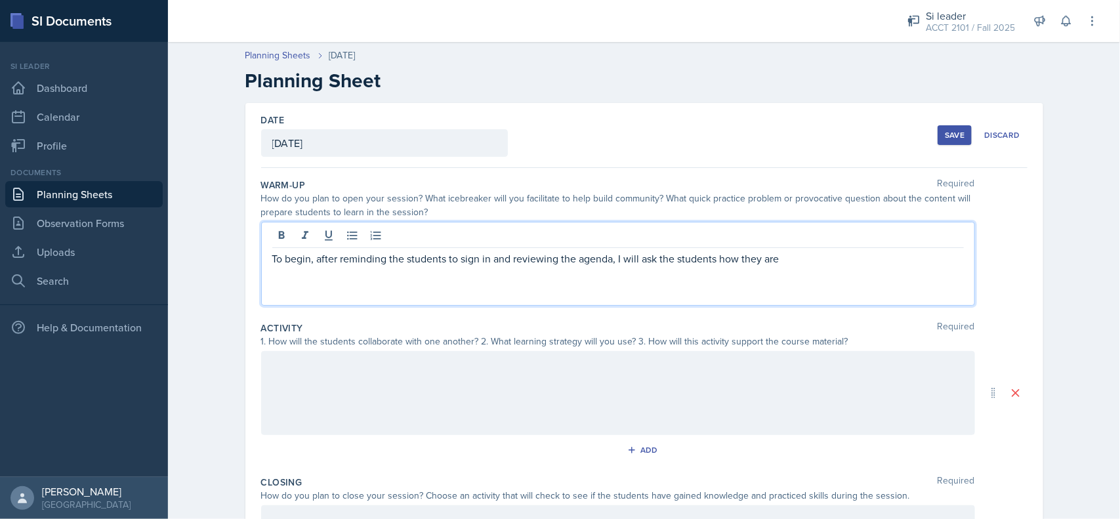
click at [832, 256] on p "To begin, after reminding the students to sign in and reviewing the agenda, I w…" at bounding box center [618, 259] width 692 height 16
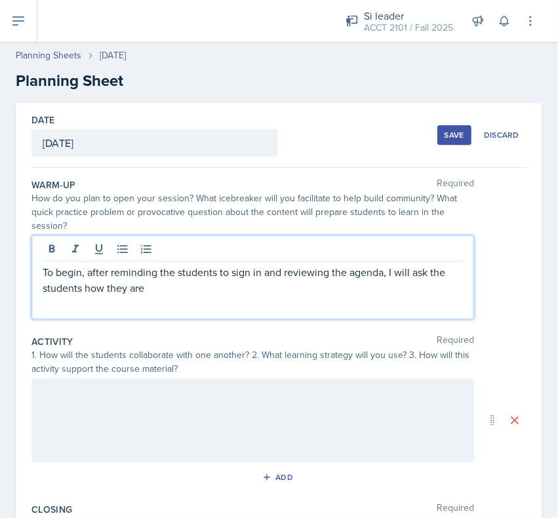
click at [260, 292] on p "To begin, after reminding the students to sign in and reviewing the agenda, I w…" at bounding box center [253, 280] width 421 height 32
click at [375, 289] on p "To begin, after reminding the students to sign in and reviewing the agenda, I w…" at bounding box center [253, 280] width 421 height 32
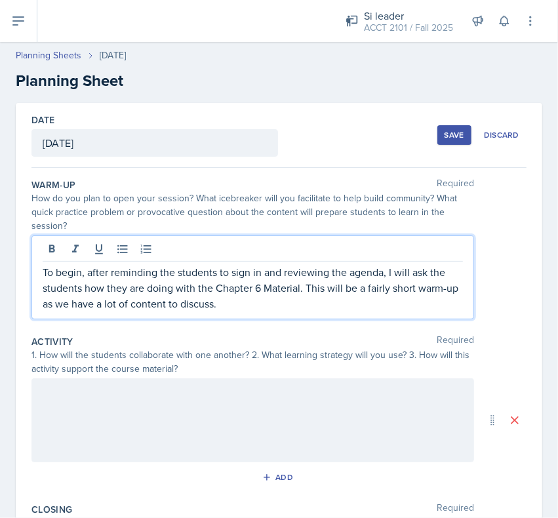
click at [211, 381] on div at bounding box center [253, 421] width 443 height 84
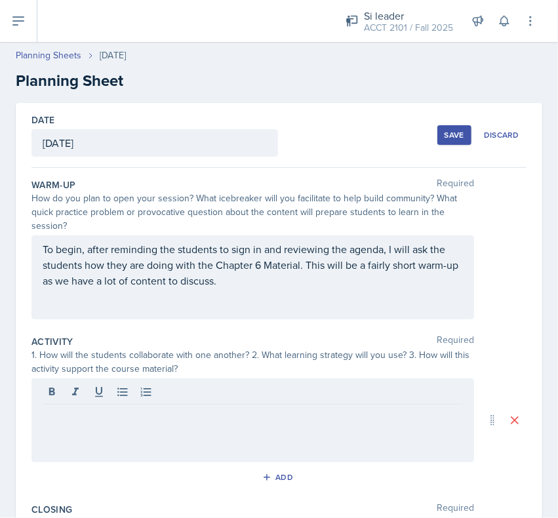
click at [198, 422] on p at bounding box center [253, 416] width 421 height 16
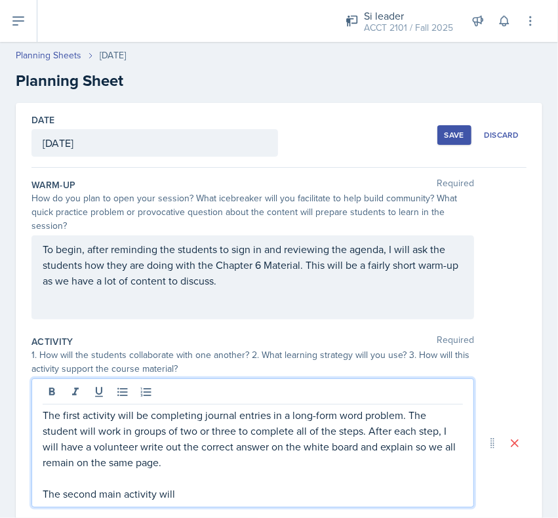
click at [191, 501] on p "The second main activity will" at bounding box center [253, 494] width 421 height 16
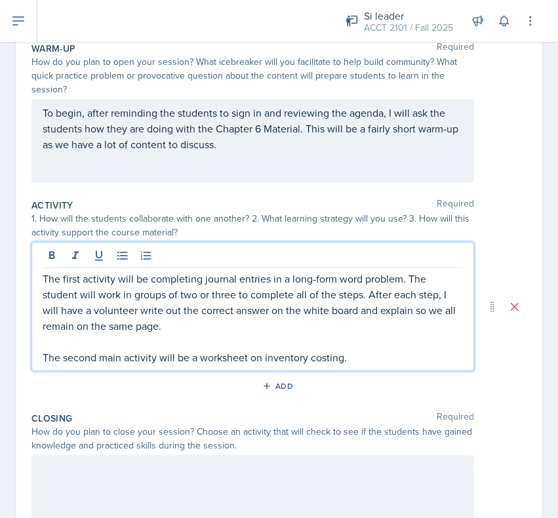
scroll to position [246, 0]
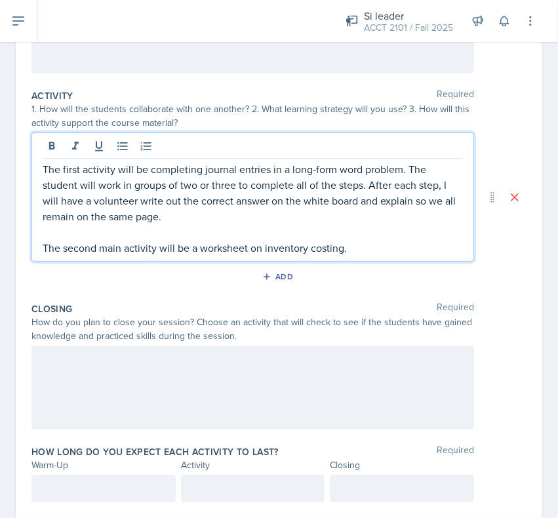
click at [368, 247] on p "The second main activity will be a worksheet on inventory costing." at bounding box center [253, 248] width 421 height 16
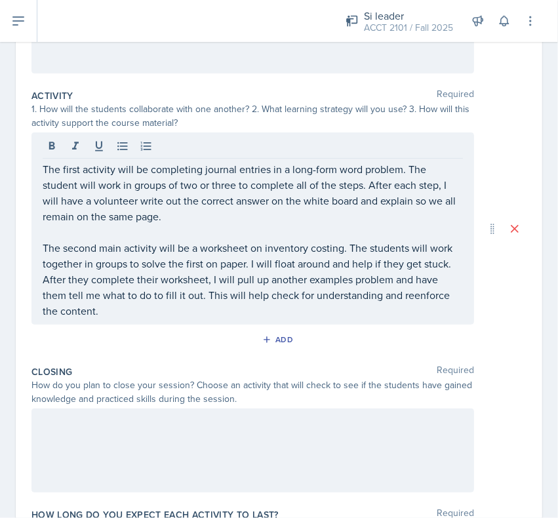
click at [51, 458] on div at bounding box center [253, 451] width 443 height 84
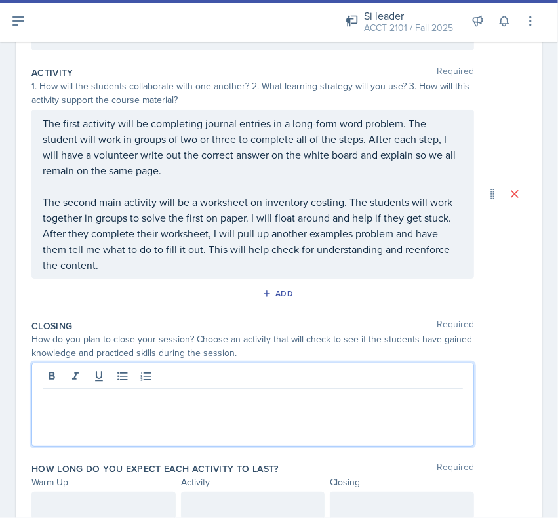
click at [299, 408] on p at bounding box center [253, 400] width 421 height 16
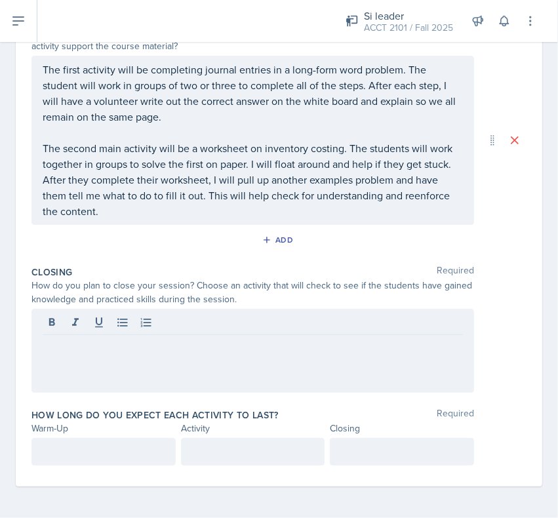
click at [61, 362] on div at bounding box center [253, 351] width 443 height 84
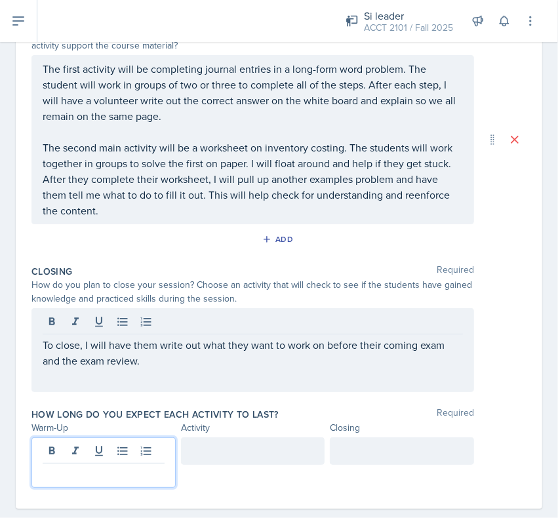
click at [102, 451] on div at bounding box center [104, 463] width 144 height 51
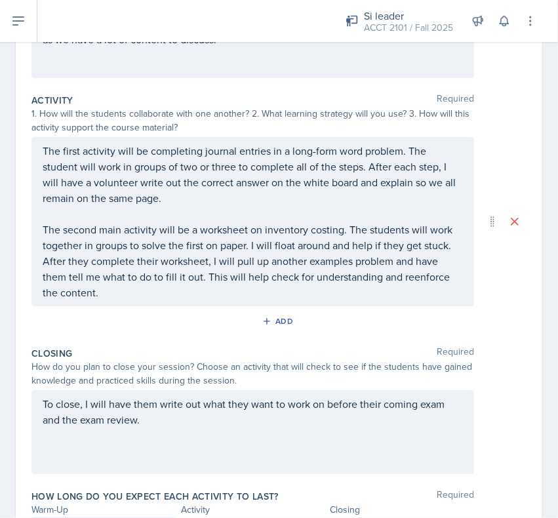
scroll to position [347, 0]
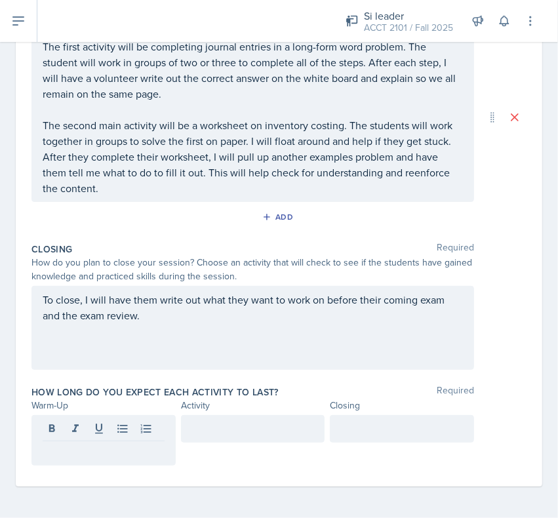
click at [99, 461] on div at bounding box center [104, 440] width 144 height 51
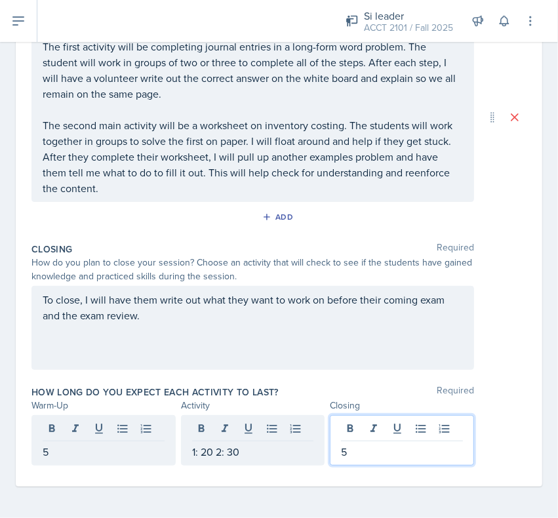
click at [381, 347] on div "To close, I will have them write out what they want to work on before their com…" at bounding box center [253, 328] width 443 height 84
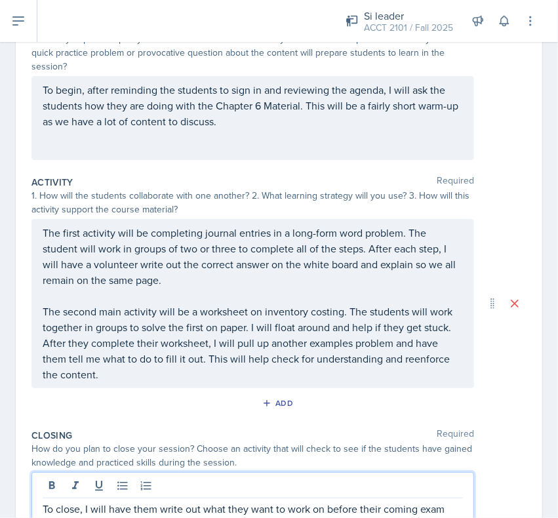
scroll to position [0, 0]
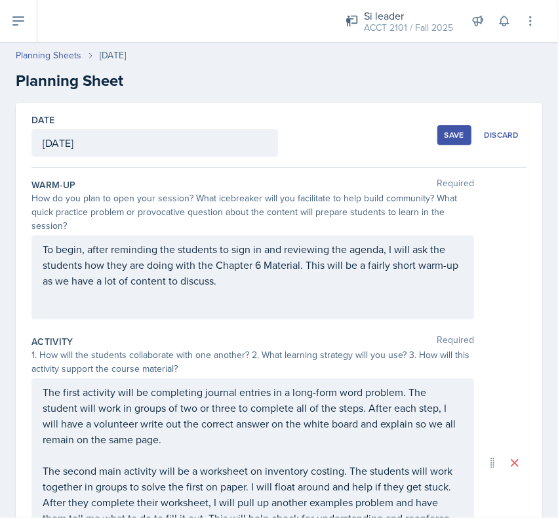
click at [445, 136] on div "Save" at bounding box center [455, 135] width 20 height 11
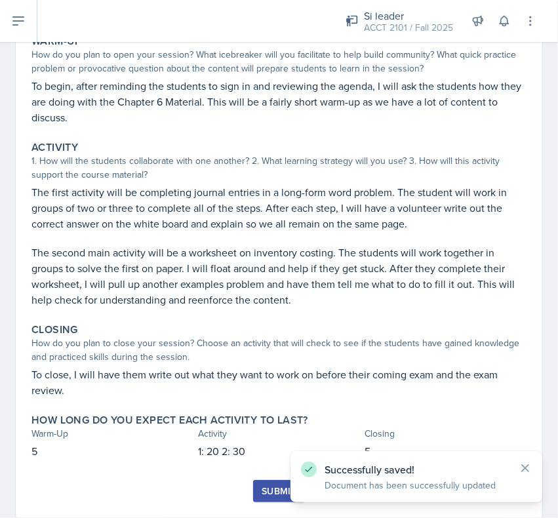
scroll to position [168, 0]
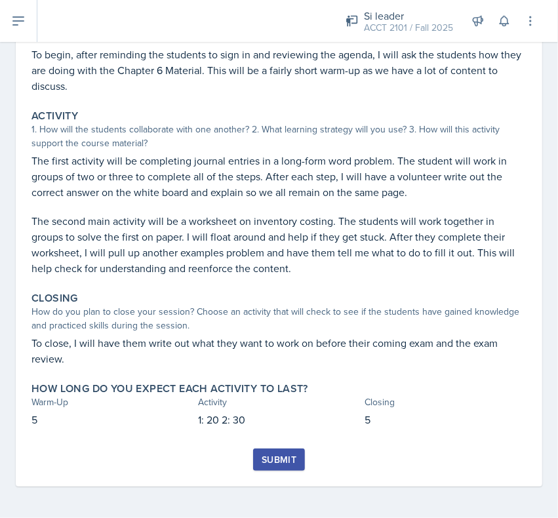
click at [164, 366] on div "Closing How do you plan to close your session? Choose an activity that will che…" at bounding box center [279, 329] width 506 height 85
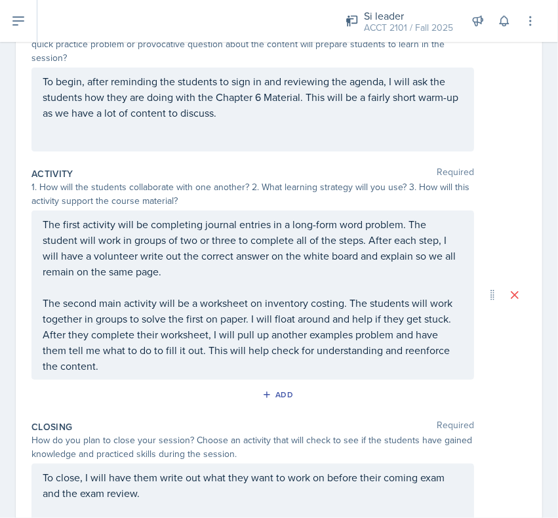
click at [40, 479] on div "To close, I will have them write out what they want to work on before their com…" at bounding box center [253, 506] width 443 height 84
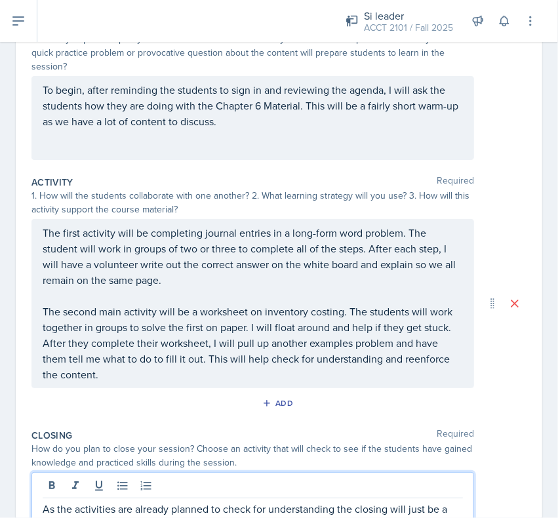
scroll to position [0, 0]
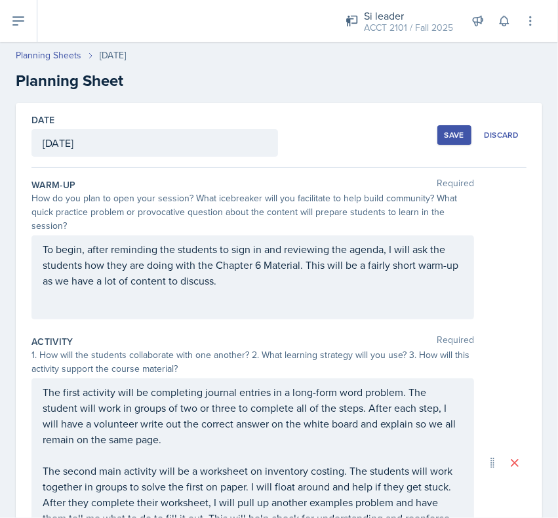
click at [454, 129] on button "Save" at bounding box center [455, 135] width 34 height 20
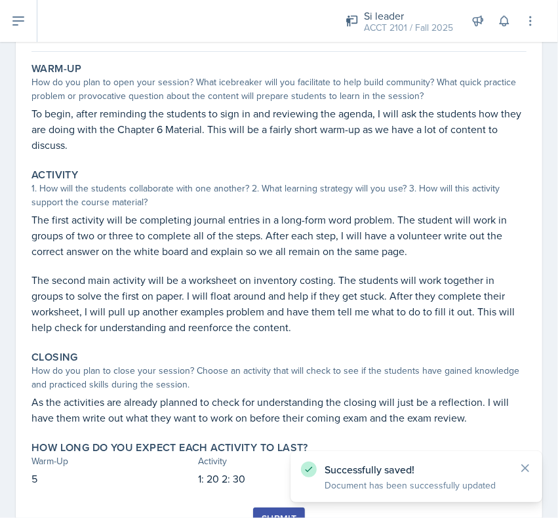
scroll to position [168, 0]
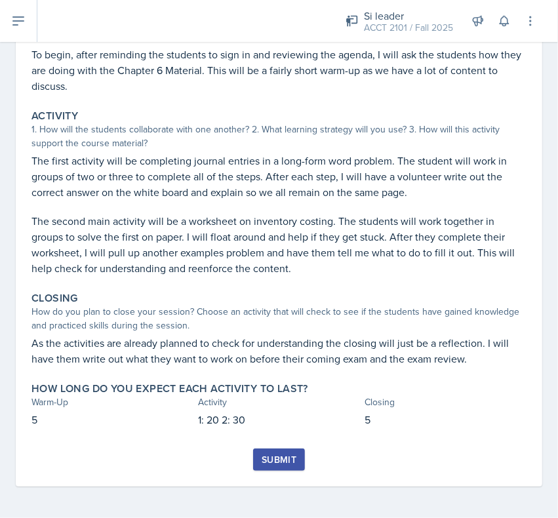
click at [39, 40] on div "Si leader ACCT 2101 / Fall 2025 Director Team lead Ka-Chow Crew / Spring 2025 T…" at bounding box center [297, 21] width 521 height 42
click at [22, 33] on button at bounding box center [18, 21] width 37 height 42
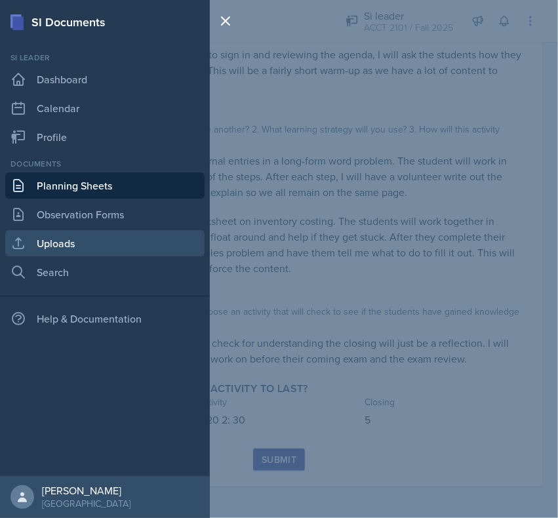
click at [83, 246] on link "Uploads" at bounding box center [105, 243] width 200 height 26
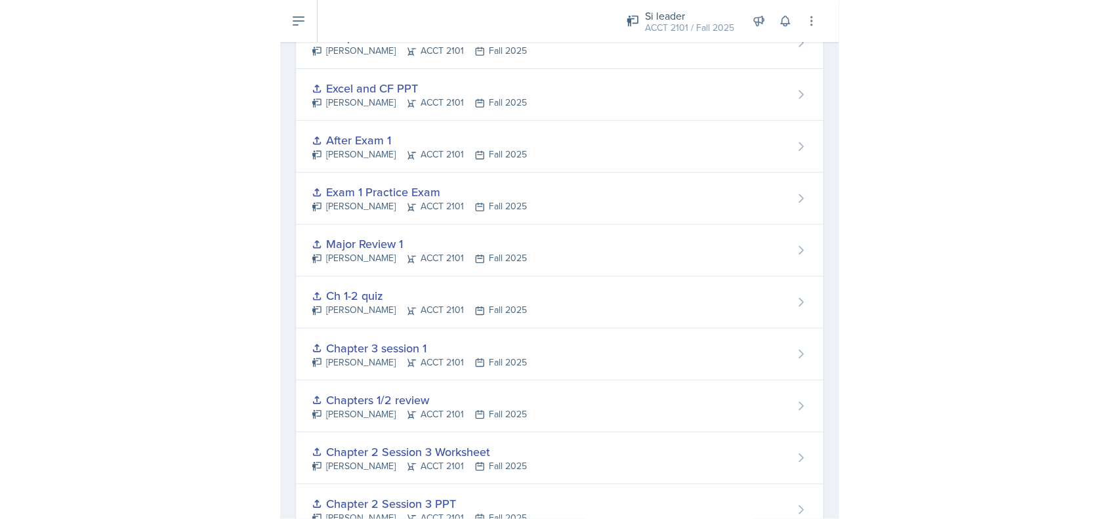
scroll to position [4, 0]
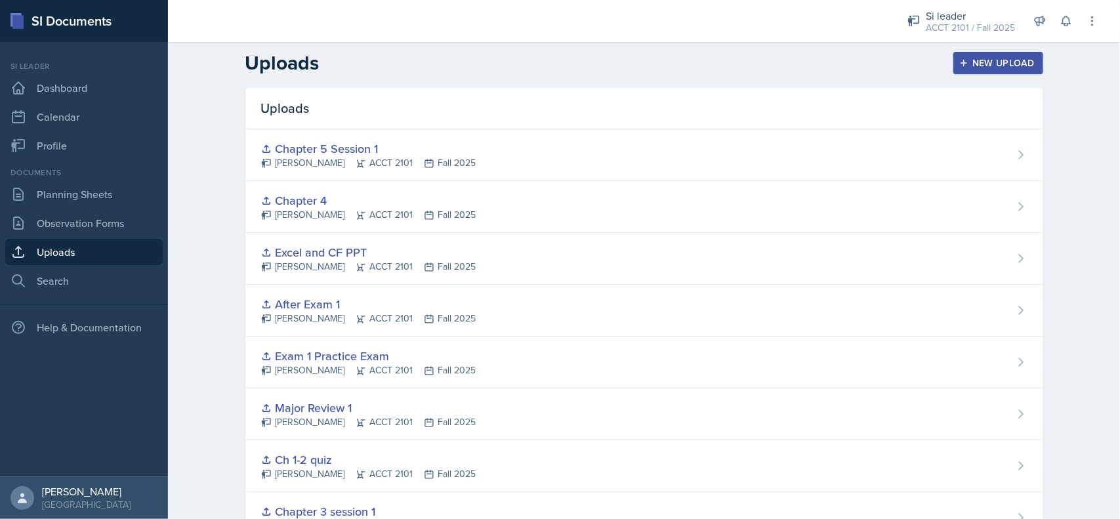
click at [975, 60] on div "New Upload" at bounding box center [998, 63] width 73 height 11
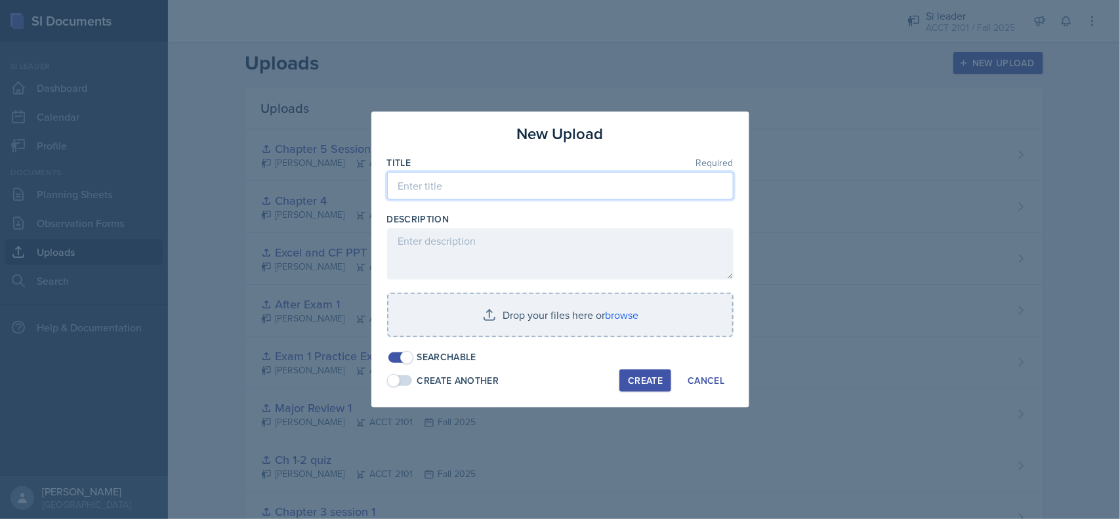
click at [592, 190] on input at bounding box center [560, 186] width 347 height 28
type input "Chapter 6 Session 1"
click at [614, 316] on input "file" at bounding box center [561, 315] width 344 height 42
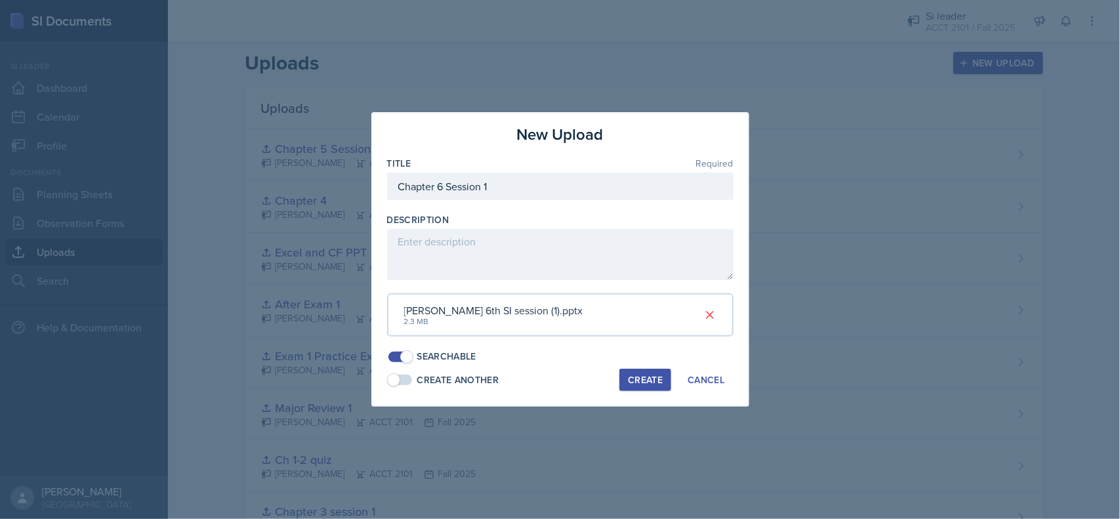
click at [641, 382] on div "Create" at bounding box center [645, 380] width 35 height 11
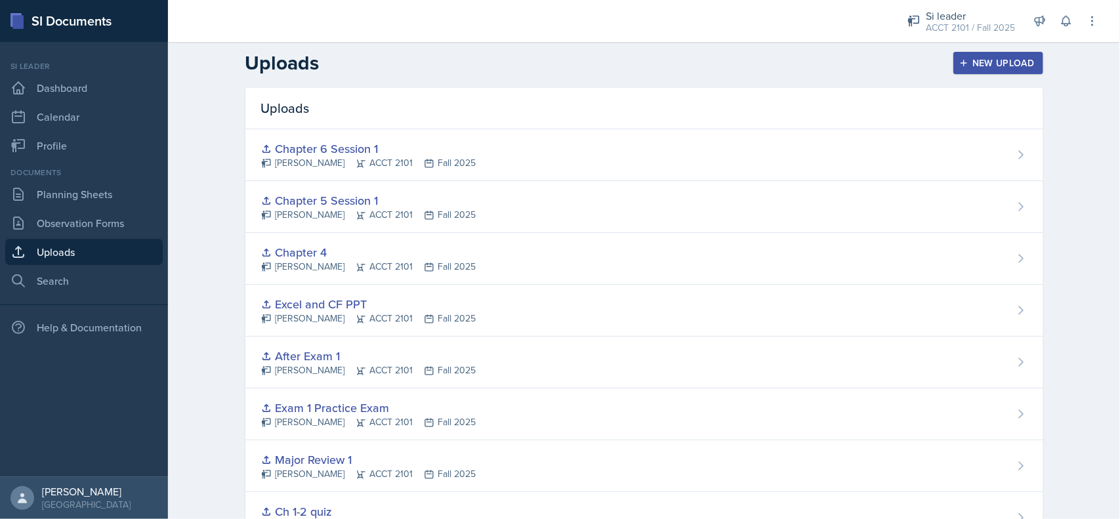
click at [975, 54] on button "New Upload" at bounding box center [999, 63] width 90 height 22
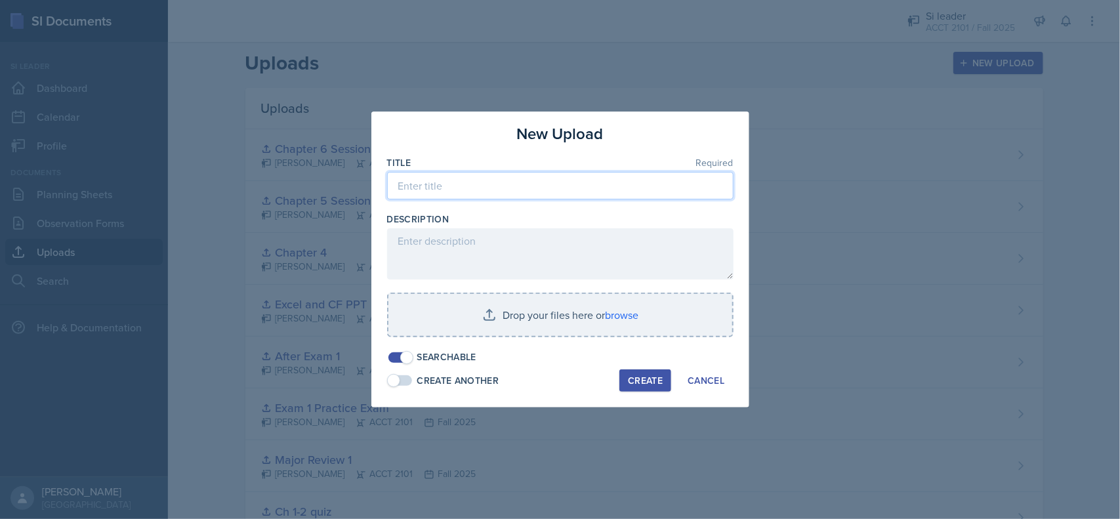
click at [644, 179] on input at bounding box center [560, 186] width 347 height 28
type input "Chapter 5 session 2"
click at [625, 316] on input "file" at bounding box center [561, 315] width 344 height 42
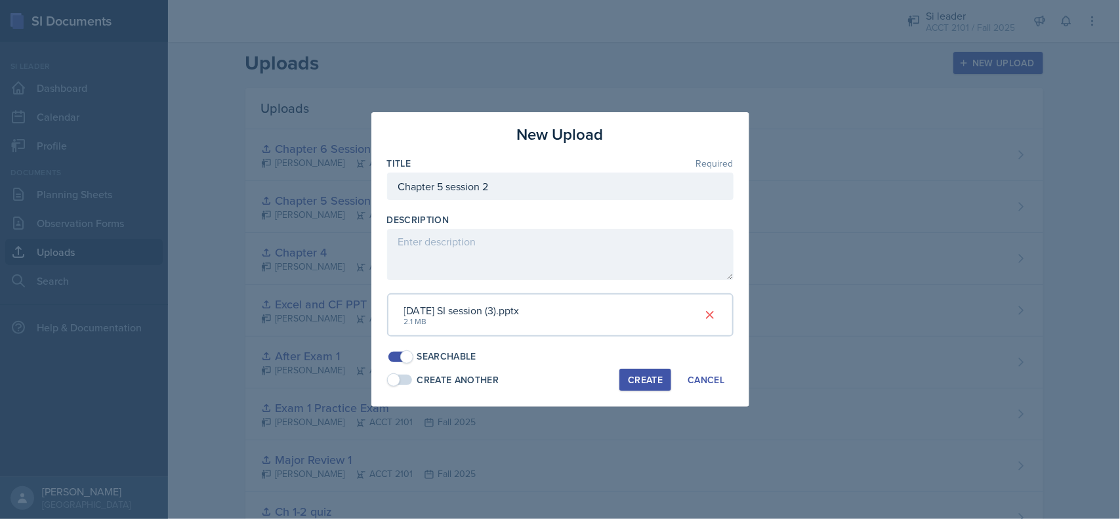
click at [654, 381] on div "Create" at bounding box center [645, 380] width 35 height 11
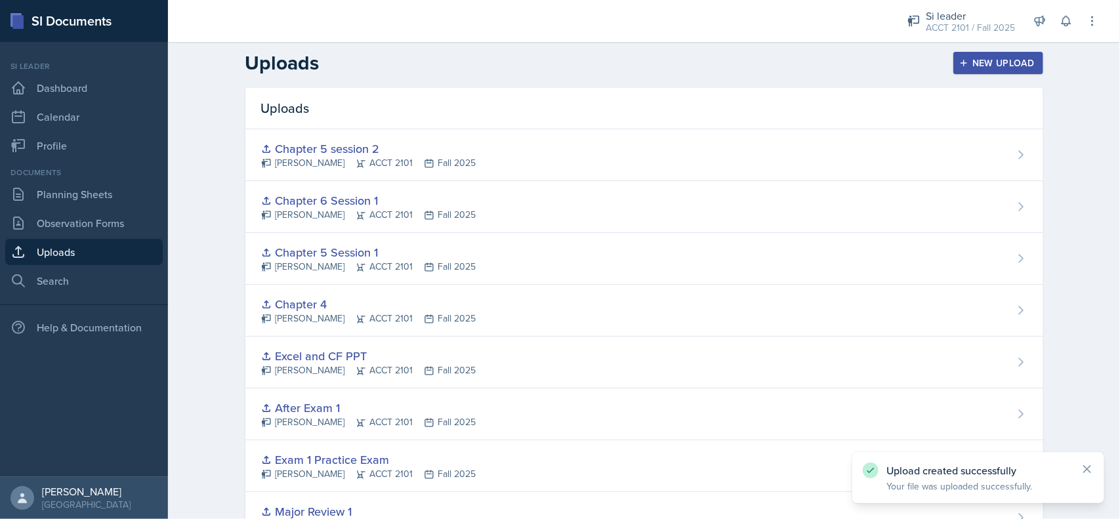
click at [985, 58] on div "New Upload" at bounding box center [998, 63] width 73 height 11
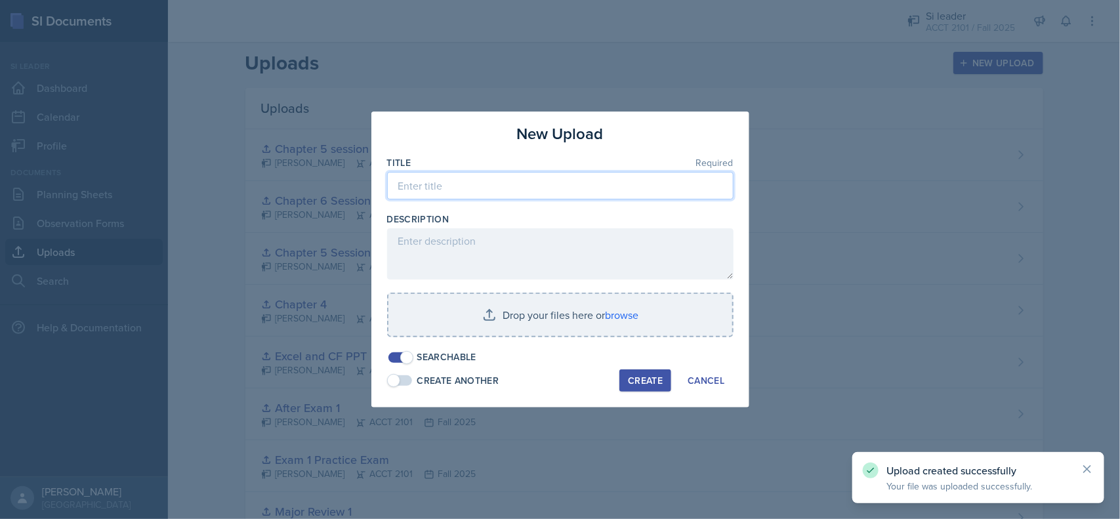
click at [507, 178] on input at bounding box center [560, 186] width 347 height 28
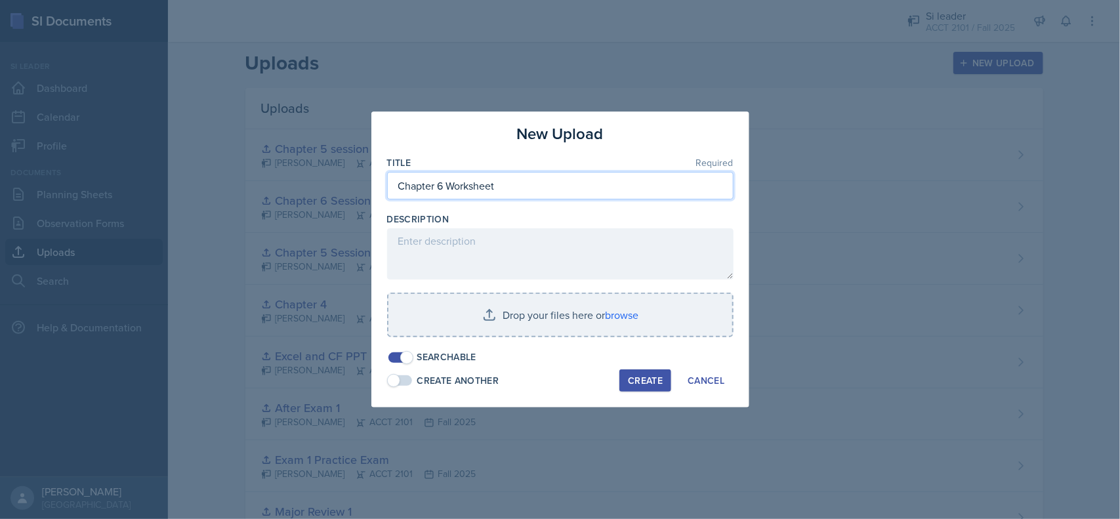
type input "Chapter 6 Worksheet"
click at [630, 316] on input "file" at bounding box center [561, 315] width 344 height 42
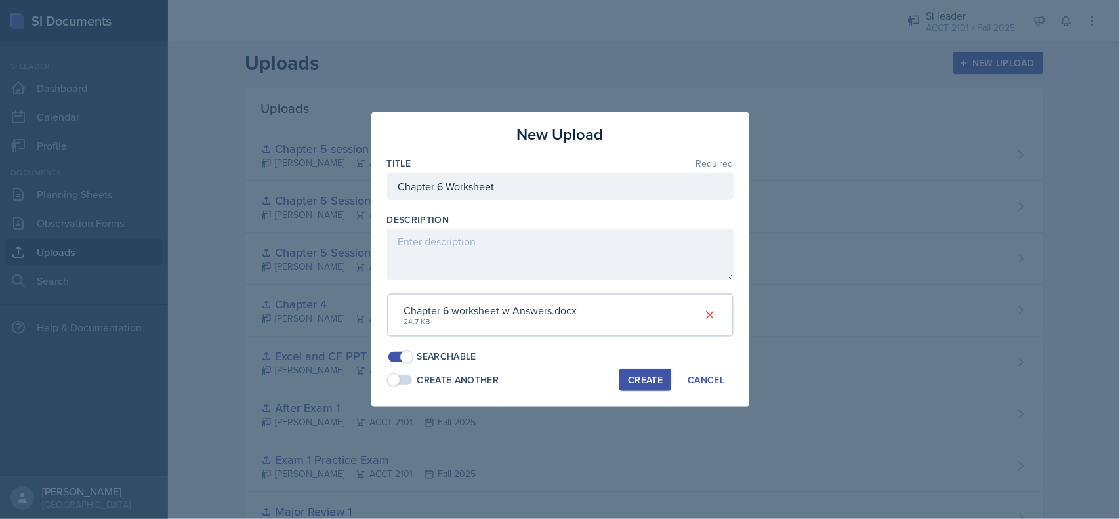
click at [650, 376] on div "Create" at bounding box center [645, 380] width 35 height 11
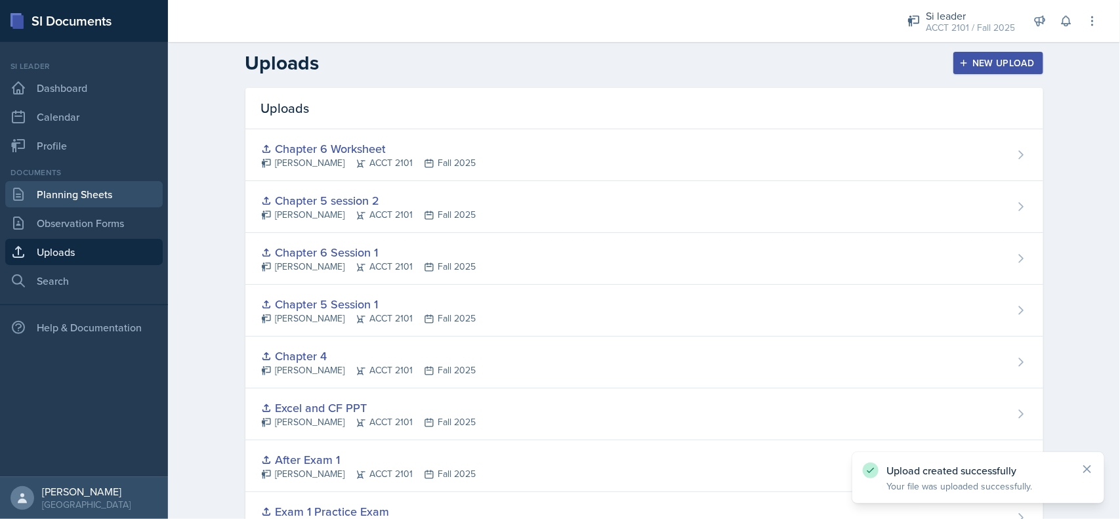
click at [87, 200] on link "Planning Sheets" at bounding box center [84, 194] width 158 height 26
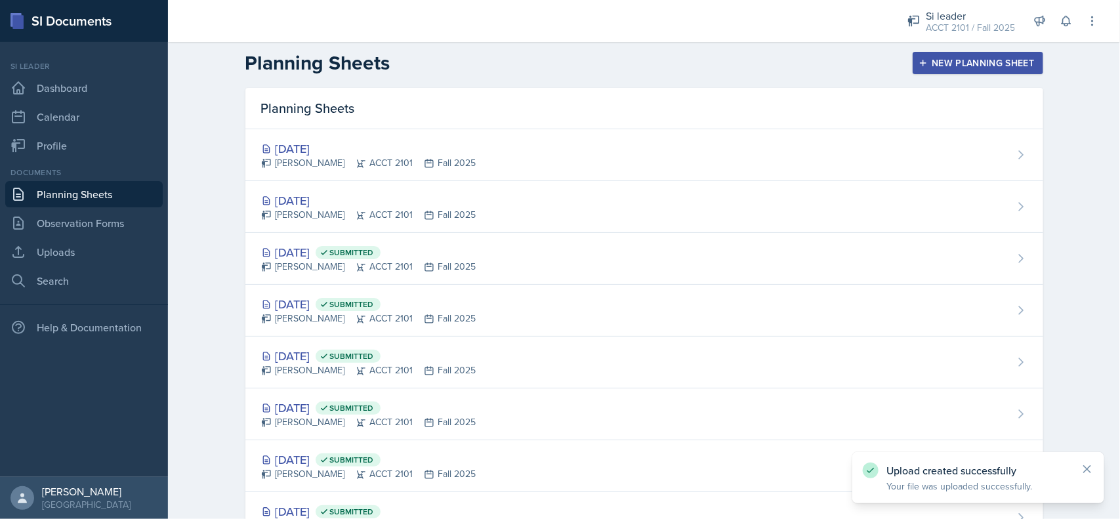
click at [441, 192] on div "[DATE]" at bounding box center [368, 201] width 215 height 18
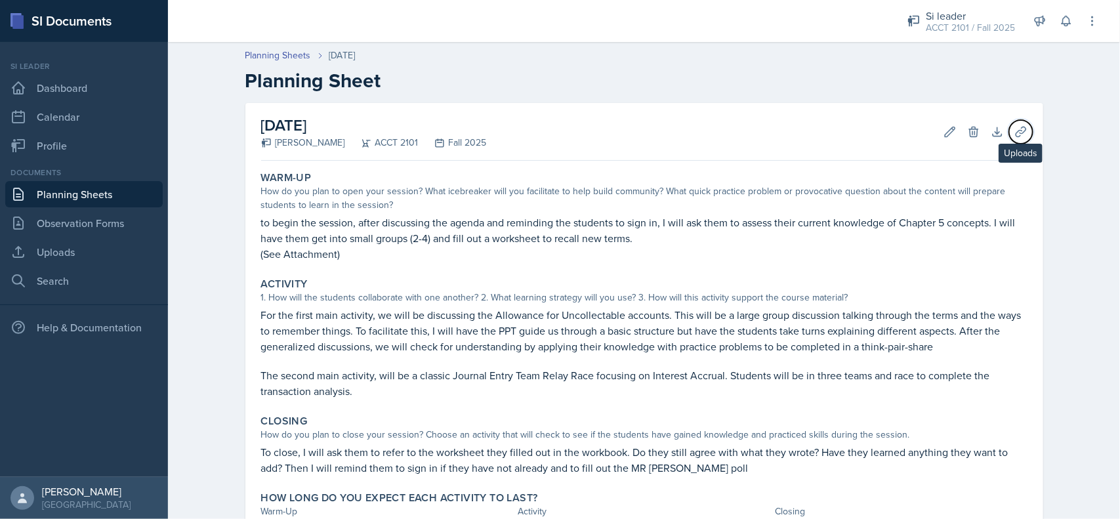
click at [1015, 135] on icon at bounding box center [1021, 131] width 13 height 13
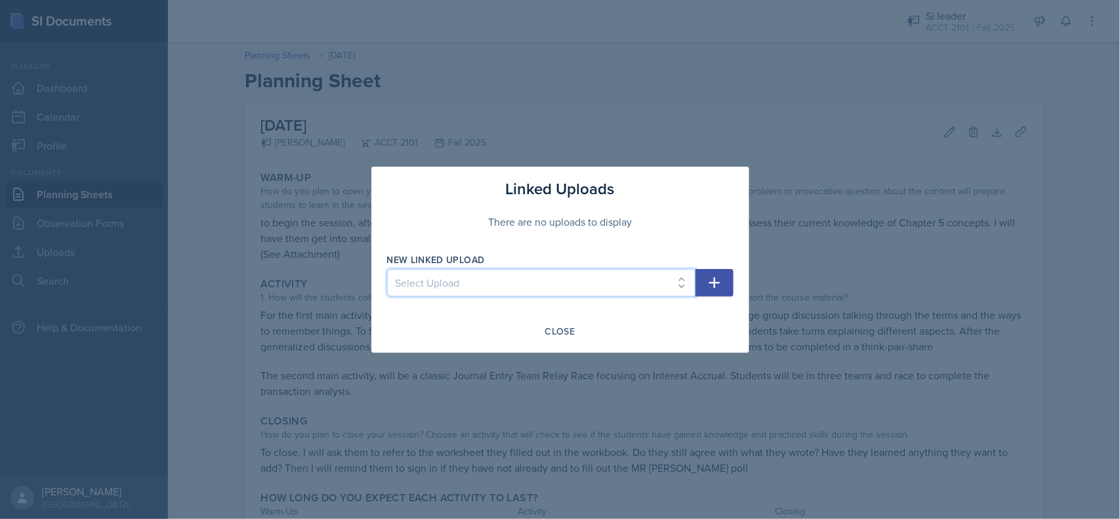
click at [621, 276] on select "Select Upload SI Session 1 PPT SI Session 2 PPT Chapter 2 session 1 Chapter 2 S…" at bounding box center [541, 283] width 308 height 28
select select "4970dfc5-6168-4990-98ac-d239c1b0c075"
click at [387, 269] on select "Select Upload SI Session 1 PPT SI Session 2 PPT Chapter 2 session 1 Chapter 2 S…" at bounding box center [541, 283] width 308 height 28
click at [715, 284] on icon "button" at bounding box center [715, 283] width 16 height 16
select select
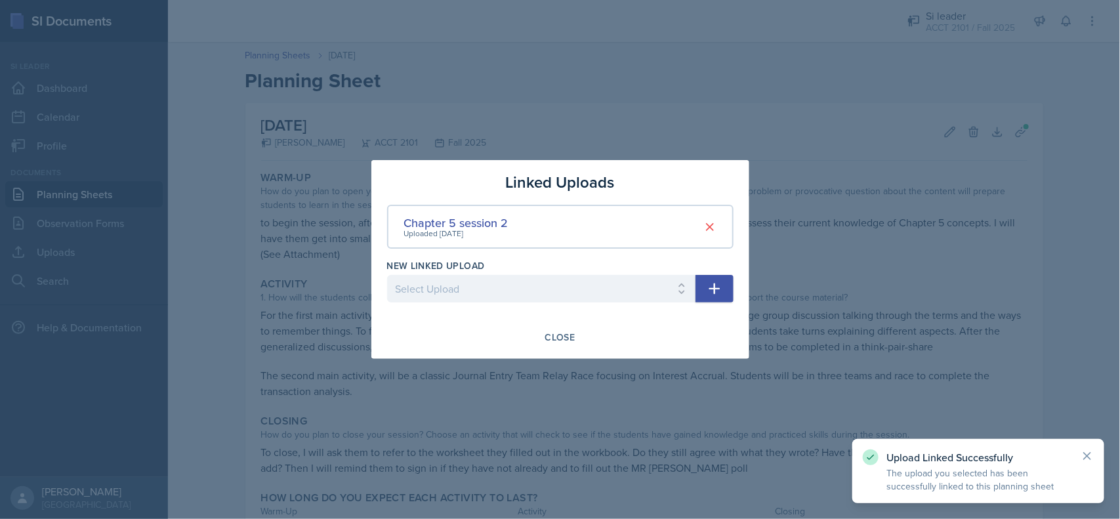
click at [565, 345] on button "Close" at bounding box center [560, 337] width 47 height 22
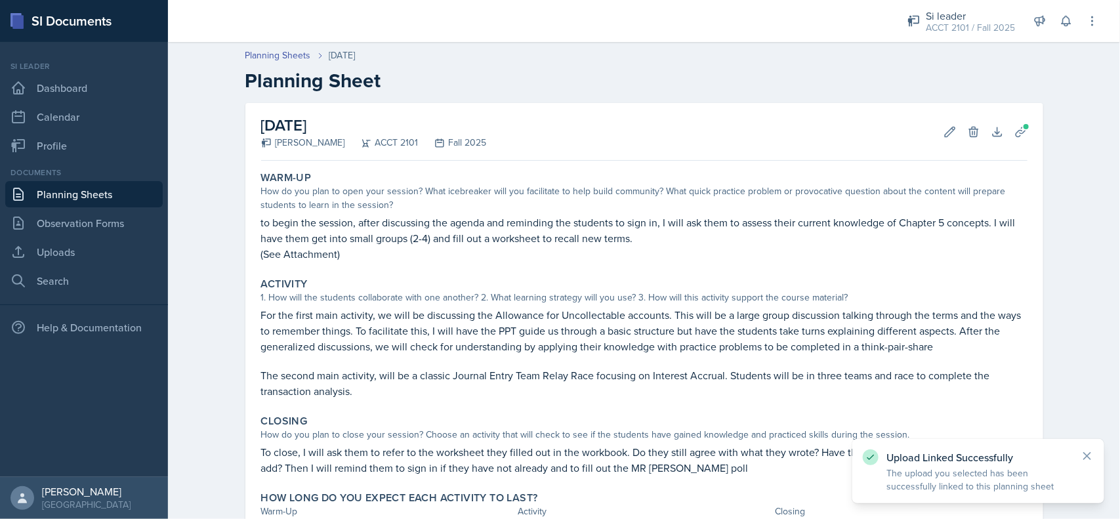
scroll to position [108, 0]
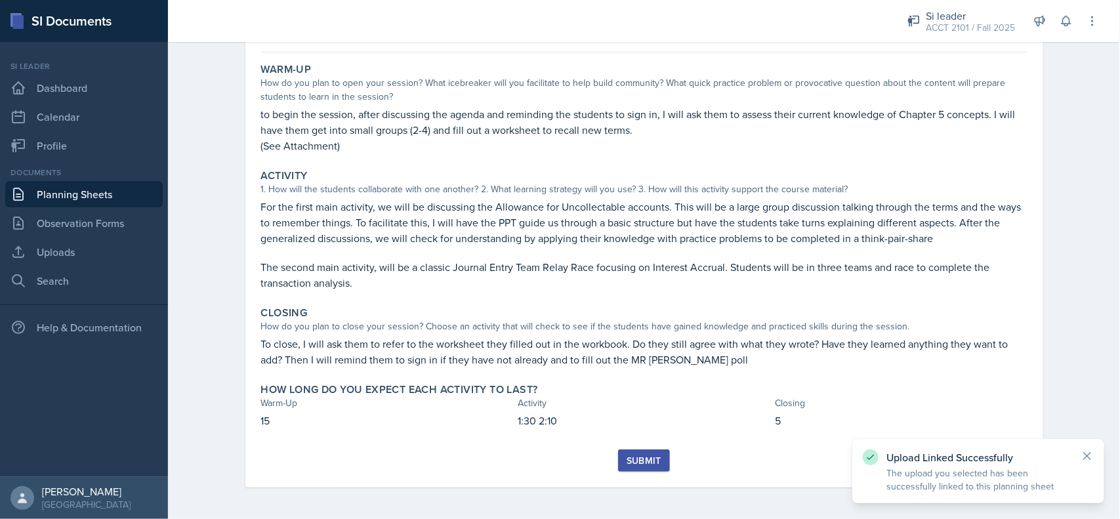
click at [625, 450] on button "Submit" at bounding box center [644, 461] width 52 height 22
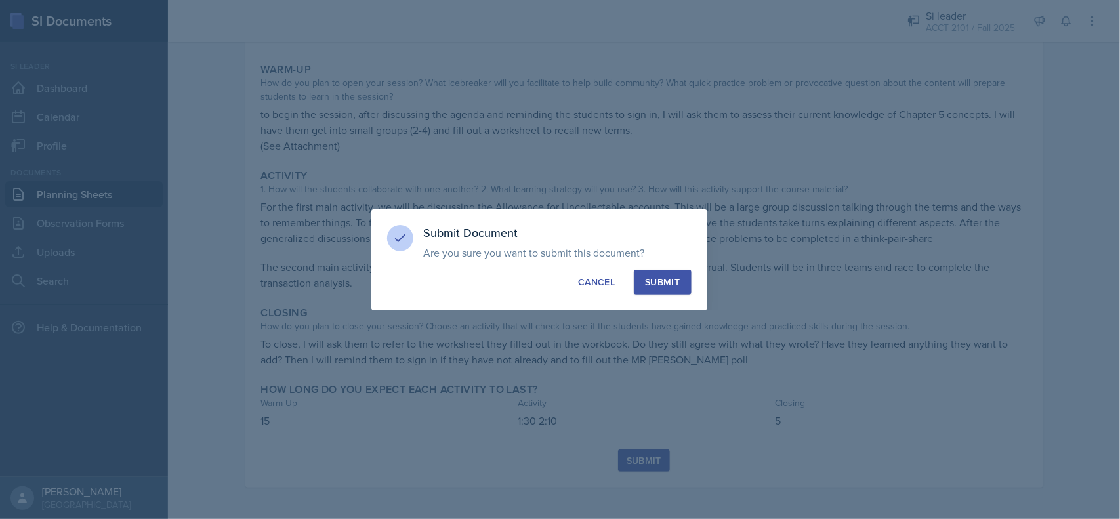
click at [680, 278] on div "Submit" at bounding box center [662, 282] width 35 height 13
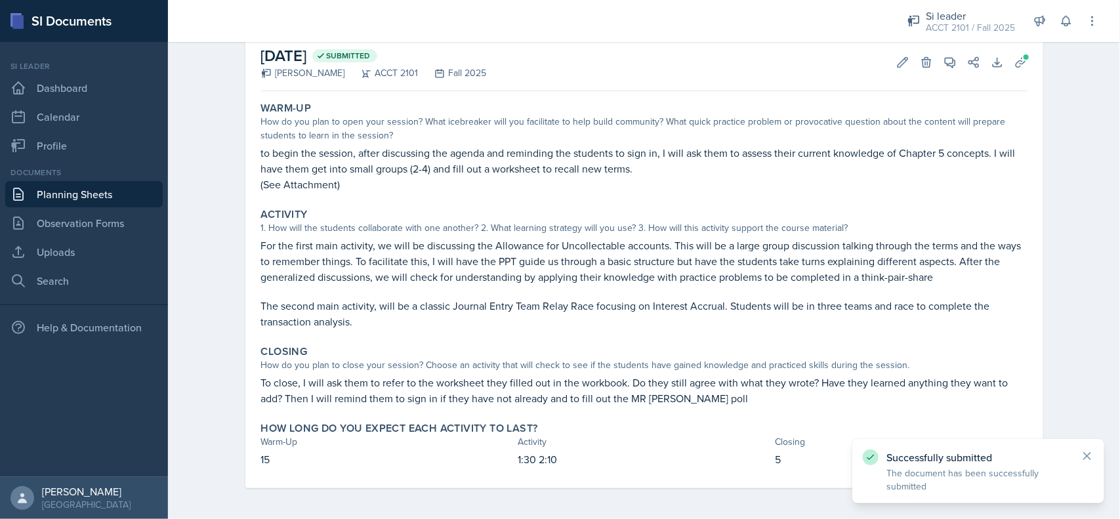
scroll to position [0, 0]
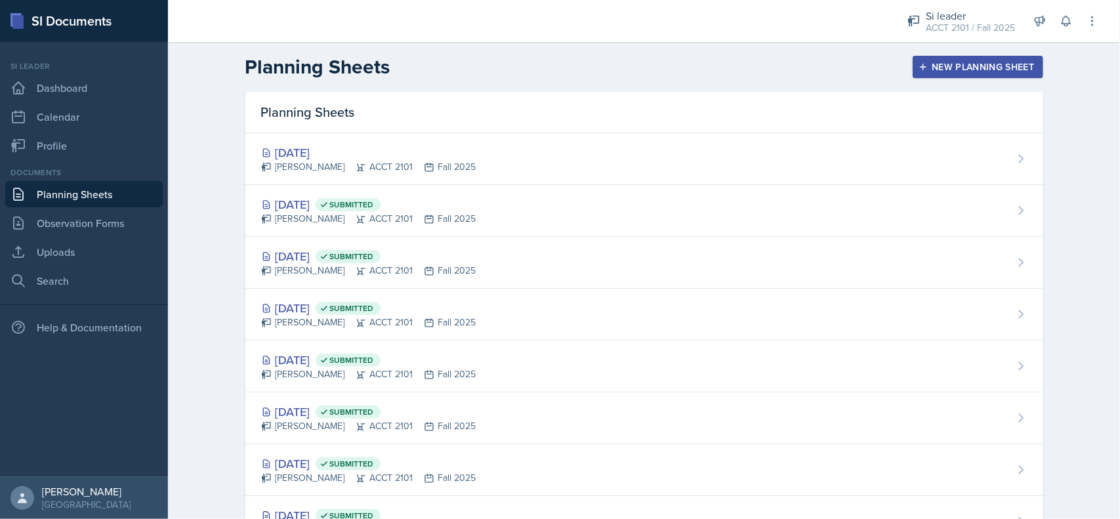
click at [435, 166] on div "[PERSON_NAME] ACCT 2101 Fall 2025" at bounding box center [368, 167] width 215 height 14
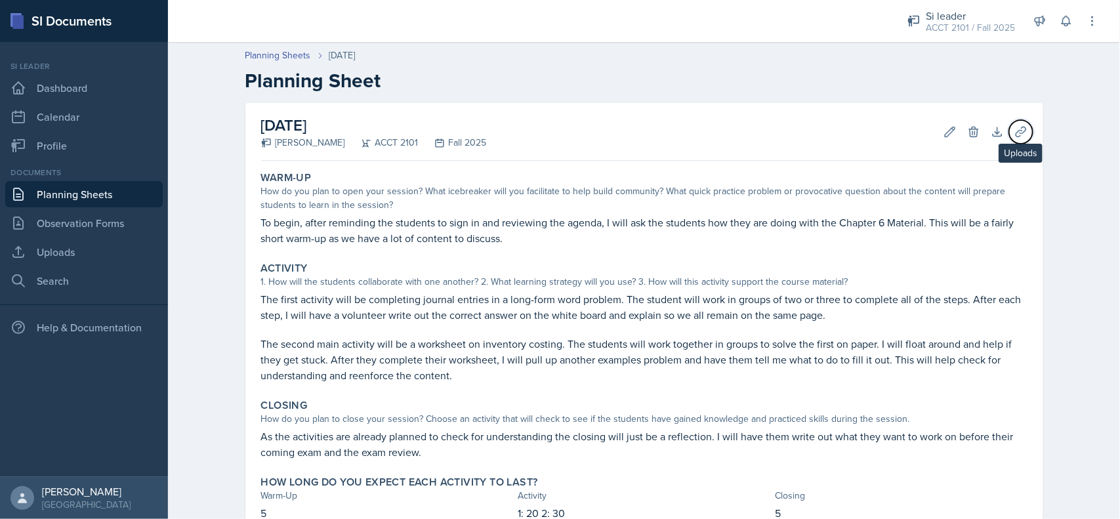
click at [1015, 135] on icon at bounding box center [1021, 131] width 13 height 13
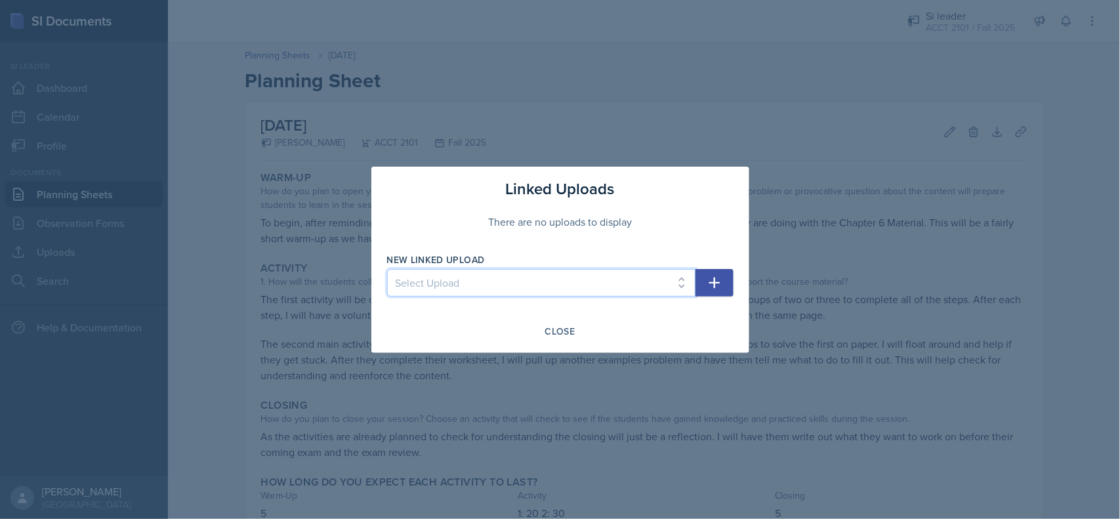
click at [631, 295] on select "Select Upload SI Session 1 PPT SI Session 2 PPT Chapter 2 session 1 Chapter 2 S…" at bounding box center [541, 283] width 308 height 28
select select "52850d67-b326-4109-8c3b-3c1f51875c1c"
click at [387, 269] on select "Select Upload SI Session 1 PPT SI Session 2 PPT Chapter 2 session 1 Chapter 2 S…" at bounding box center [541, 283] width 308 height 28
click at [709, 284] on icon "button" at bounding box center [715, 283] width 16 height 16
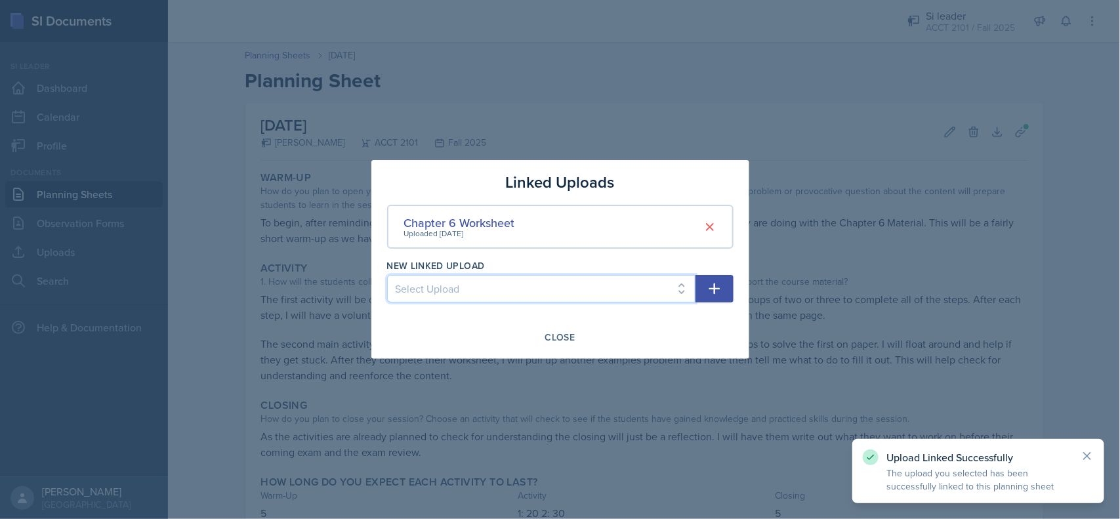
click at [667, 287] on select "Select Upload SI Session 1 PPT SI Session 2 PPT Chapter 2 session 1 Chapter 2 S…" at bounding box center [541, 289] width 308 height 28
click at [583, 294] on select "Select Upload SI Session 1 PPT SI Session 2 PPT Chapter 2 session 1 Chapter 2 S…" at bounding box center [541, 289] width 308 height 28
select select "399e80d8-4515-4ba0-85db-d7e84a077e20"
click at [387, 275] on select "Select Upload SI Session 1 PPT SI Session 2 PPT Chapter 2 session 1 Chapter 2 S…" at bounding box center [541, 289] width 308 height 28
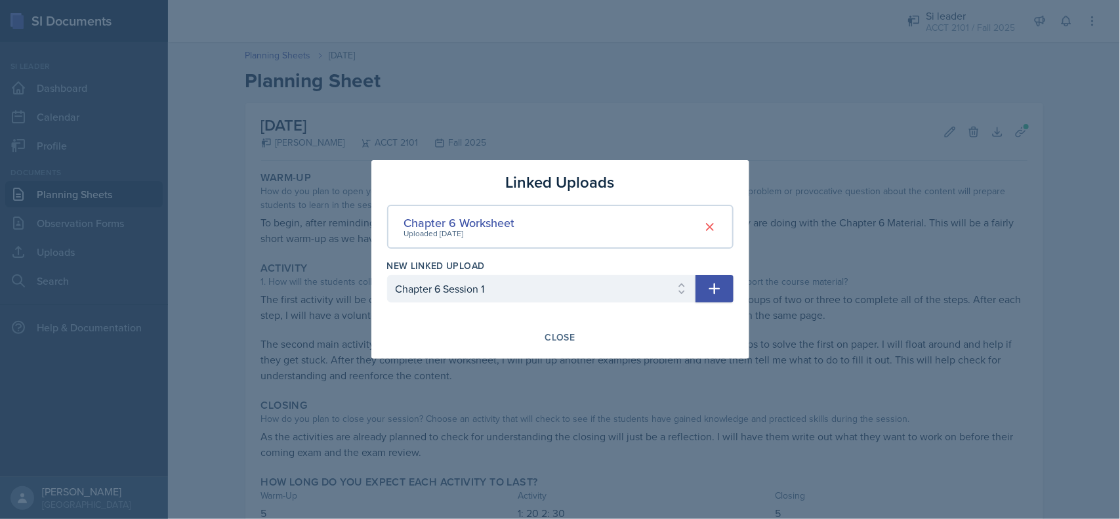
click at [704, 286] on button "button" at bounding box center [715, 289] width 38 height 28
select select
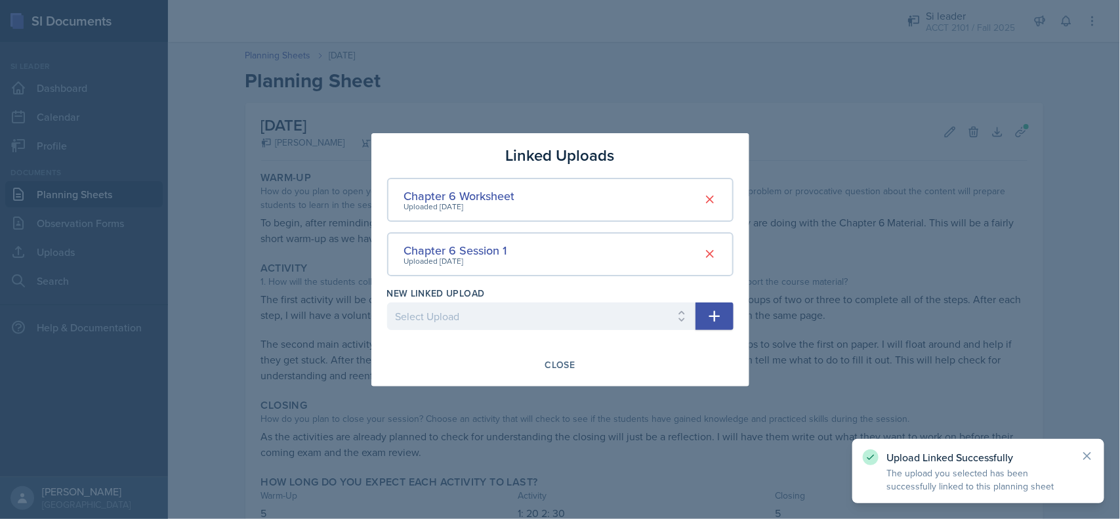
click at [536, 368] on div "Close" at bounding box center [560, 365] width 347 height 22
click at [546, 366] on div "Close" at bounding box center [560, 365] width 30 height 11
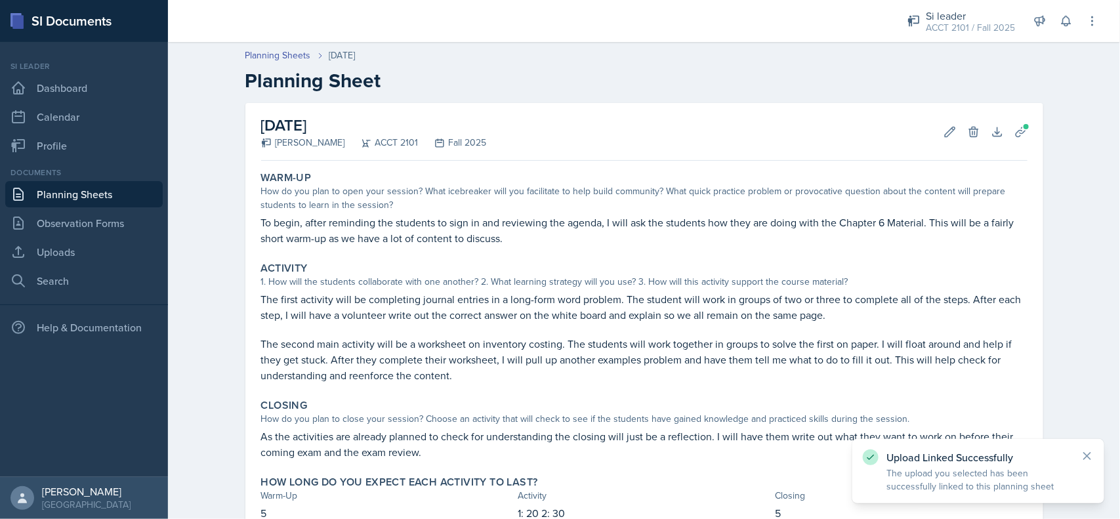
scroll to position [93, 0]
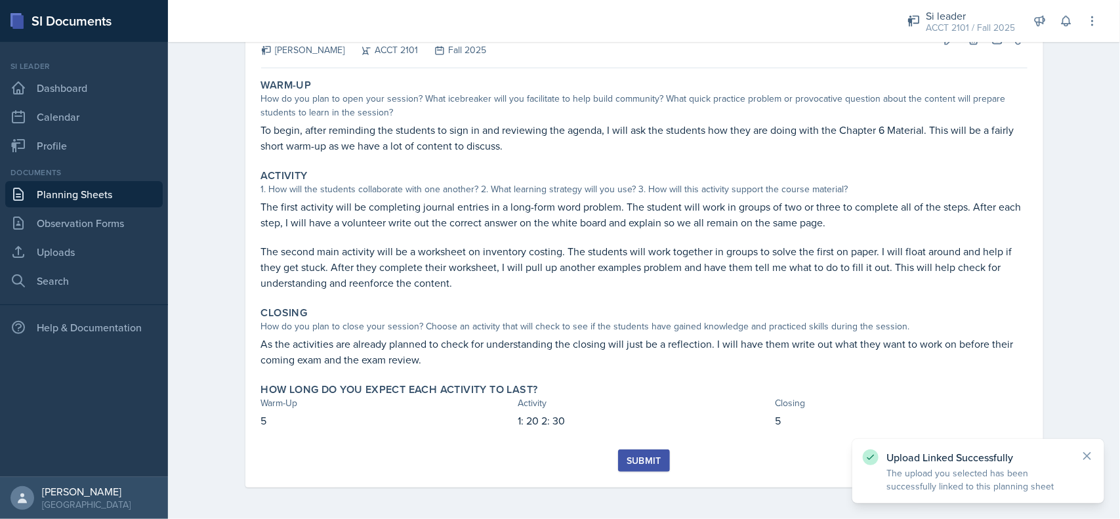
click at [630, 455] on div "Submit" at bounding box center [644, 460] width 35 height 11
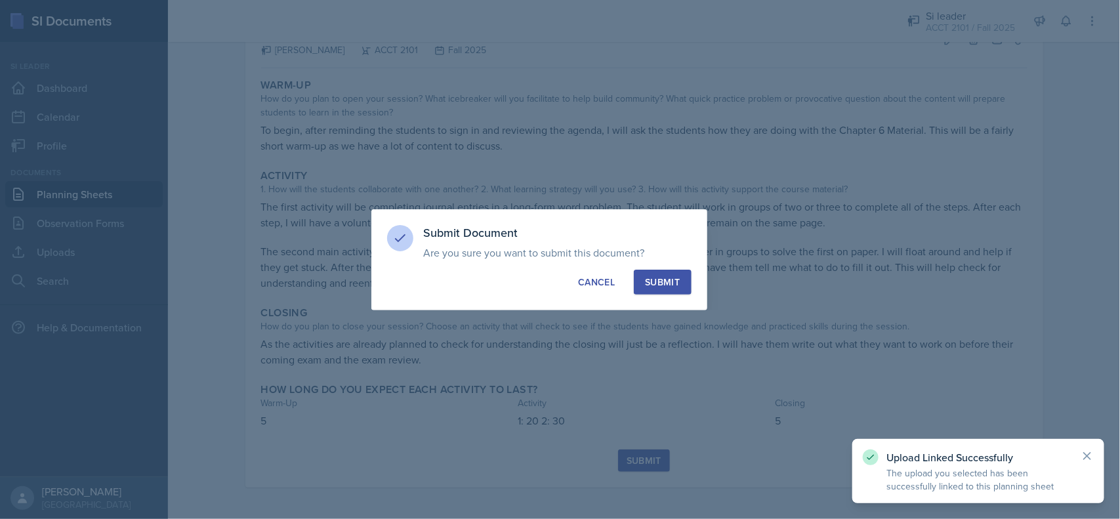
click at [647, 291] on button "Submit" at bounding box center [662, 282] width 57 height 25
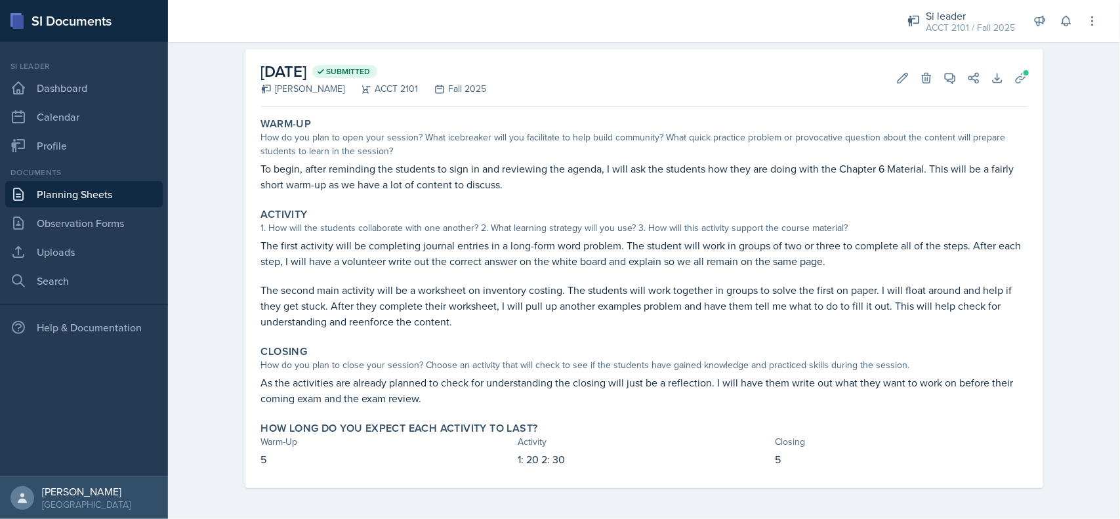
scroll to position [0, 0]
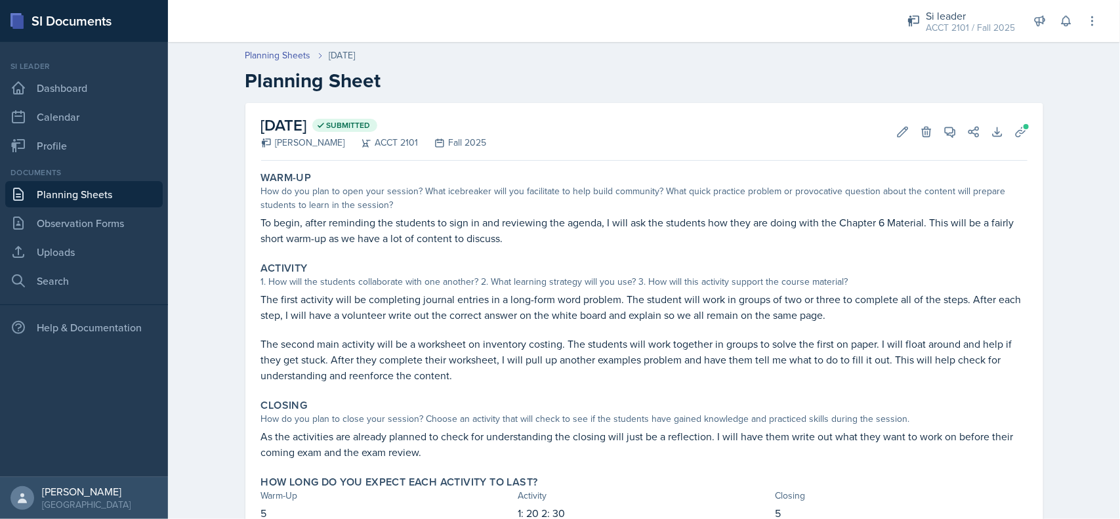
click at [71, 191] on link "Planning Sheets" at bounding box center [84, 194] width 158 height 26
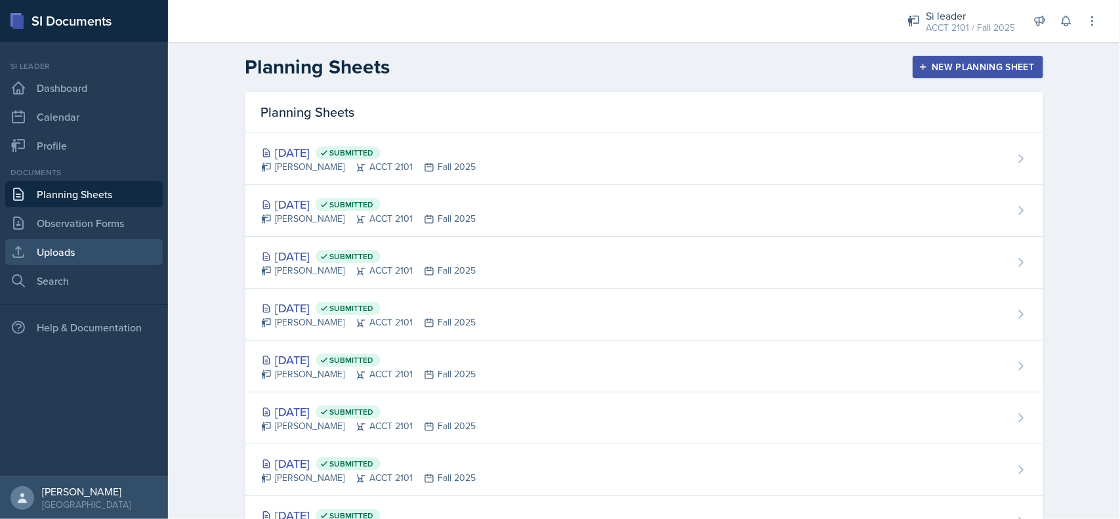
click at [81, 249] on link "Uploads" at bounding box center [84, 252] width 158 height 26
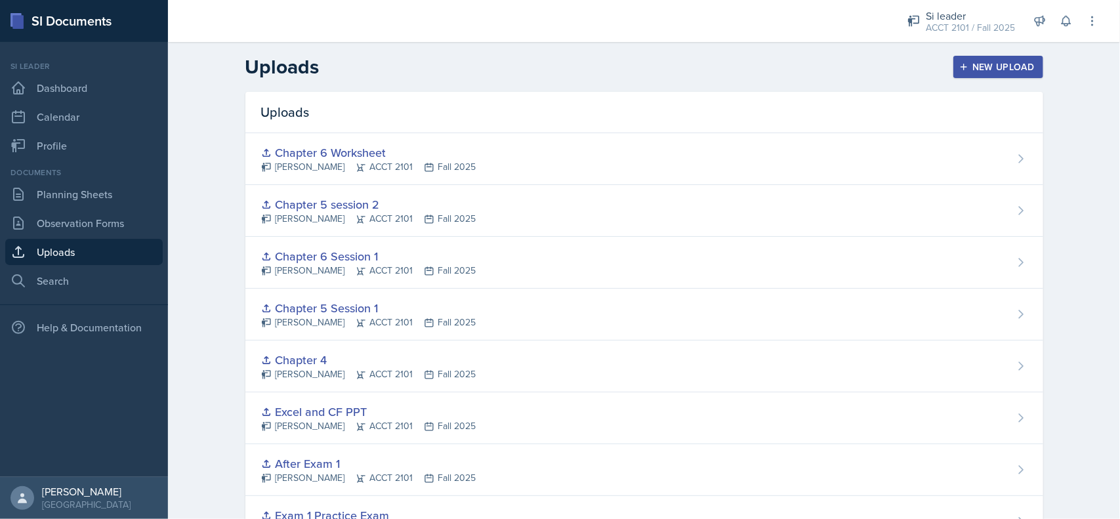
click at [986, 62] on div "New Upload" at bounding box center [998, 67] width 73 height 11
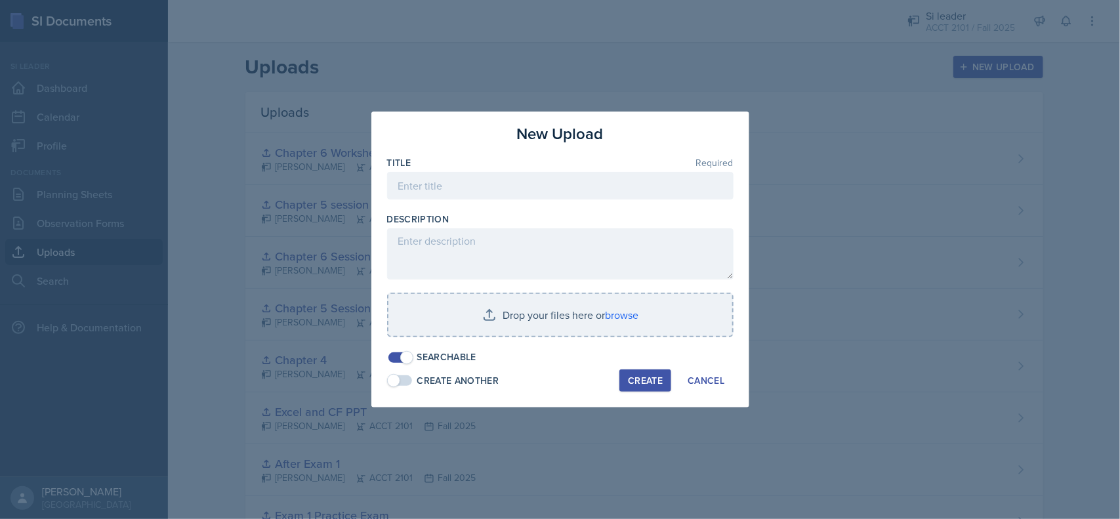
click at [480, 201] on div at bounding box center [560, 206] width 347 height 13
click at [486, 187] on input at bounding box center [560, 186] width 347 height 28
type input "Chapter 5 Worksheet"
click at [608, 317] on input "file" at bounding box center [561, 315] width 344 height 42
click at [474, 135] on div "New Upload" at bounding box center [560, 134] width 347 height 24
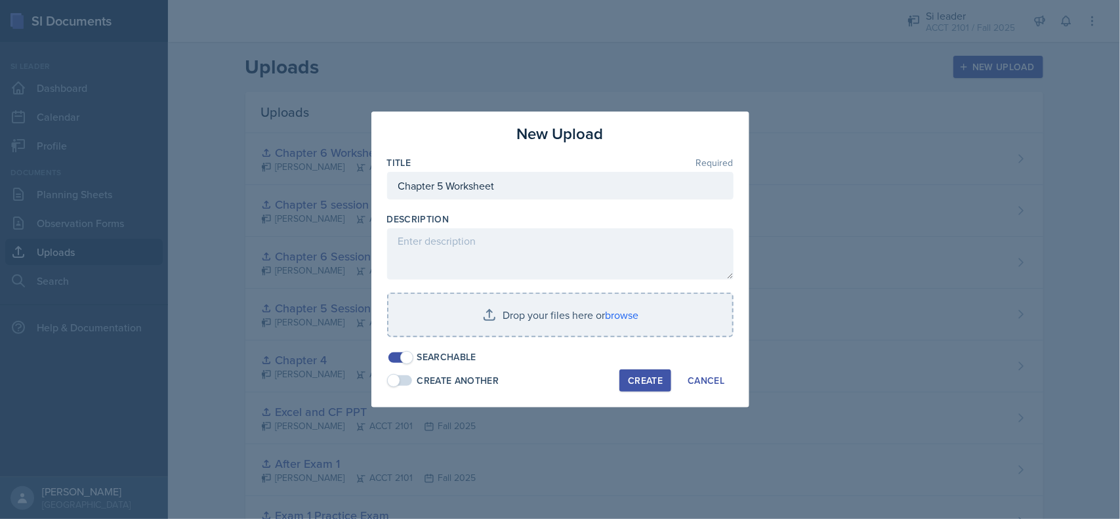
click at [625, 312] on input "file" at bounding box center [561, 315] width 344 height 42
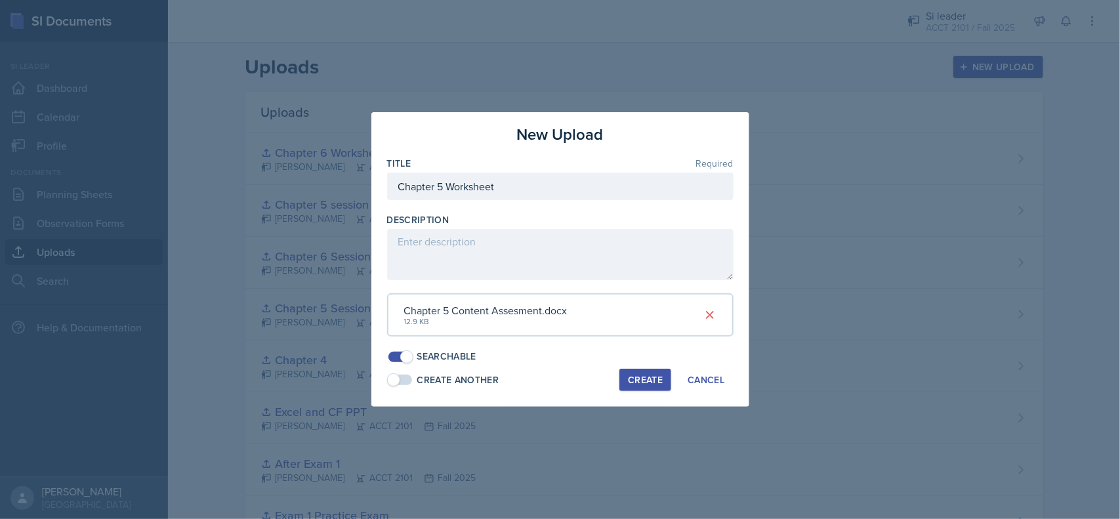
click at [650, 379] on div "Create" at bounding box center [645, 380] width 35 height 11
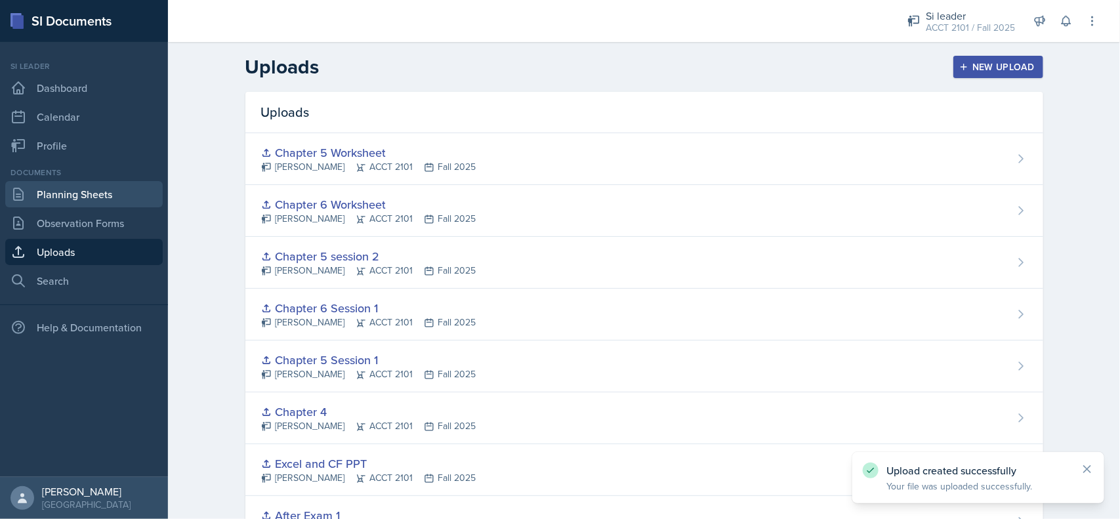
click at [83, 191] on link "Planning Sheets" at bounding box center [84, 194] width 158 height 26
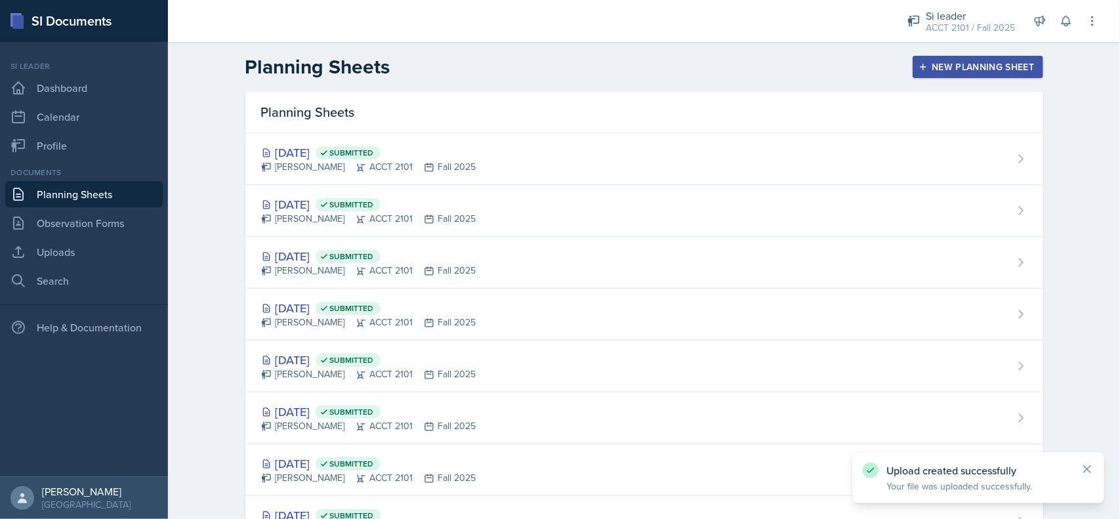
click at [545, 161] on div "Oct 15th, 2025 Submitted Becca Adams ACCT 2101 Fall 2025" at bounding box center [644, 159] width 798 height 52
click at [368, 224] on div "[PERSON_NAME] ACCT 2101 Fall 2025" at bounding box center [368, 219] width 215 height 14
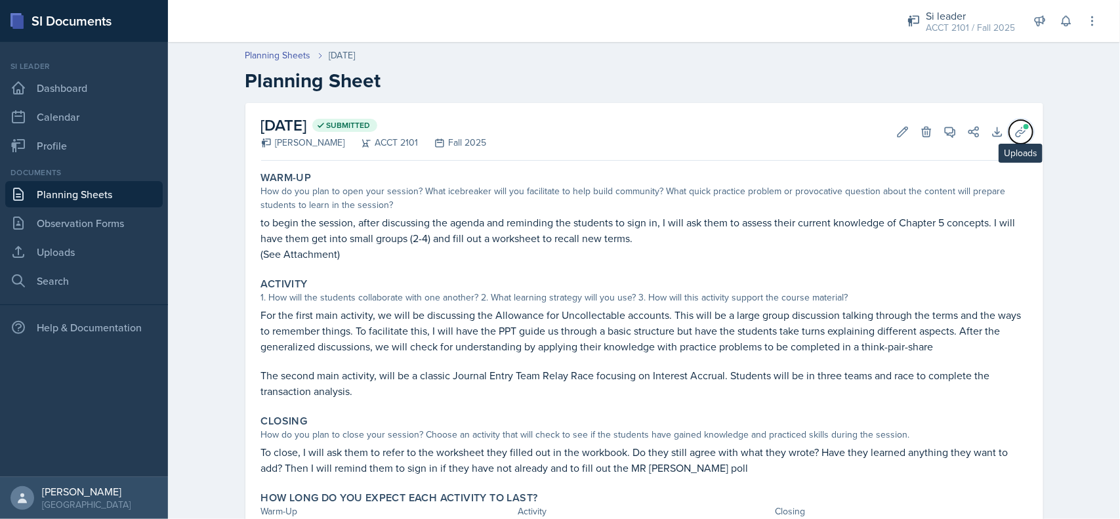
click at [1019, 135] on icon at bounding box center [1021, 131] width 13 height 13
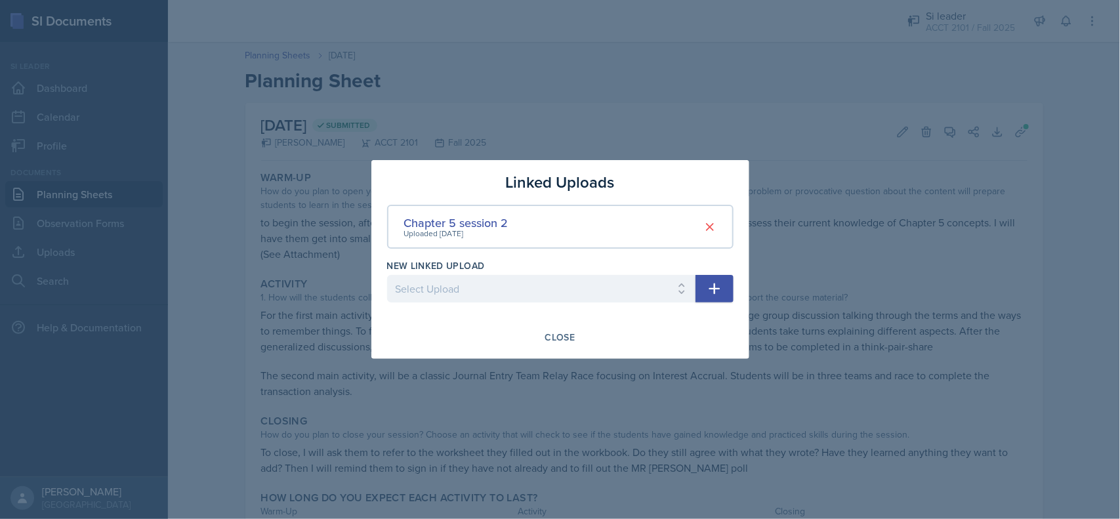
click at [711, 282] on icon "button" at bounding box center [715, 289] width 16 height 16
click at [667, 290] on select "Select Upload SI Session 1 PPT SI Session 2 PPT Chapter 2 session 1 Chapter 2 S…" at bounding box center [541, 289] width 308 height 28
select select "dbb4e600-c0aa-4f7c-a489-4f4ececec426"
click at [387, 275] on select "Select Upload SI Session 1 PPT SI Session 2 PPT Chapter 2 session 1 Chapter 2 S…" at bounding box center [541, 289] width 308 height 28
click at [713, 281] on icon "button" at bounding box center [715, 289] width 16 height 16
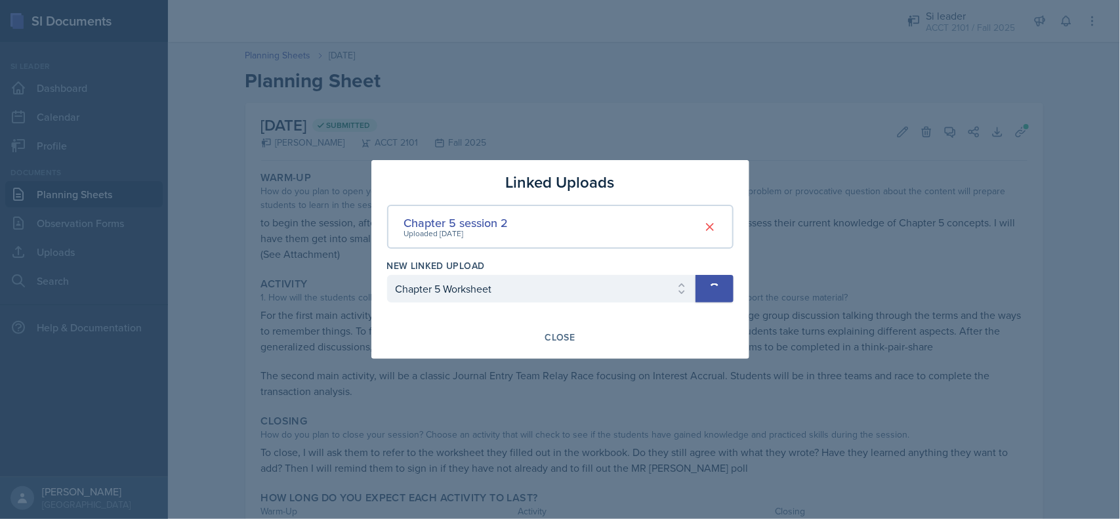
select select
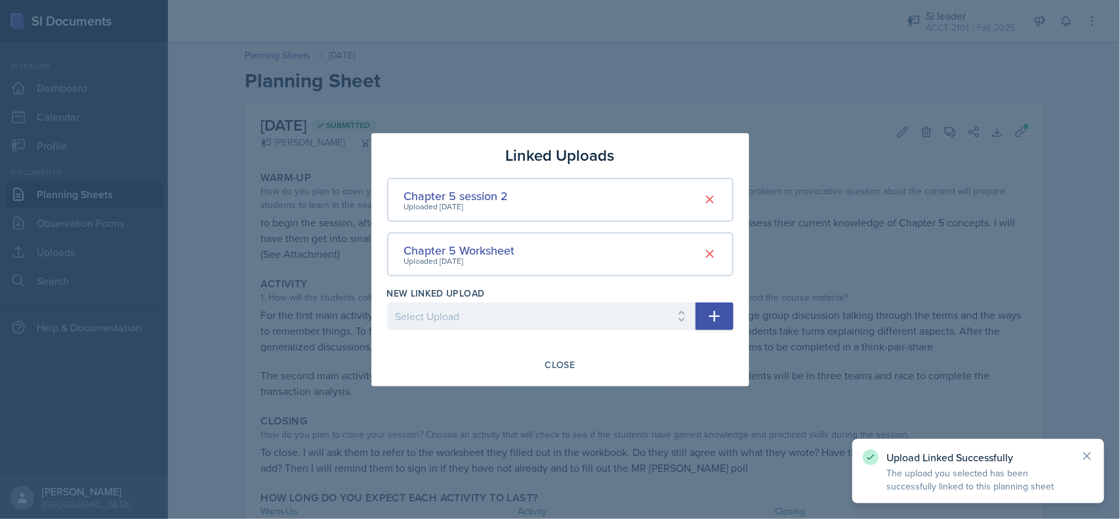
click at [572, 361] on div "Close" at bounding box center [560, 365] width 30 height 11
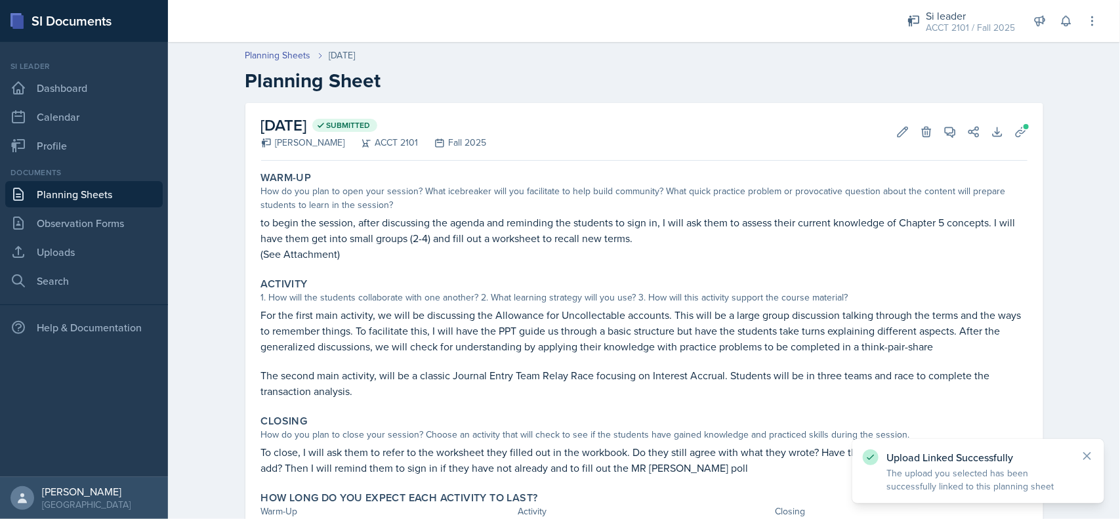
click at [668, 194] on div "How do you plan to open your session? What icebreaker will you facilitate to he…" at bounding box center [644, 198] width 767 height 28
click at [130, 197] on link "Planning Sheets" at bounding box center [84, 194] width 158 height 26
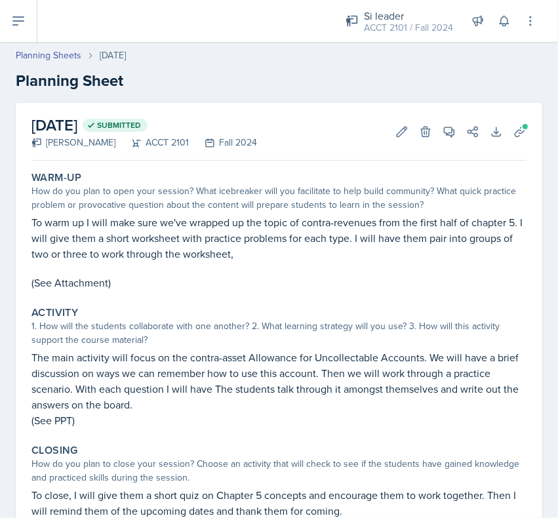
scroll to position [22, 0]
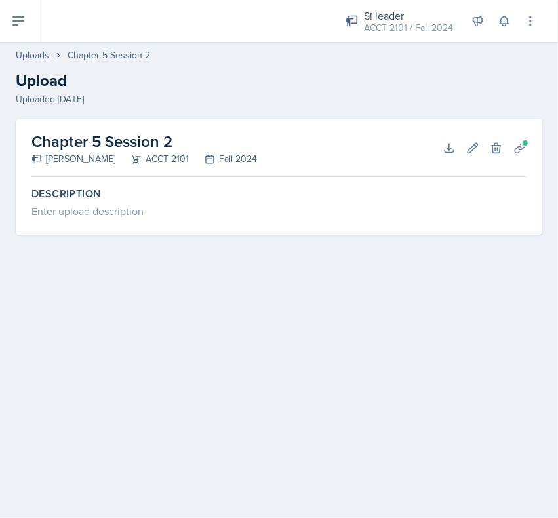
click at [39, 50] on link "Uploads" at bounding box center [32, 56] width 33 height 14
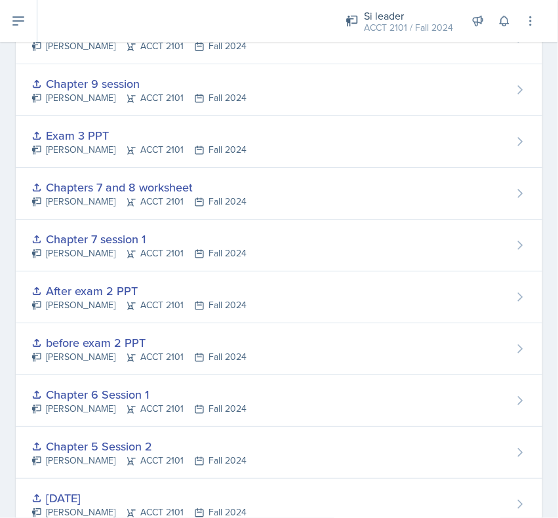
scroll to position [383, 0]
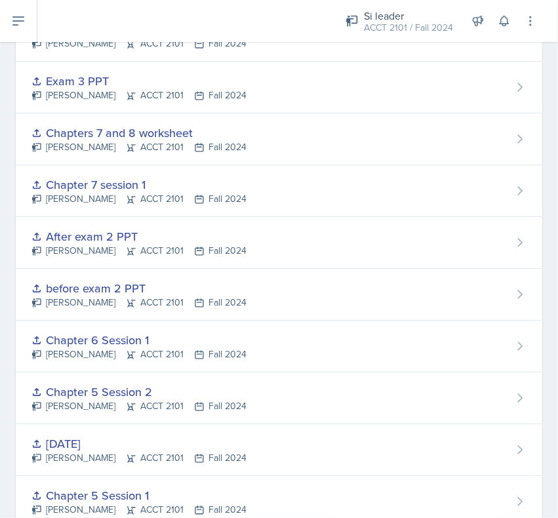
click at [122, 345] on div "Chapter 6 Session 1" at bounding box center [139, 340] width 215 height 18
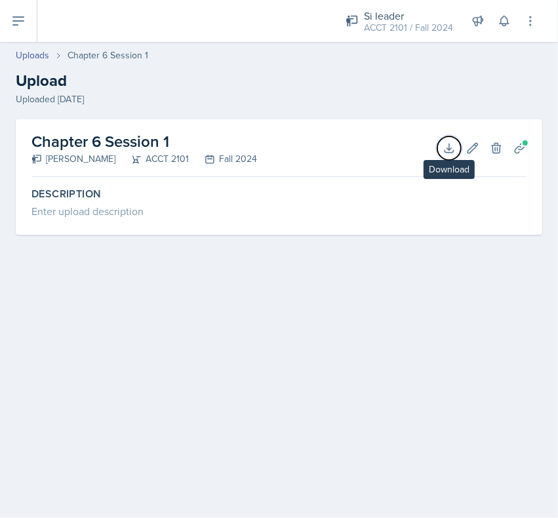
click at [451, 152] on icon at bounding box center [449, 148] width 13 height 13
click at [33, 51] on link "Uploads" at bounding box center [32, 56] width 33 height 14
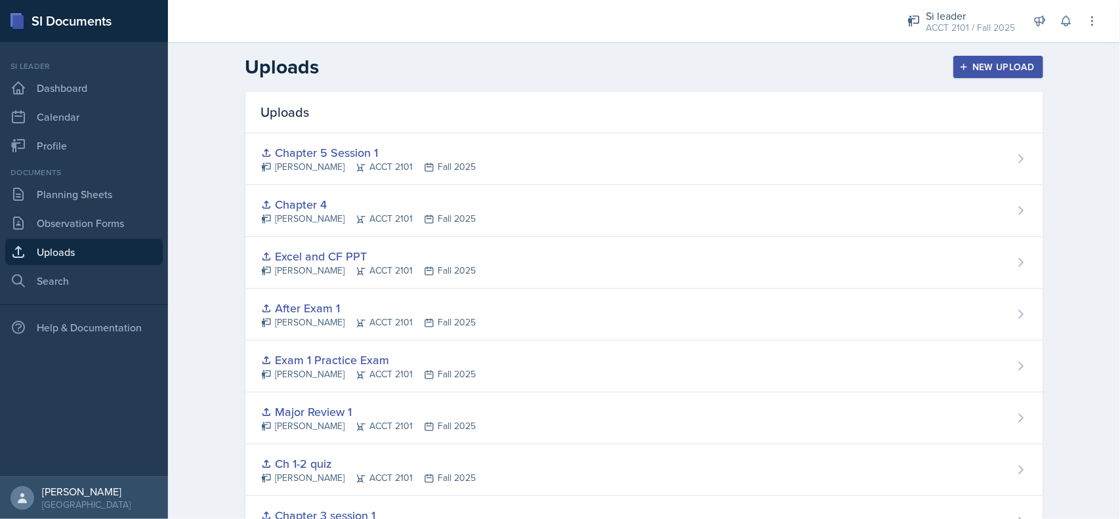
click at [453, 222] on div "[PERSON_NAME] ACCT 2101 Fall 2025" at bounding box center [368, 323] width 215 height 14
